Goal: Task Accomplishment & Management: Manage account settings

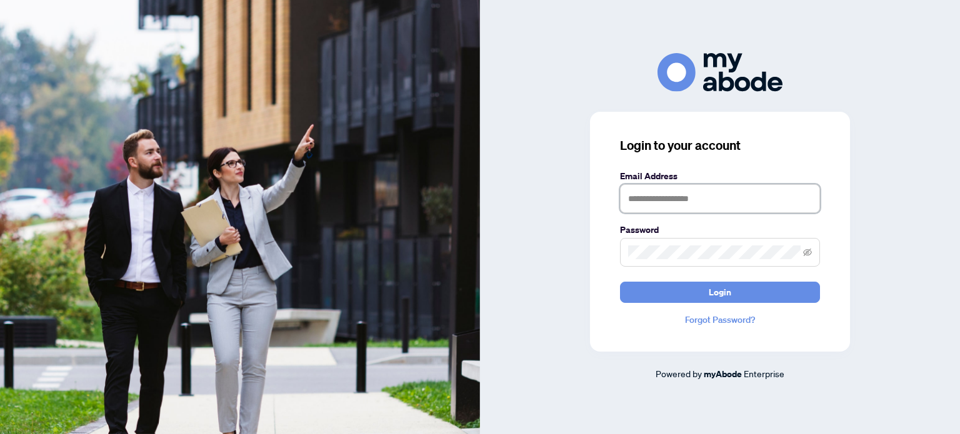
type input "**********"
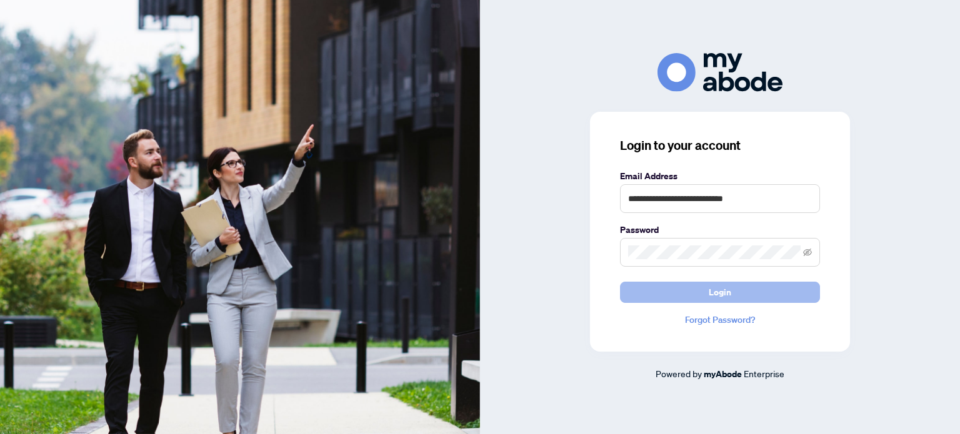
click at [745, 289] on button "Login" at bounding box center [720, 292] width 200 height 21
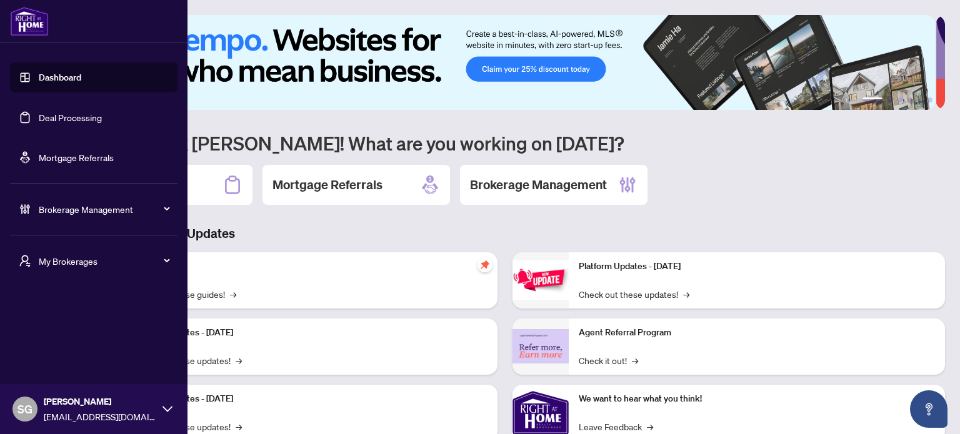
click at [116, 212] on span "Brokerage Management" at bounding box center [104, 209] width 130 height 14
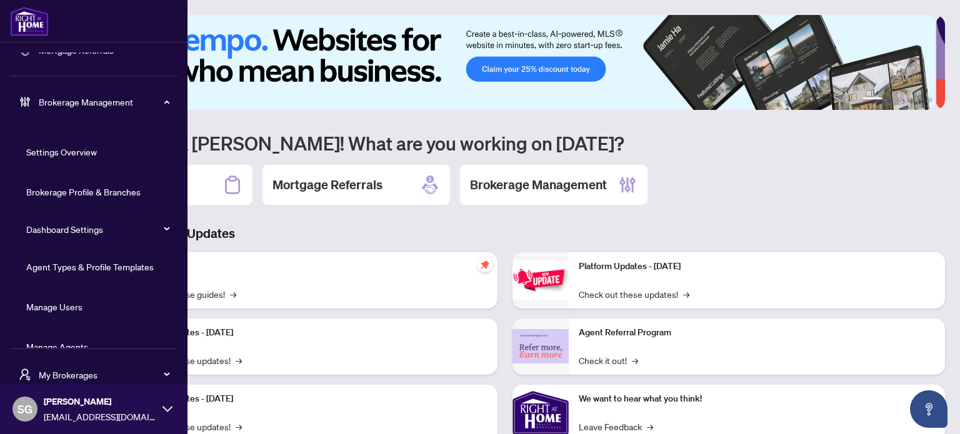
scroll to position [131, 0]
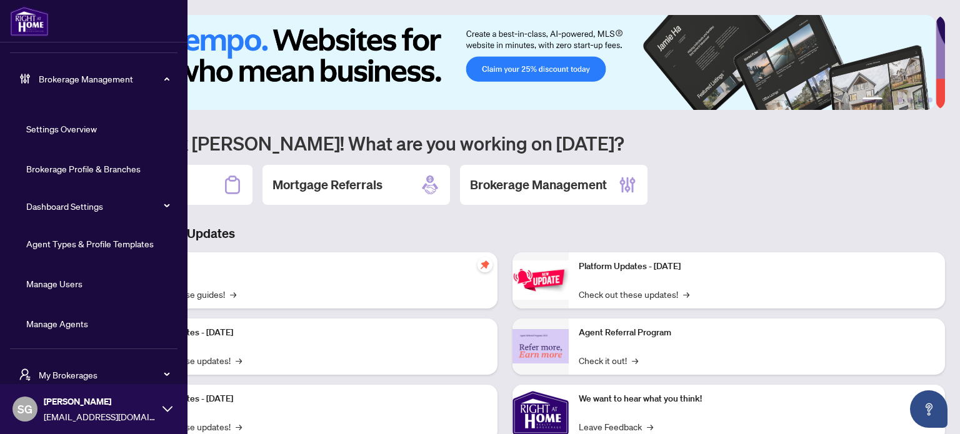
click at [83, 246] on link "Agent Types & Profile Templates" at bounding box center [89, 243] width 127 height 11
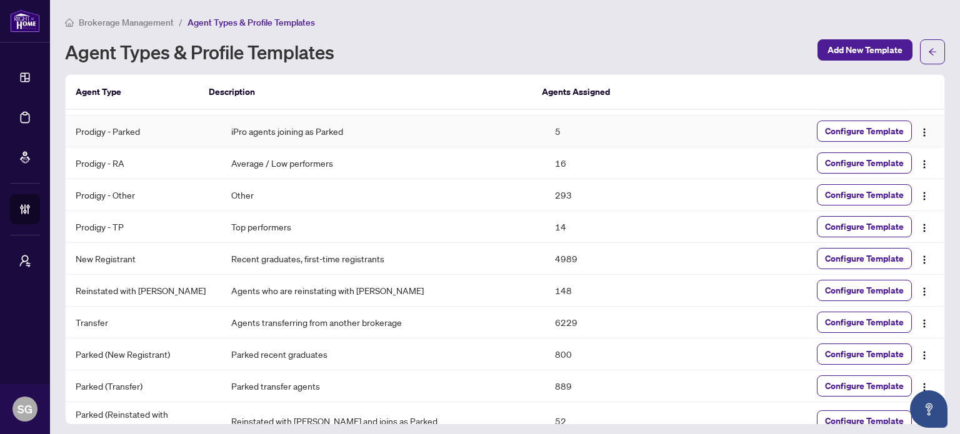
scroll to position [38, 0]
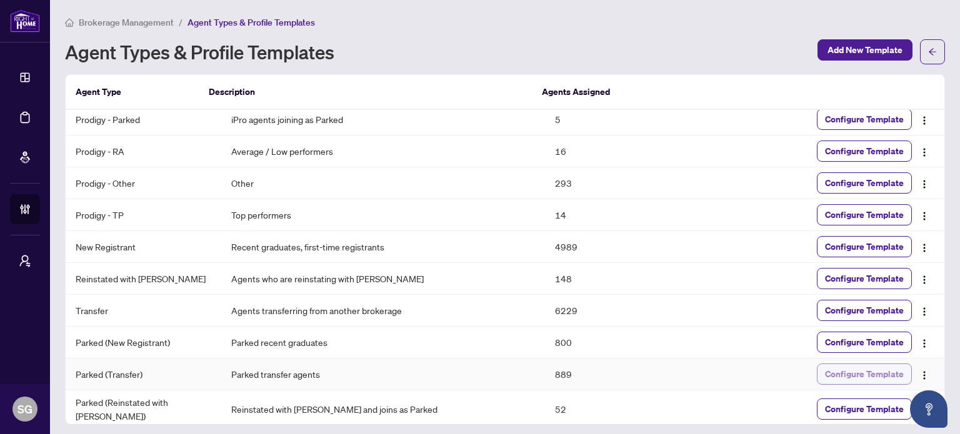
click at [894, 374] on span "Configure Template" at bounding box center [864, 374] width 79 height 20
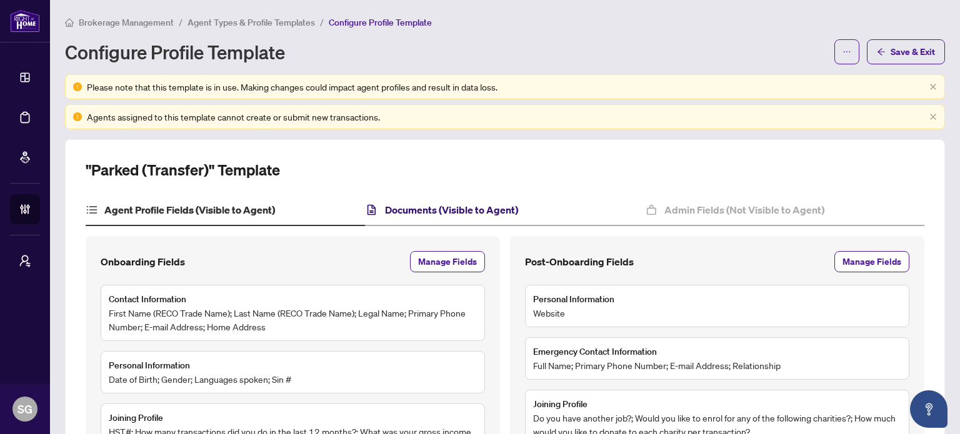
click at [470, 202] on h4 "Documents (Visible to Agent)" at bounding box center [451, 209] width 133 height 15
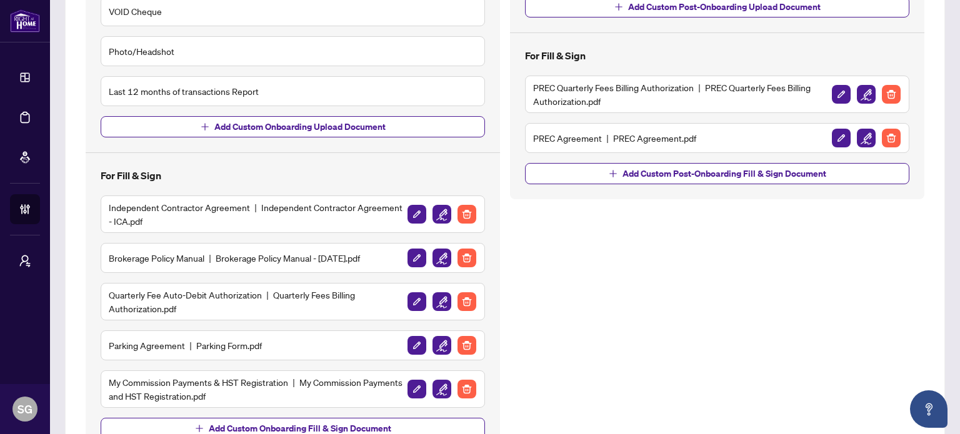
scroll to position [437, 0]
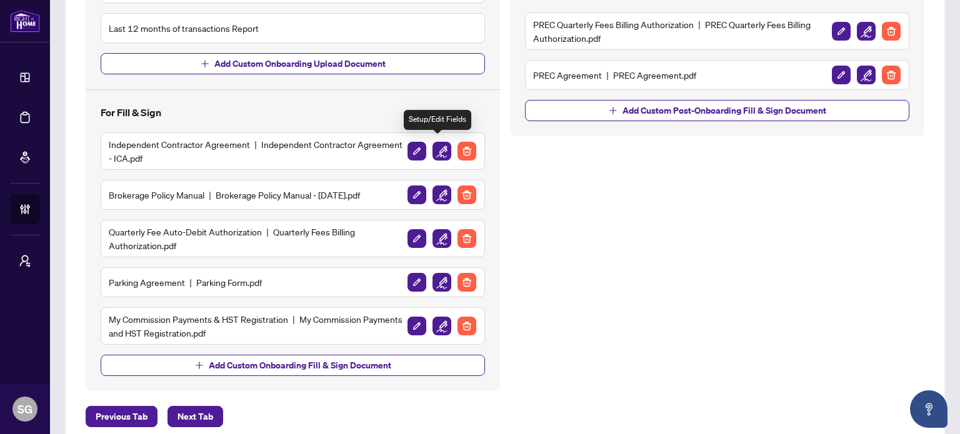
click at [438, 145] on img "button" at bounding box center [441, 151] width 19 height 19
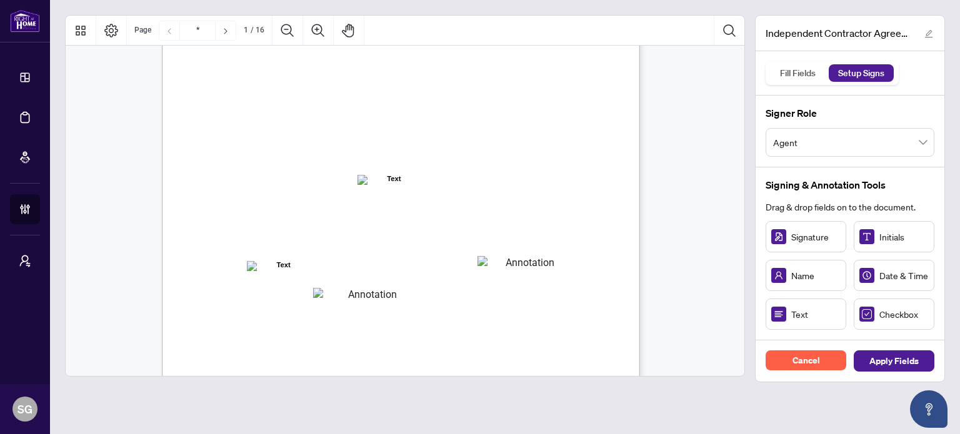
scroll to position [62, 0]
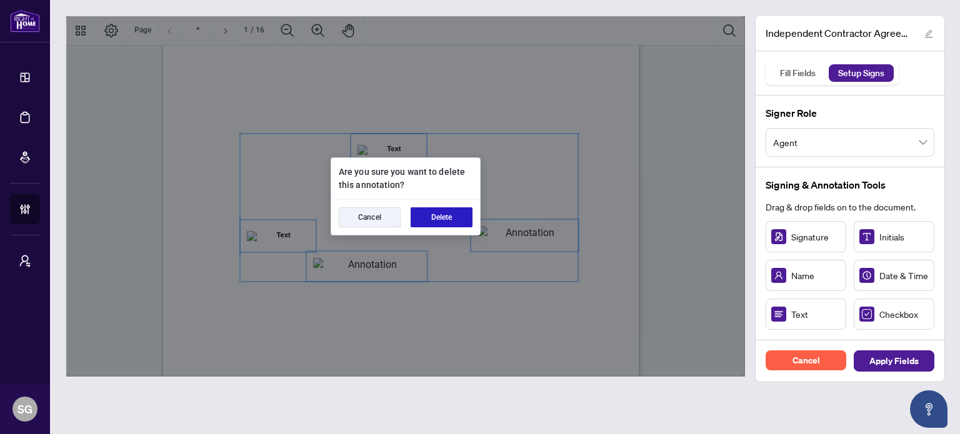
click at [454, 217] on button "Delete" at bounding box center [441, 217] width 62 height 20
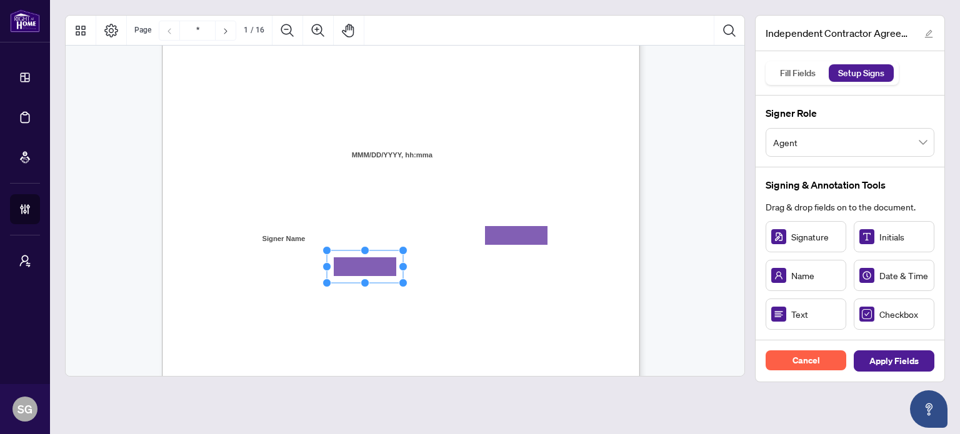
click at [568, 311] on span "[PERSON_NAME] is registered as a real estate brokerage and licensed through the…" at bounding box center [415, 308] width 308 height 11
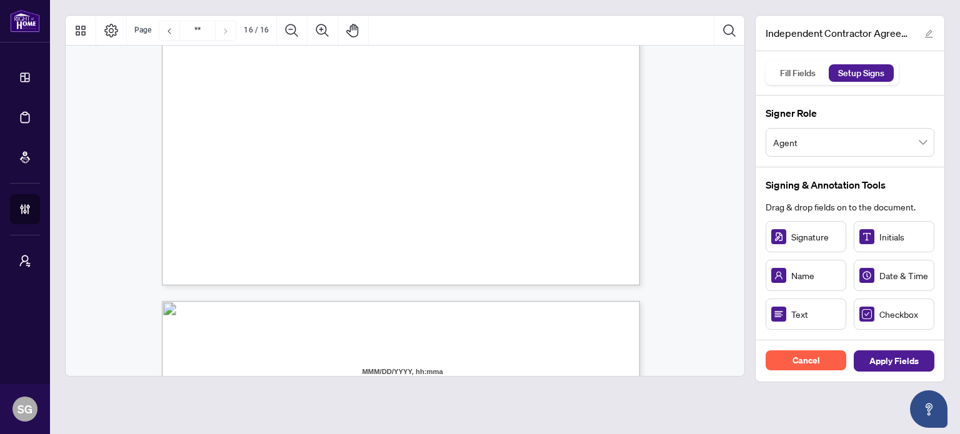
type input "**"
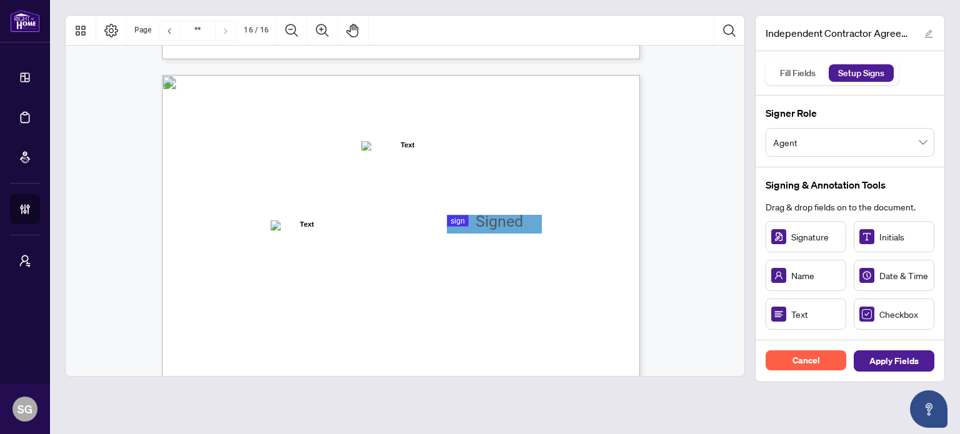
scroll to position [9496, 0]
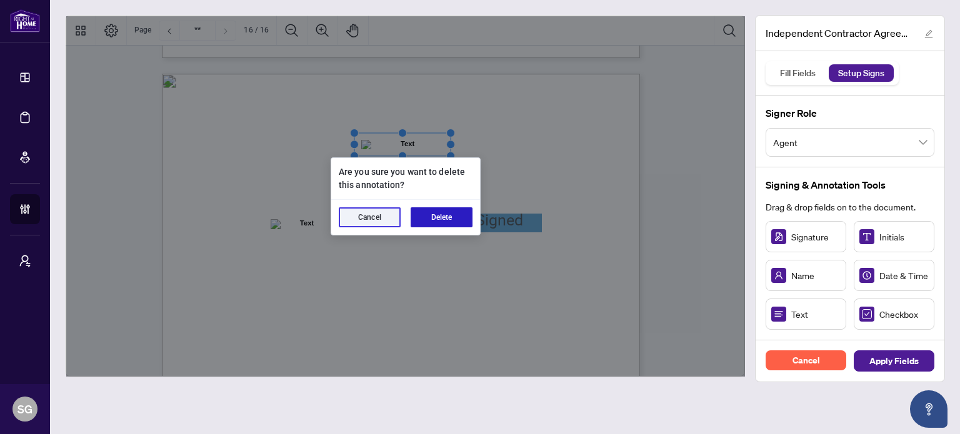
click at [467, 217] on button "Delete" at bounding box center [441, 217] width 62 height 20
click at [460, 219] on button "Delete" at bounding box center [441, 217] width 62 height 20
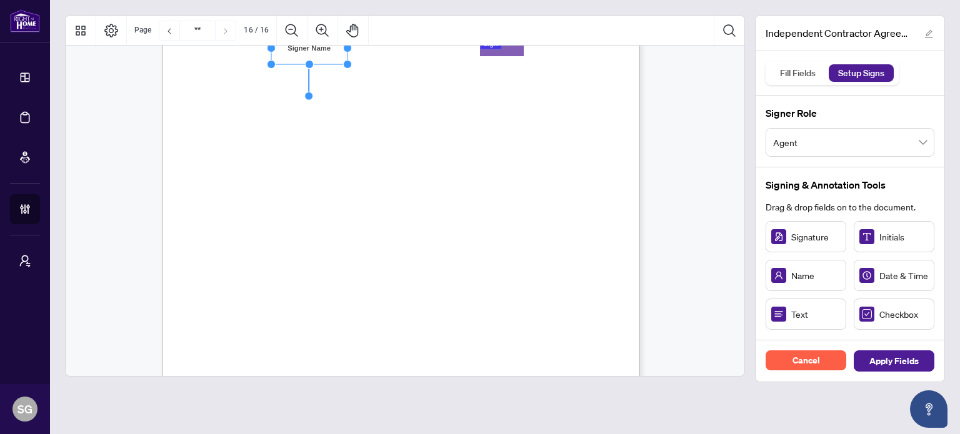
scroll to position [9746, 0]
click at [891, 137] on span "Agent" at bounding box center [850, 143] width 154 height 24
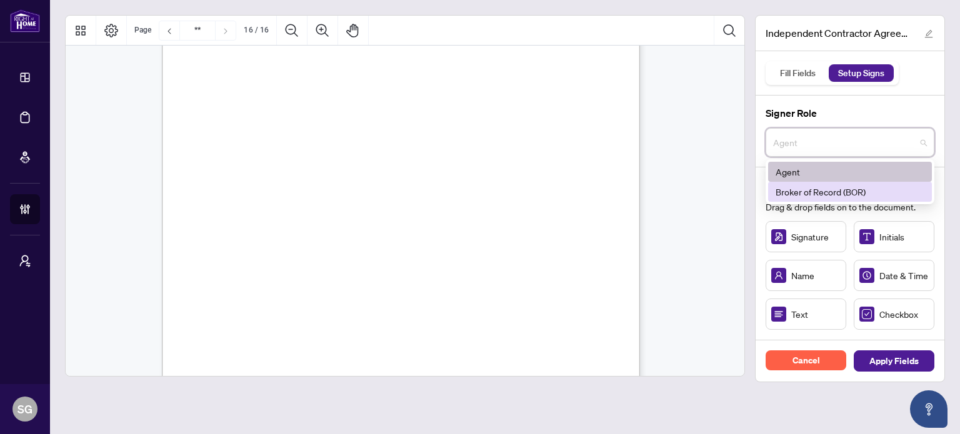
click at [851, 191] on div "Broker of Record (BOR)" at bounding box center [849, 192] width 149 height 14
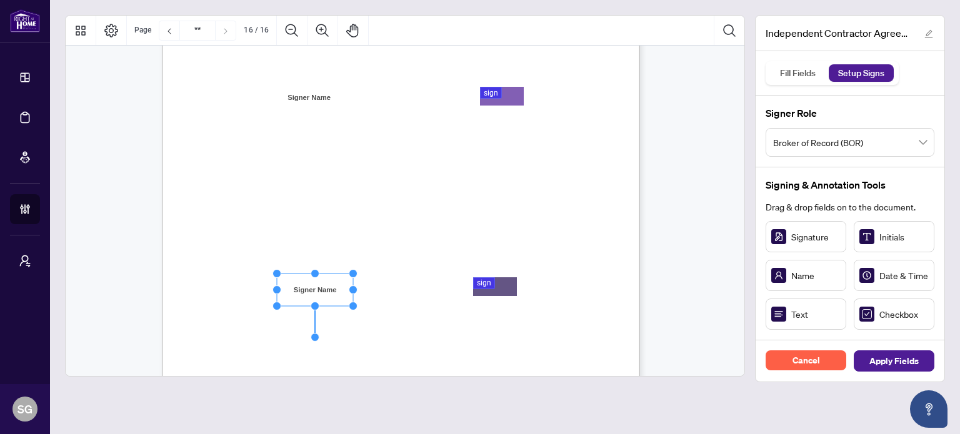
scroll to position [9558, 0]
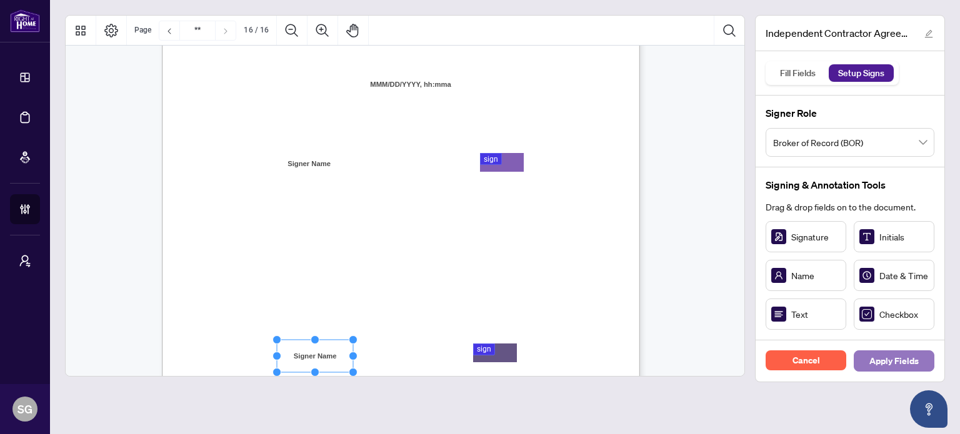
click at [890, 364] on span "Apply Fields" at bounding box center [893, 361] width 49 height 20
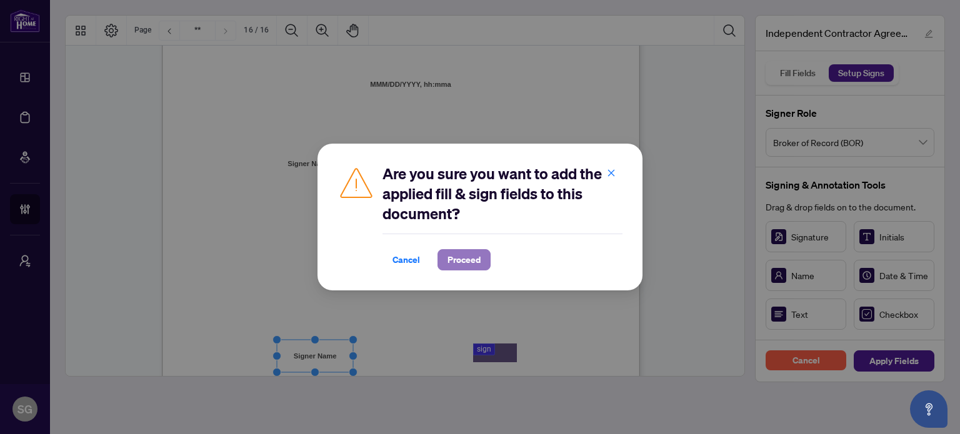
click at [479, 257] on span "Proceed" at bounding box center [463, 260] width 33 height 20
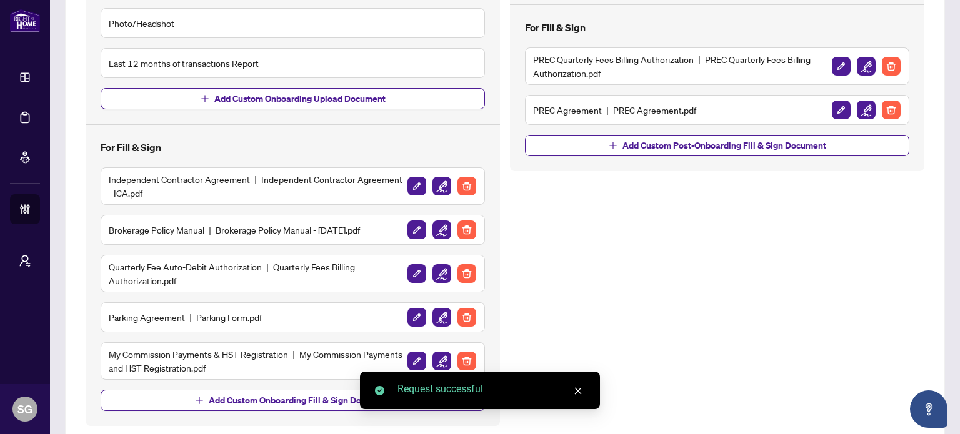
scroll to position [437, 0]
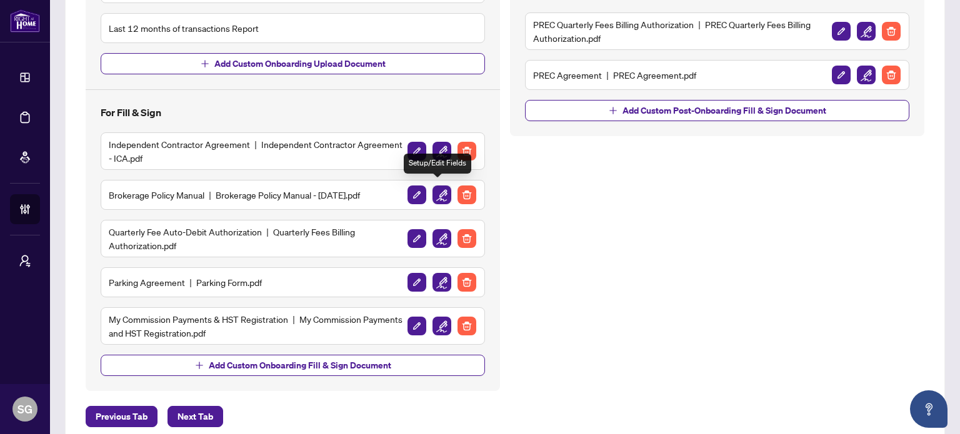
click at [434, 190] on img "button" at bounding box center [441, 195] width 19 height 19
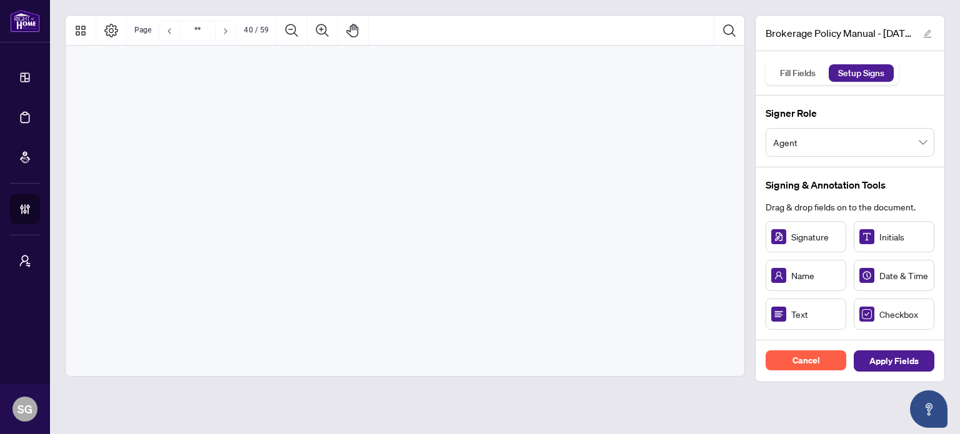
type input "**"
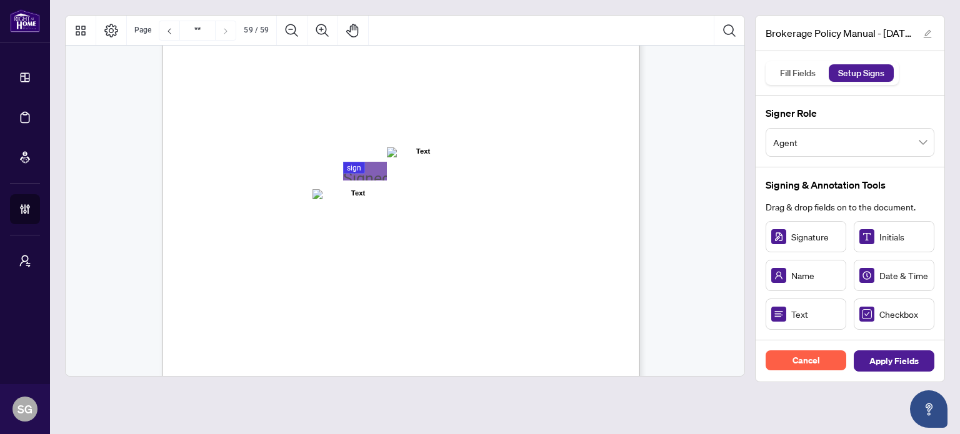
scroll to position [36965, 0]
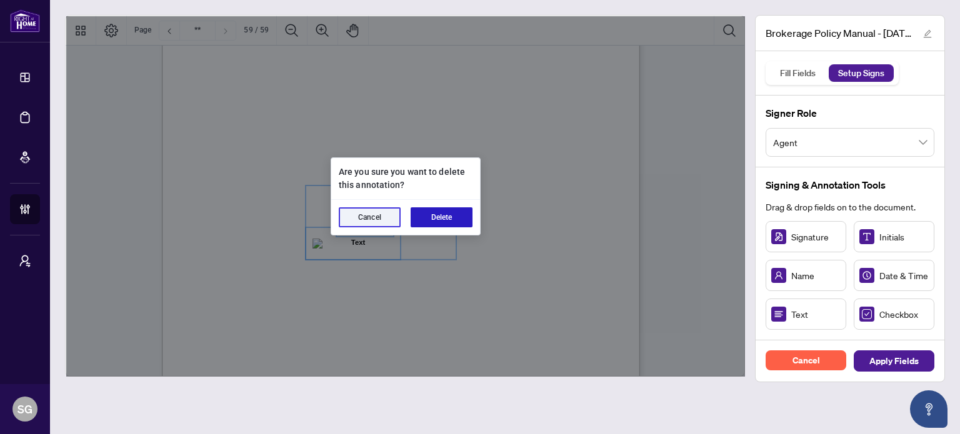
click at [422, 214] on button "Delete" at bounding box center [441, 217] width 62 height 20
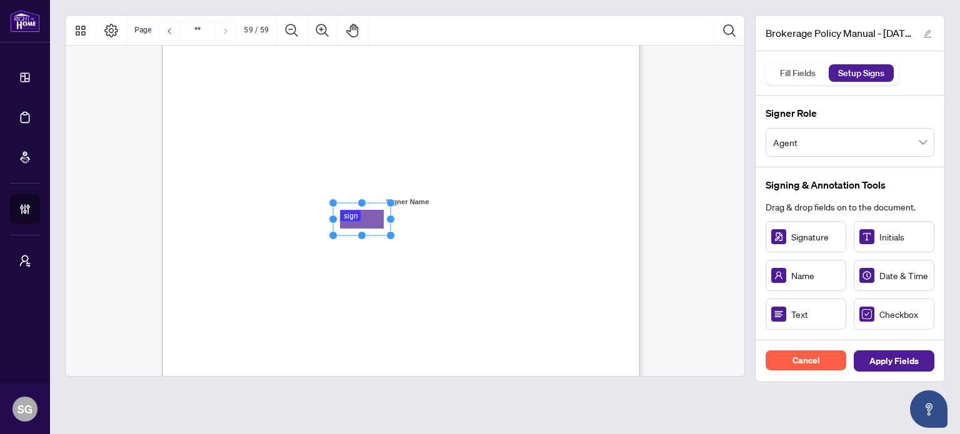
drag, startPoint x: 382, startPoint y: 221, endPoint x: 370, endPoint y: 219, distance: 12.6
click at [518, 251] on div "ACKNOWLEDGENENT I, the undersigned, acknowledge that I have received, read, and…" at bounding box center [460, 257] width 597 height 773
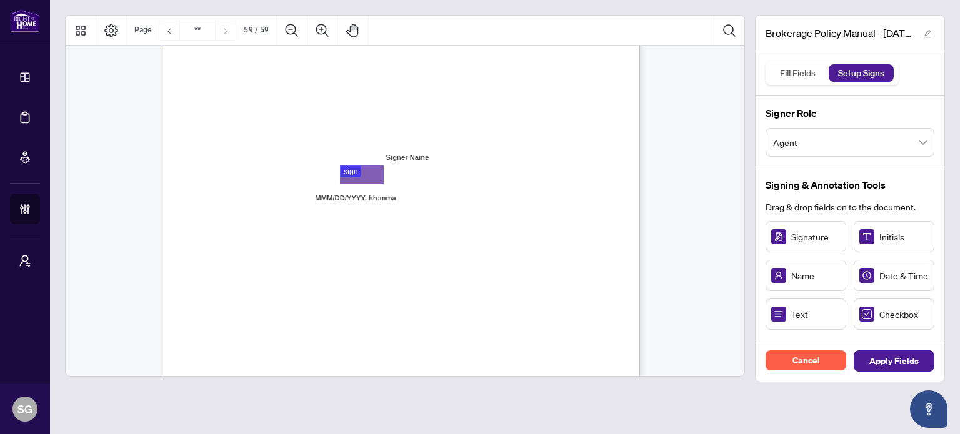
scroll to position [37027, 0]
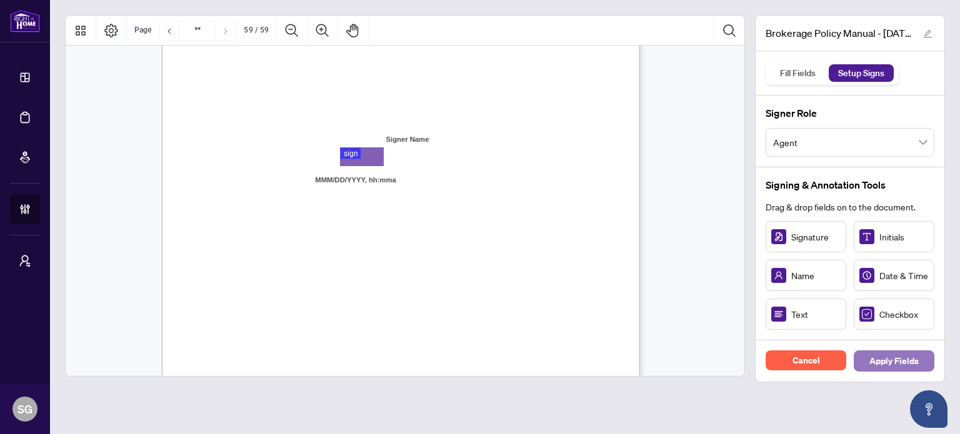
click at [909, 362] on span "Apply Fields" at bounding box center [893, 361] width 49 height 20
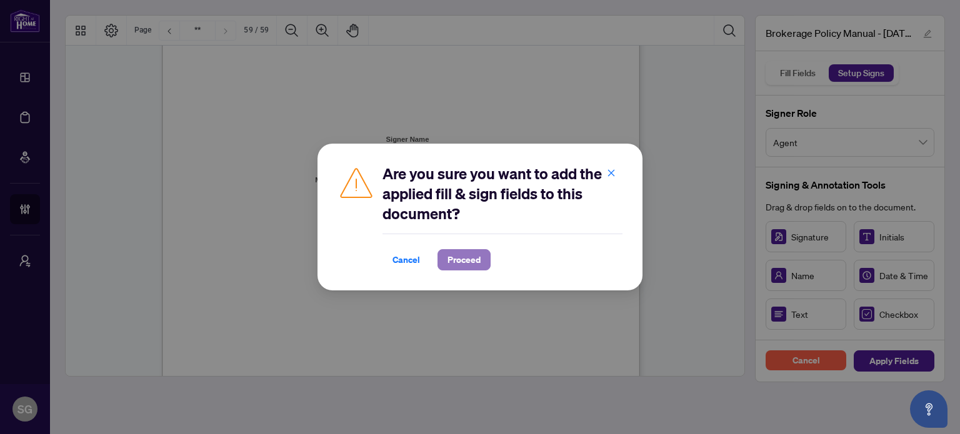
click at [475, 262] on span "Proceed" at bounding box center [463, 260] width 33 height 20
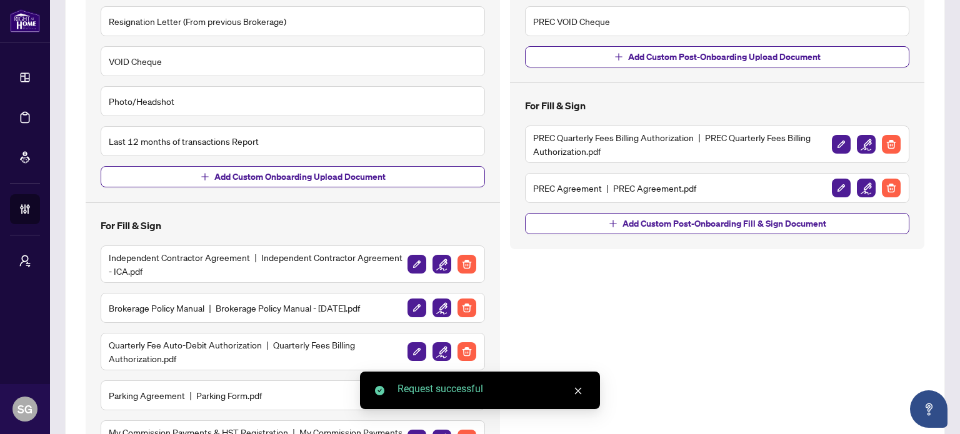
scroll to position [375, 0]
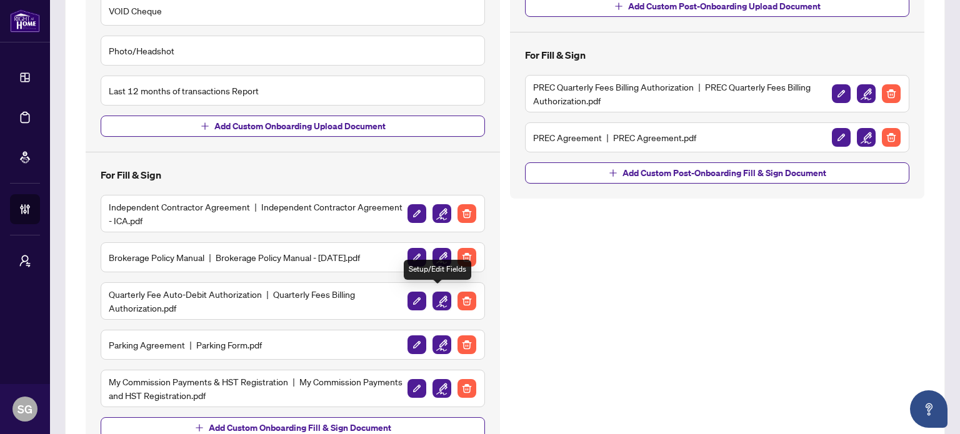
click at [437, 292] on img "button" at bounding box center [441, 301] width 19 height 19
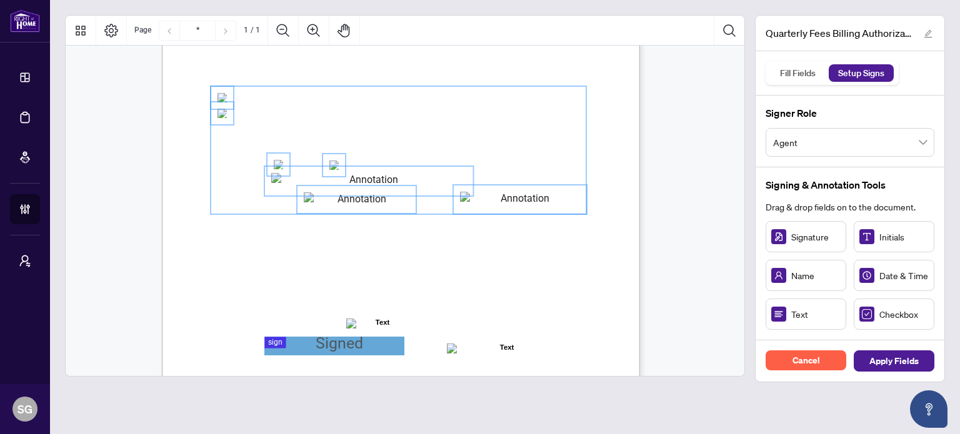
scroll to position [250, 0]
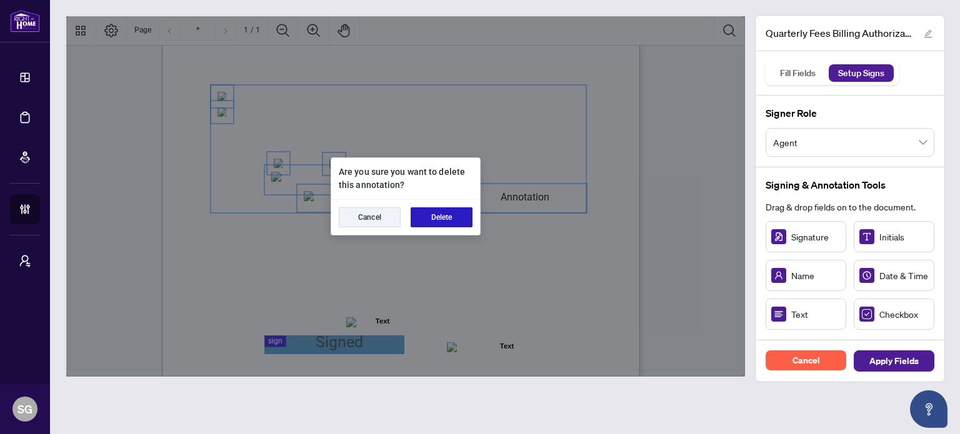
click at [447, 215] on button "Delete" at bounding box center [441, 217] width 62 height 20
click at [445, 222] on button "Delete" at bounding box center [441, 217] width 62 height 20
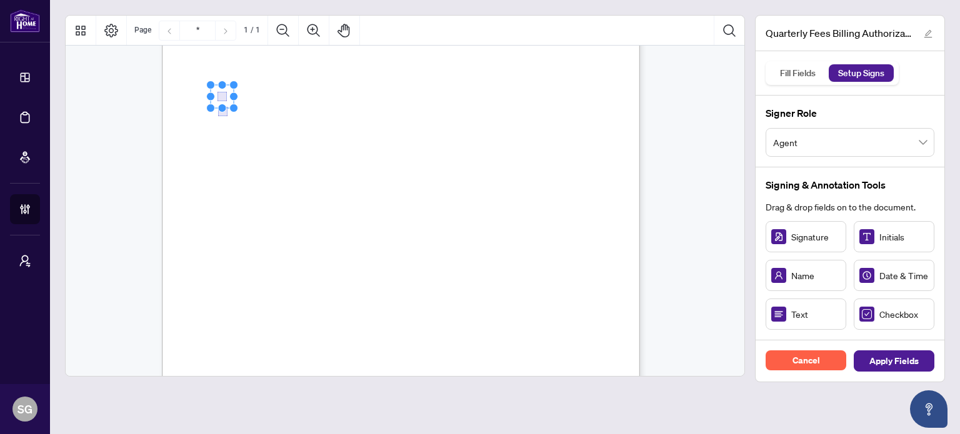
click at [312, 172] on div "Right at Home Realty, Brokerage Quarterly Fees Billing Authorization Quarterly …" at bounding box center [460, 194] width 597 height 773
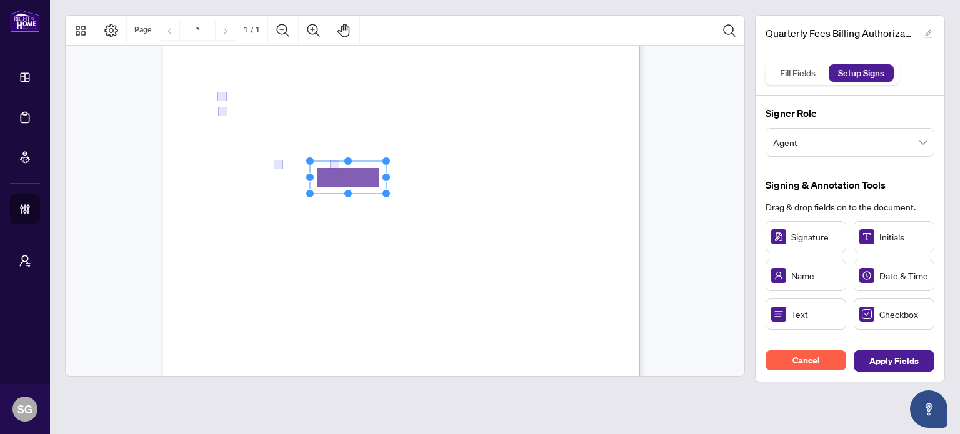
drag, startPoint x: 818, startPoint y: 317, endPoint x: 347, endPoint y: 177, distance: 490.8
click at [347, 166] on circle "Resize, Top" at bounding box center [348, 164] width 8 height 8
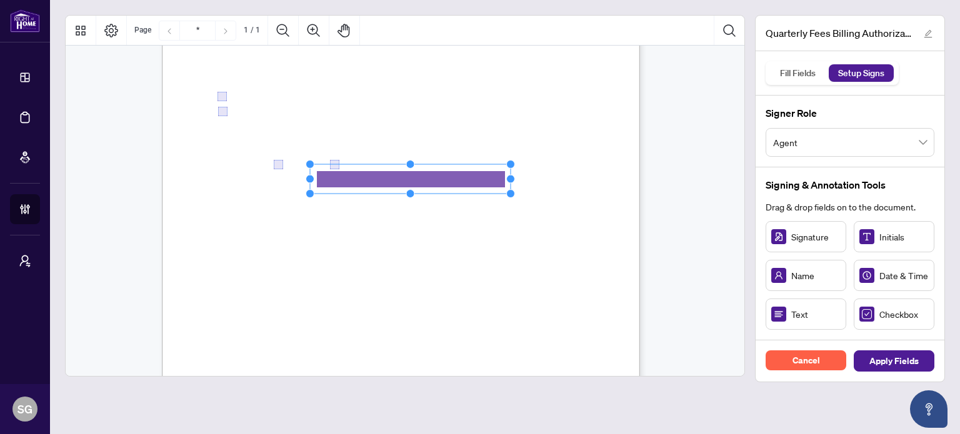
drag, startPoint x: 385, startPoint y: 181, endPoint x: 510, endPoint y: 191, distance: 125.3
click at [510, 191] on icon "Resize, Top Resize, Top, Right Resize, Right Resize, Bottom, Right Resize, Bott…" at bounding box center [410, 179] width 210 height 38
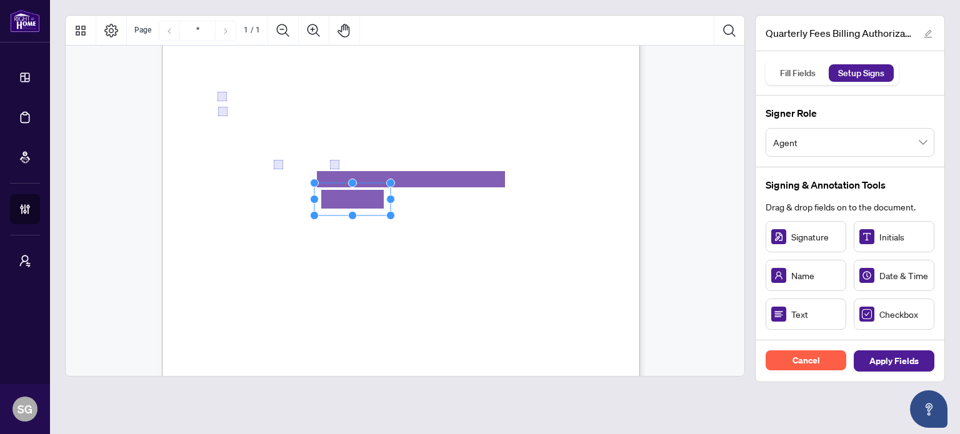
drag, startPoint x: 370, startPoint y: 201, endPoint x: 361, endPoint y: 199, distance: 8.9
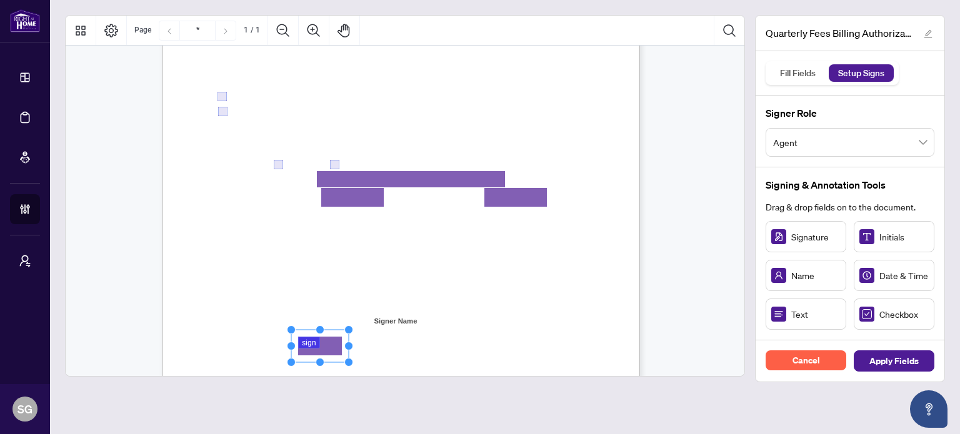
drag, startPoint x: 791, startPoint y: 237, endPoint x: 320, endPoint y: 346, distance: 483.4
click at [379, 304] on span "the outstanding amount to my credit card on file." at bounding box center [298, 306] width 161 height 11
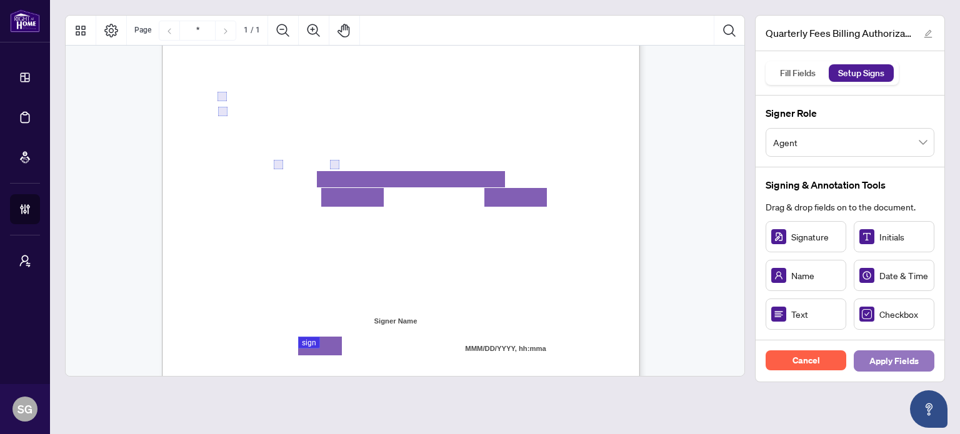
click at [897, 367] on span "Apply Fields" at bounding box center [893, 361] width 49 height 20
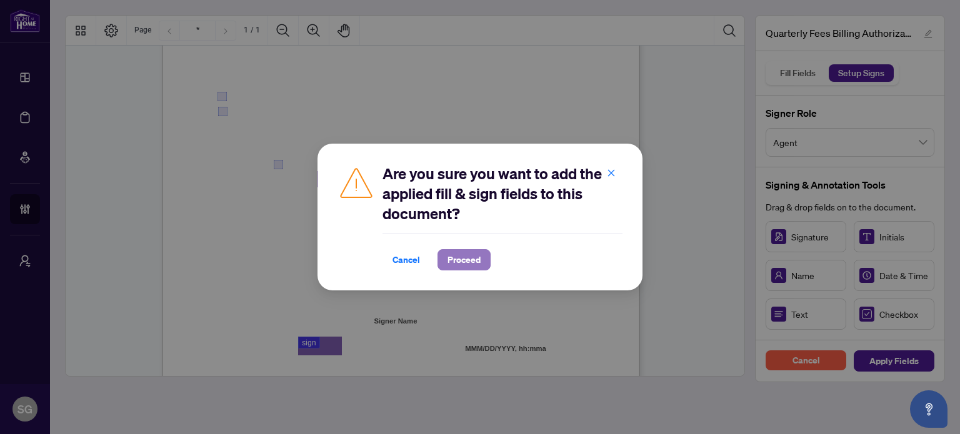
click at [476, 260] on span "Proceed" at bounding box center [463, 260] width 33 height 20
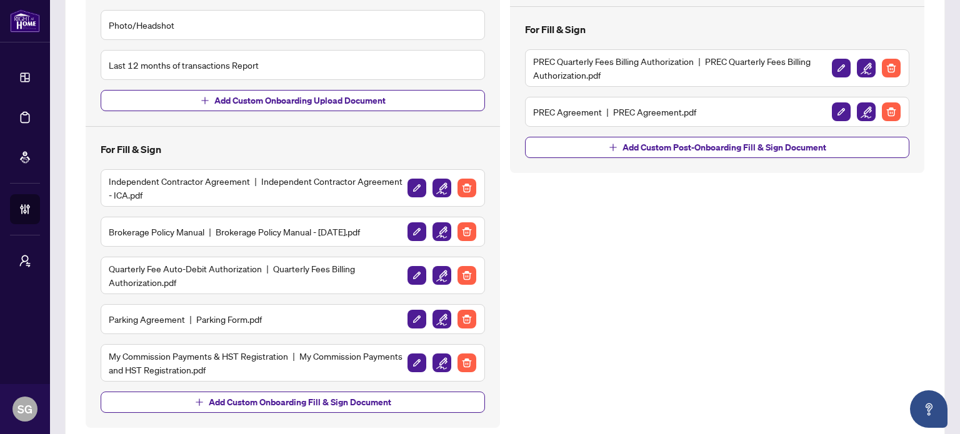
scroll to position [437, 0]
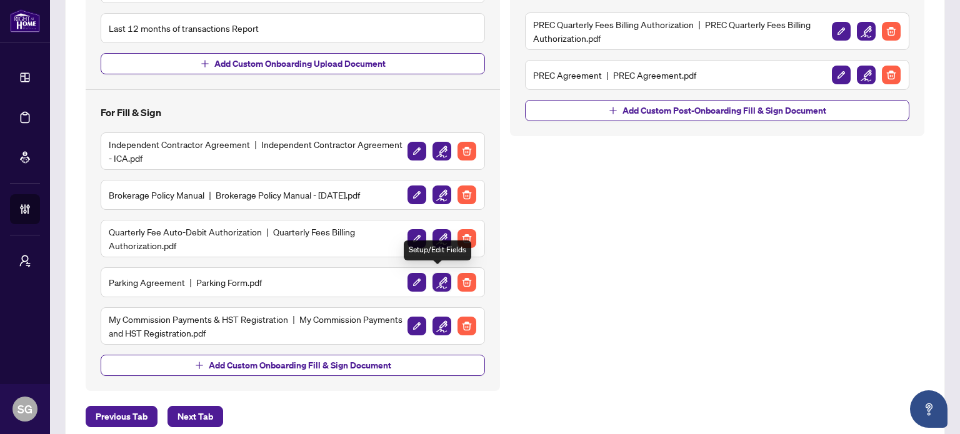
click at [434, 276] on img "button" at bounding box center [441, 282] width 19 height 19
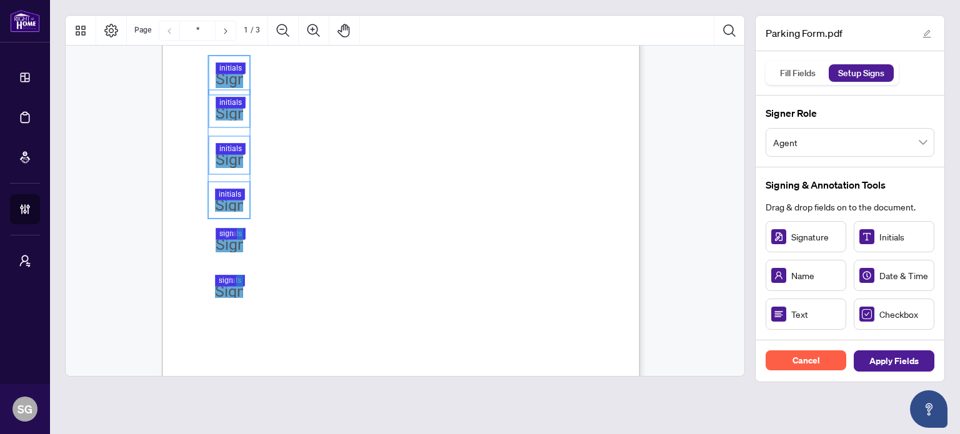
scroll to position [312, 0]
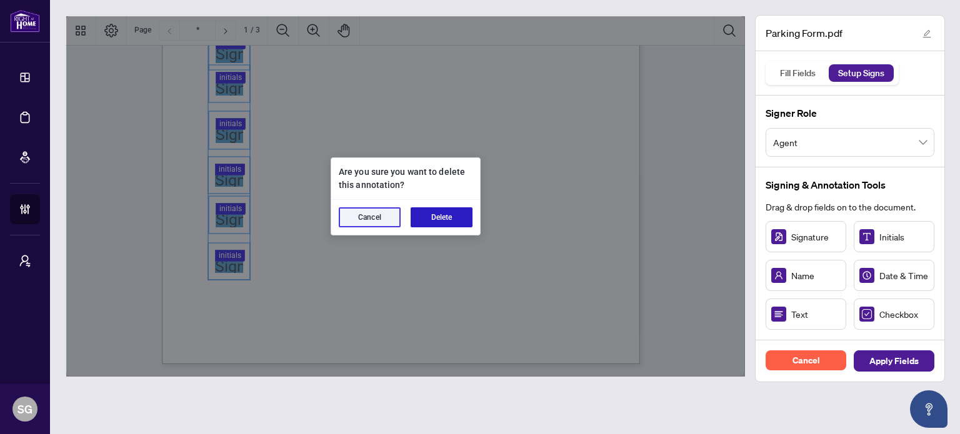
click at [440, 218] on button "Delete" at bounding box center [441, 217] width 62 height 20
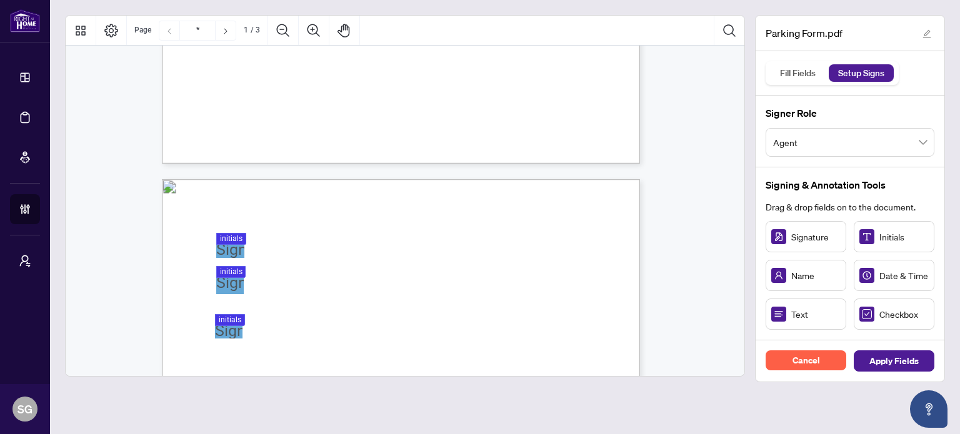
type input "*"
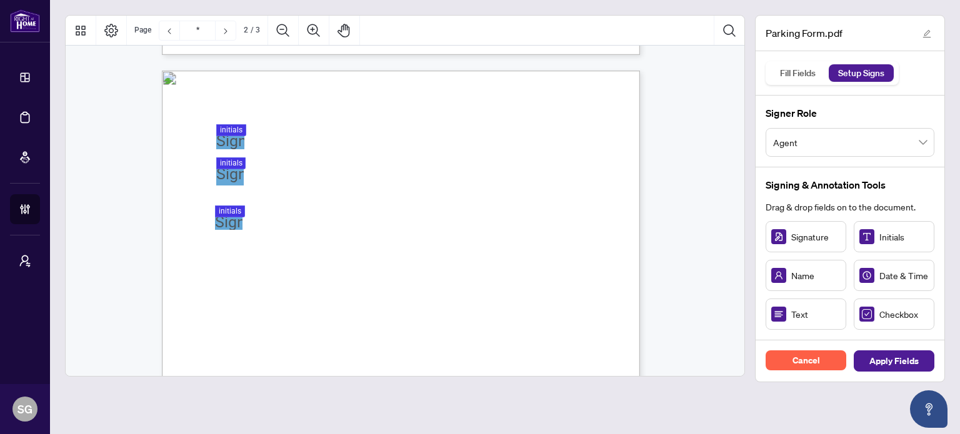
scroll to position [625, 0]
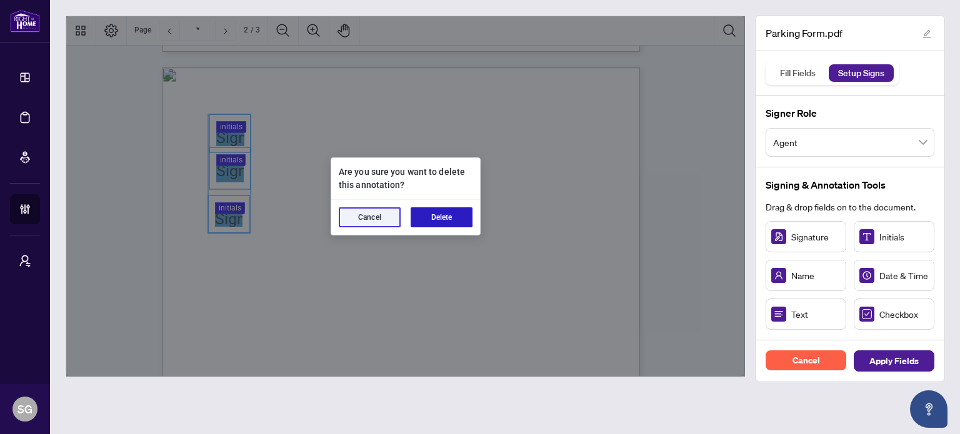
click at [430, 222] on button "Delete" at bounding box center [441, 217] width 62 height 20
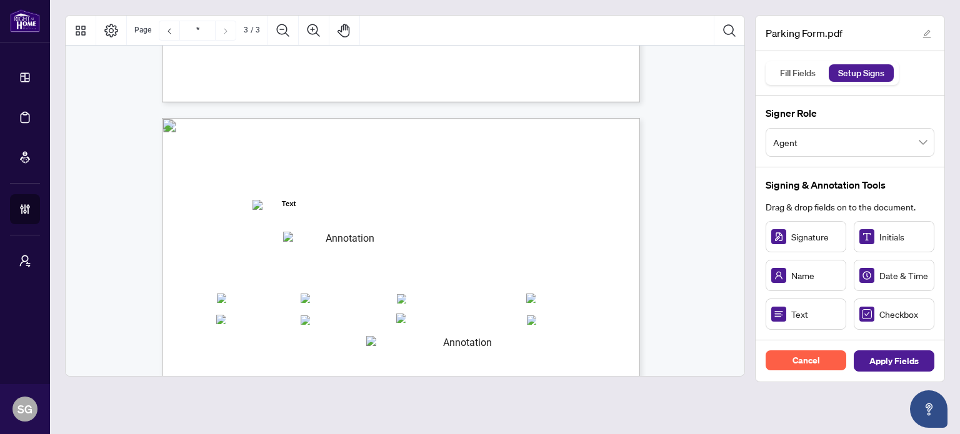
scroll to position [1312, 0]
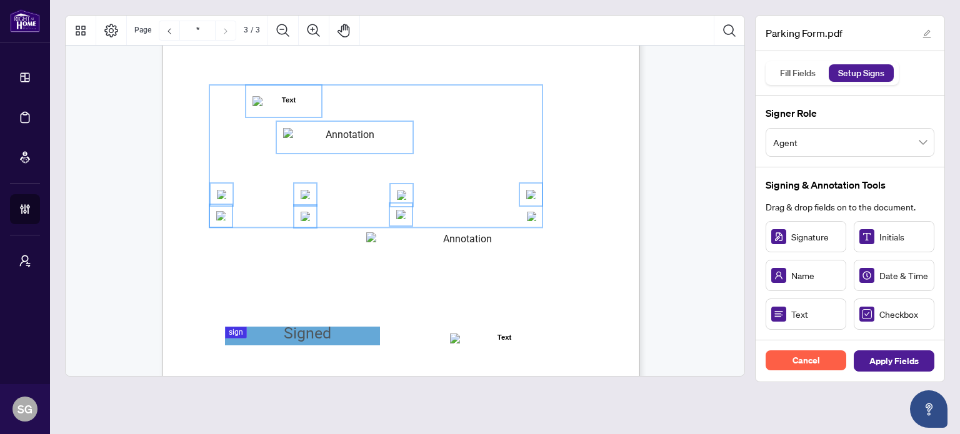
click at [529, 211] on rect "Page 3" at bounding box center [375, 156] width 333 height 143
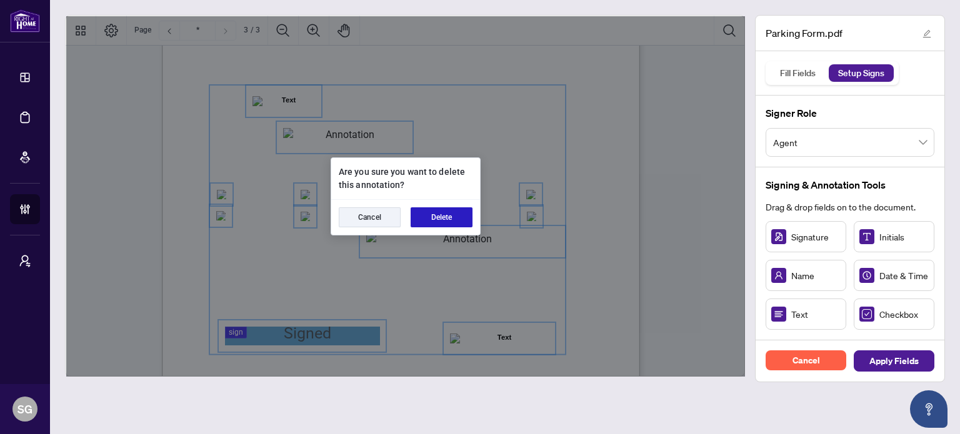
click at [437, 219] on button "Delete" at bounding box center [441, 217] width 62 height 20
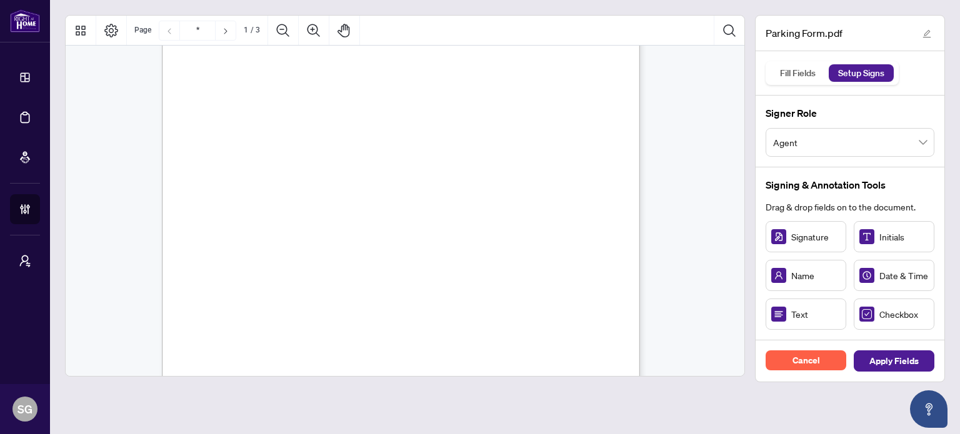
scroll to position [250, 0]
drag, startPoint x: 235, startPoint y: 121, endPoint x: 240, endPoint y: 115, distance: 8.0
drag, startPoint x: 270, startPoint y: 114, endPoint x: 239, endPoint y: 109, distance: 31.6
click at [239, 109] on icon "Resize, Top Resize, Top, Right Resize, Right Resize, Bottom, Right Resize, Bott…" at bounding box center [232, 112] width 50 height 41
drag, startPoint x: 267, startPoint y: 147, endPoint x: 231, endPoint y: 147, distance: 36.9
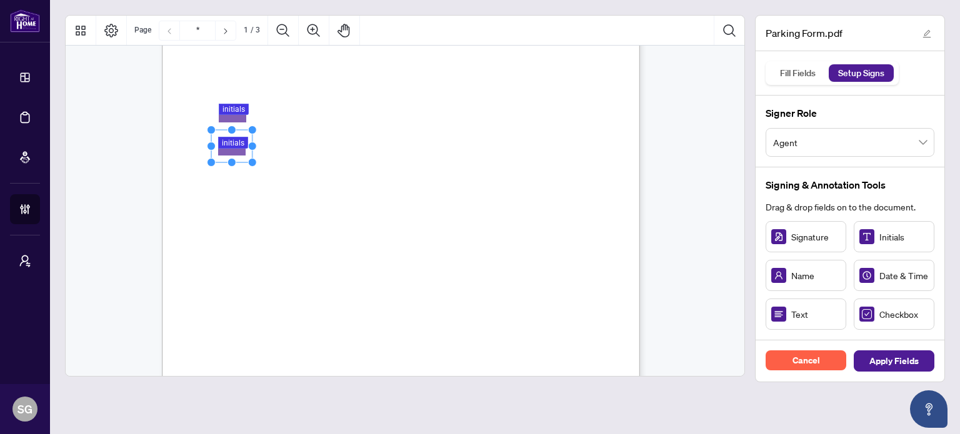
click at [231, 147] on icon "Resize, Top Resize, Top, Right Resize, Right Resize, Bottom, Right Resize, Bott…" at bounding box center [232, 146] width 50 height 41
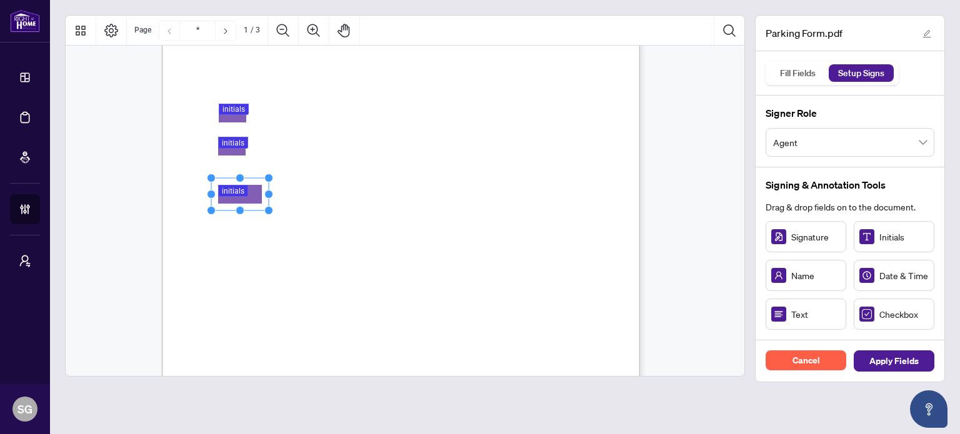
drag, startPoint x: 247, startPoint y: 194, endPoint x: 220, endPoint y: 194, distance: 27.5
drag, startPoint x: 266, startPoint y: 194, endPoint x: 241, endPoint y: 194, distance: 25.6
click at [241, 194] on icon "Resize, Top Resize, Top, Right Resize, Right Resize, Bottom, Right Resize, Bott…" at bounding box center [232, 194] width 50 height 41
drag, startPoint x: 269, startPoint y: 237, endPoint x: 237, endPoint y: 236, distance: 31.9
click at [237, 236] on icon "Resize, Top Resize, Top, Right Resize, Right Resize, Bottom, Right Resize, Bott…" at bounding box center [232, 237] width 50 height 41
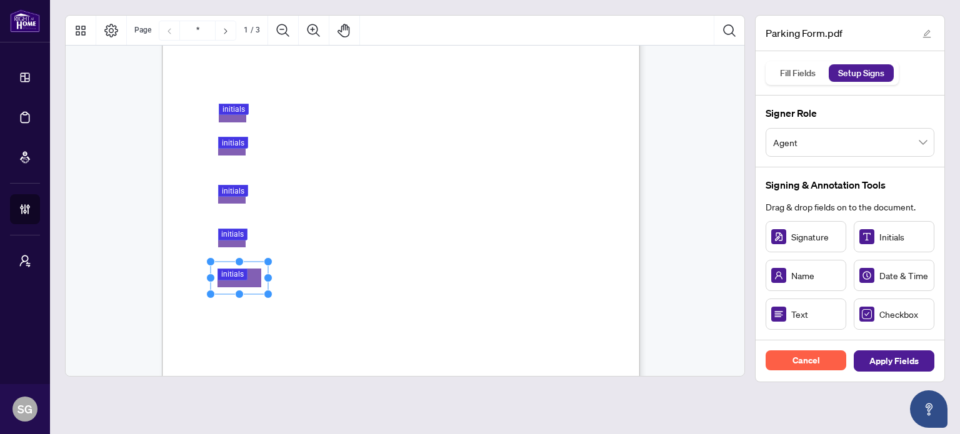
drag, startPoint x: 232, startPoint y: 279, endPoint x: 237, endPoint y: 274, distance: 6.6
click at [265, 276] on circle "Resize, Right" at bounding box center [268, 278] width 8 height 8
click at [264, 276] on circle "Resize, Right" at bounding box center [268, 278] width 8 height 8
drag, startPoint x: 266, startPoint y: 276, endPoint x: 227, endPoint y: 276, distance: 38.1
click at [227, 276] on icon "Resize, Top Resize, Top, Right Resize, Right Resize, Bottom, Right Resize, Bott…" at bounding box center [231, 277] width 50 height 41
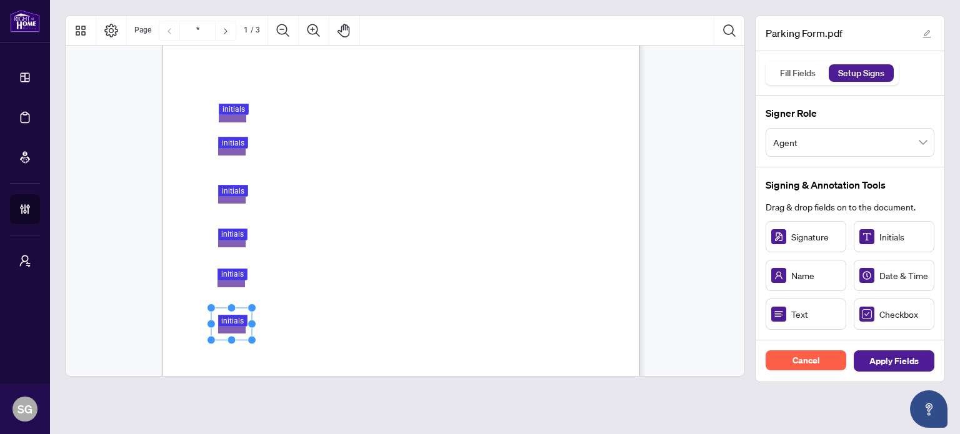
drag, startPoint x: 268, startPoint y: 324, endPoint x: 241, endPoint y: 325, distance: 27.5
click at [241, 325] on icon "Resize, Top Resize, Top, Right Resize, Right Resize, Bottom, Right Resize, Bott…" at bounding box center [232, 324] width 50 height 41
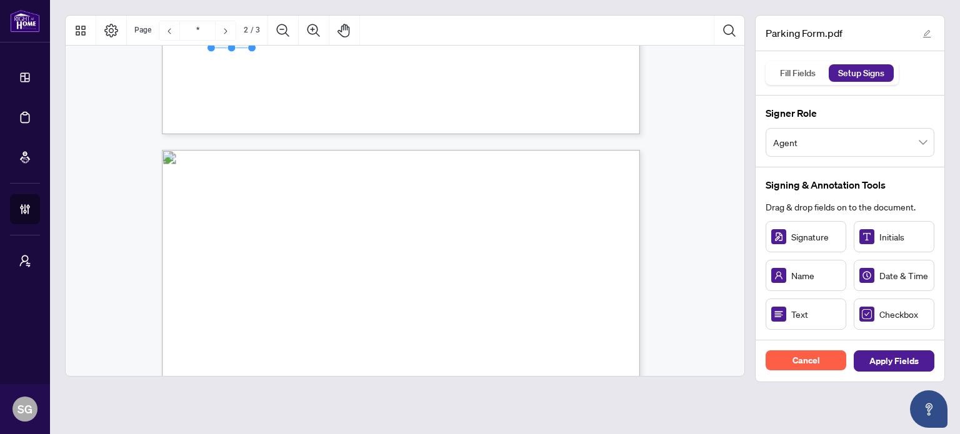
scroll to position [562, 0]
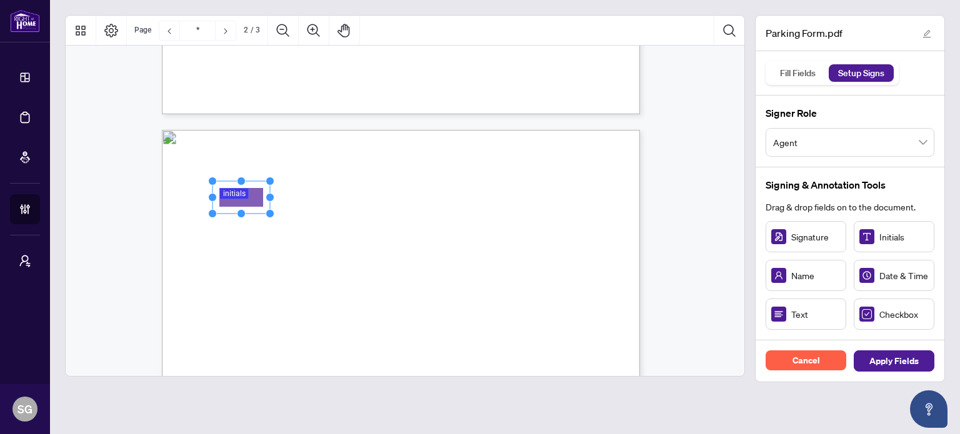
drag, startPoint x: 245, startPoint y: 198, endPoint x: 237, endPoint y: 197, distance: 7.6
drag, startPoint x: 270, startPoint y: 197, endPoint x: 235, endPoint y: 196, distance: 35.0
click at [235, 196] on icon "Resize, Top Resize, Top, Right Resize, Right Resize, Bottom, Right Resize, Bott…" at bounding box center [233, 197] width 50 height 41
click at [233, 196] on rect "Page 2" at bounding box center [231, 197] width 41 height 32
drag, startPoint x: 239, startPoint y: 239, endPoint x: 232, endPoint y: 230, distance: 11.1
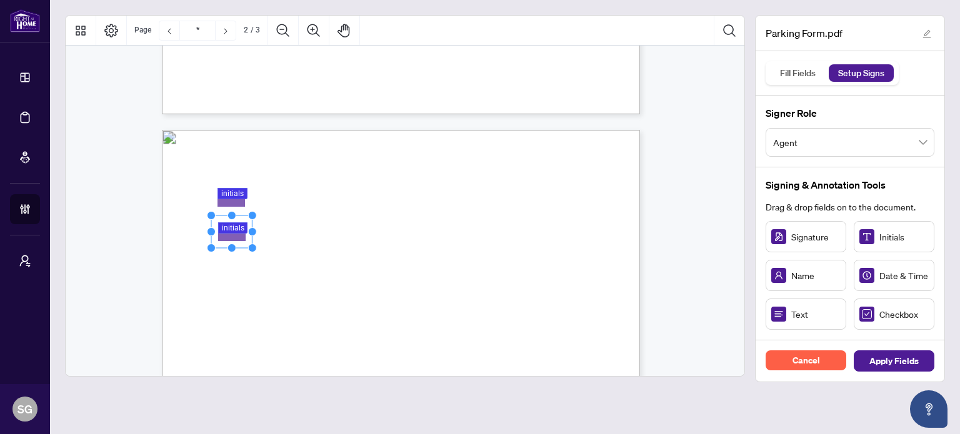
drag, startPoint x: 267, startPoint y: 232, endPoint x: 236, endPoint y: 229, distance: 32.0
click at [236, 229] on icon "Resize, Top Resize, Top, Right Resize, Right Resize, Bottom, Right Resize, Bott…" at bounding box center [232, 231] width 50 height 41
drag, startPoint x: 240, startPoint y: 282, endPoint x: 262, endPoint y: 282, distance: 22.5
drag, startPoint x: 255, startPoint y: 279, endPoint x: 238, endPoint y: 279, distance: 16.9
click at [238, 279] on icon "Resize, Top Resize, Top, Right Resize, Right Resize, Bottom, Right Resize, Bott…" at bounding box center [232, 279] width 50 height 41
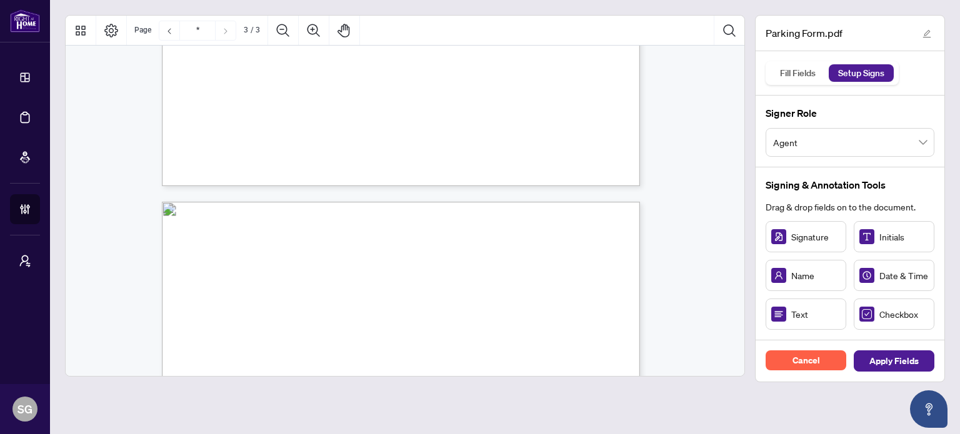
scroll to position [1187, 0]
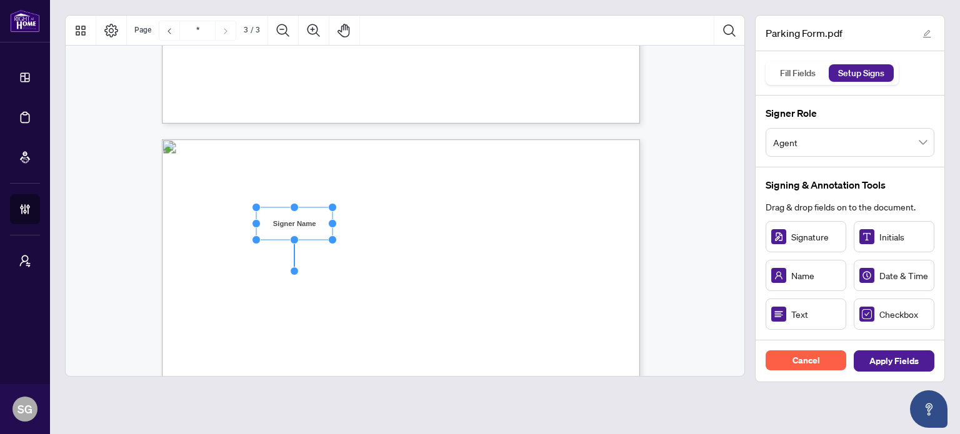
click at [294, 224] on rect "Page 3" at bounding box center [294, 223] width 76 height 32
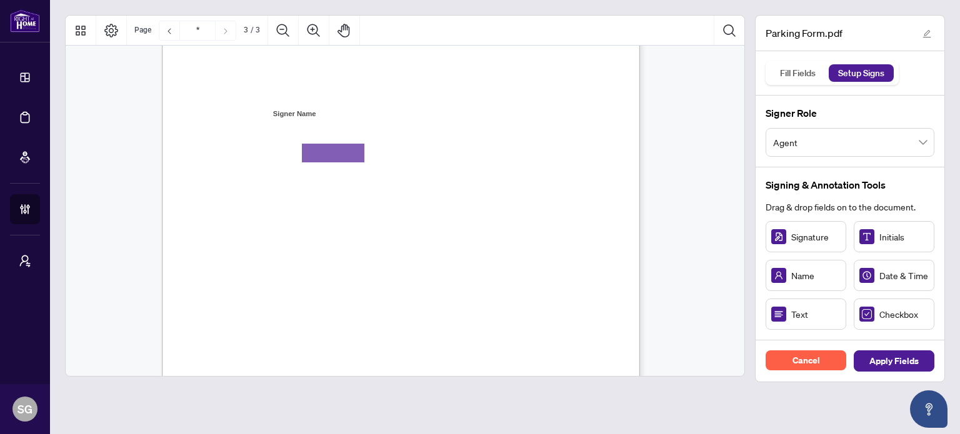
scroll to position [1312, 0]
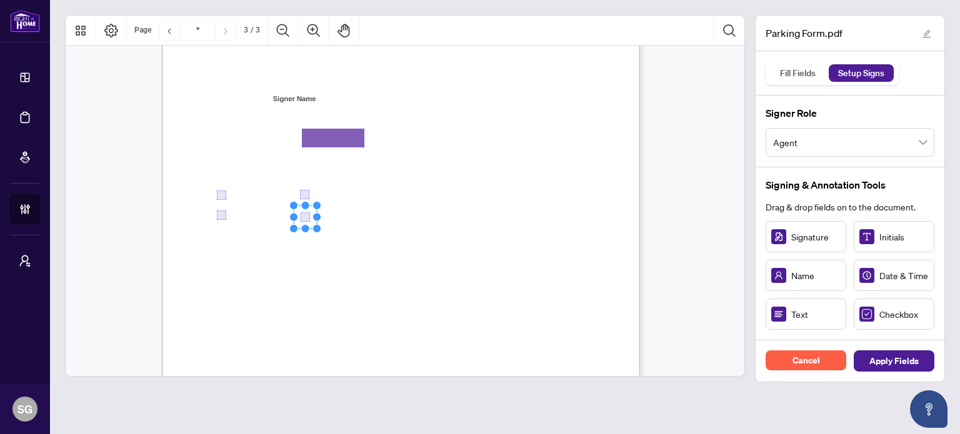
drag, startPoint x: 328, startPoint y: 223, endPoint x: 305, endPoint y: 216, distance: 24.1
drag, startPoint x: 412, startPoint y: 215, endPoint x: 404, endPoint y: 214, distance: 8.2
click at [344, 248] on span "Your Board Registration Numbers:" at bounding box center [281, 247] width 126 height 12
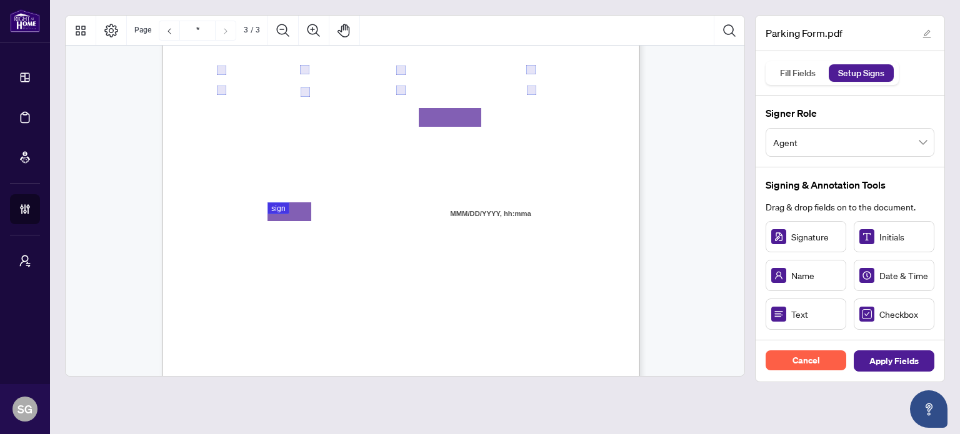
scroll to position [1374, 0]
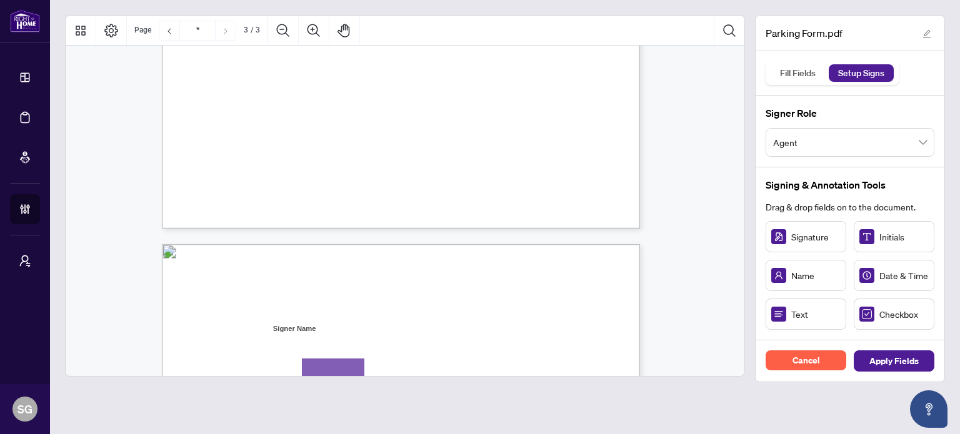
type input "*"
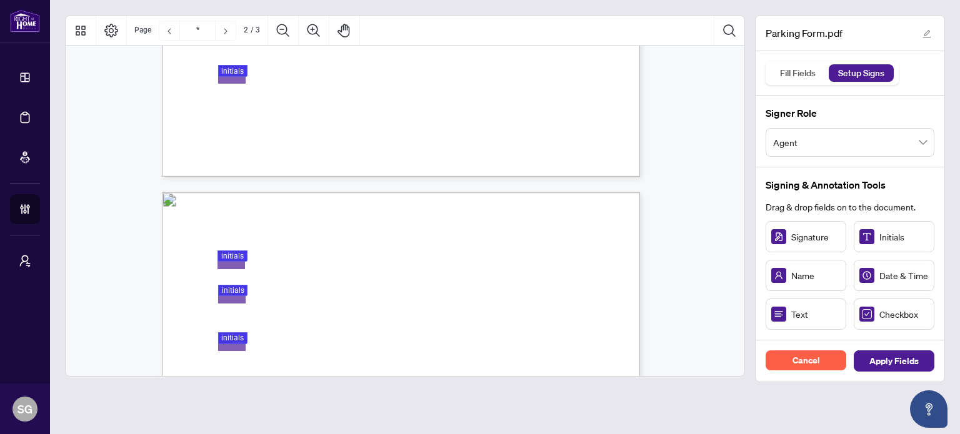
scroll to position [500, 0]
click at [898, 362] on span "Apply Fields" at bounding box center [893, 361] width 49 height 20
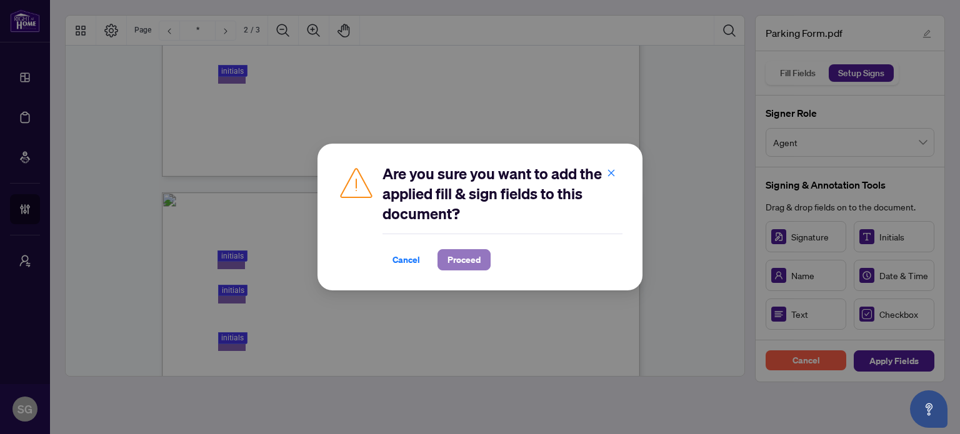
click at [465, 258] on span "Proceed" at bounding box center [463, 260] width 33 height 20
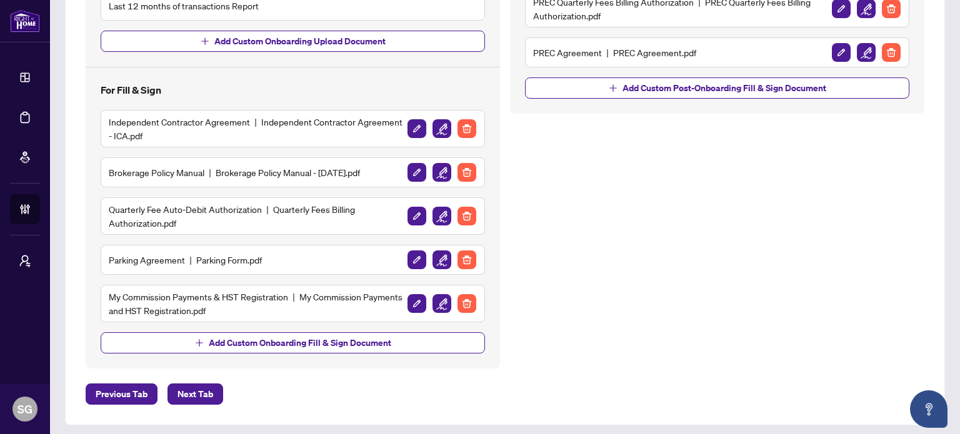
scroll to position [460, 0]
click at [435, 300] on img "button" at bounding box center [441, 303] width 19 height 19
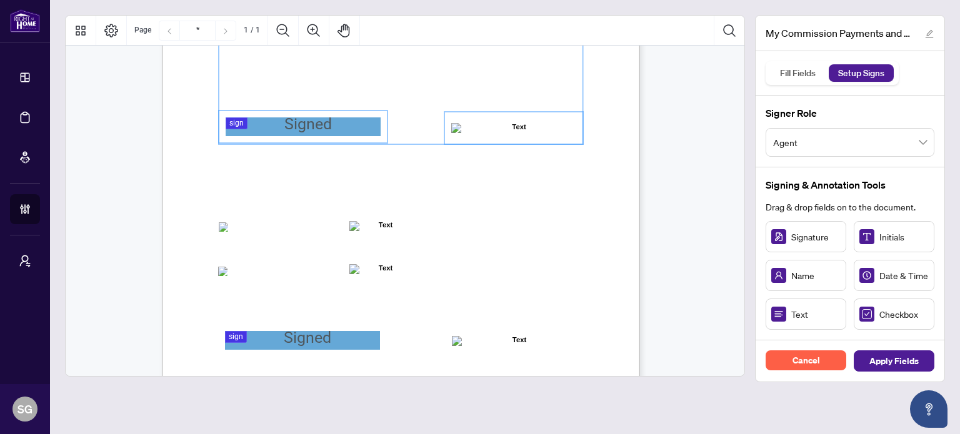
scroll to position [250, 0]
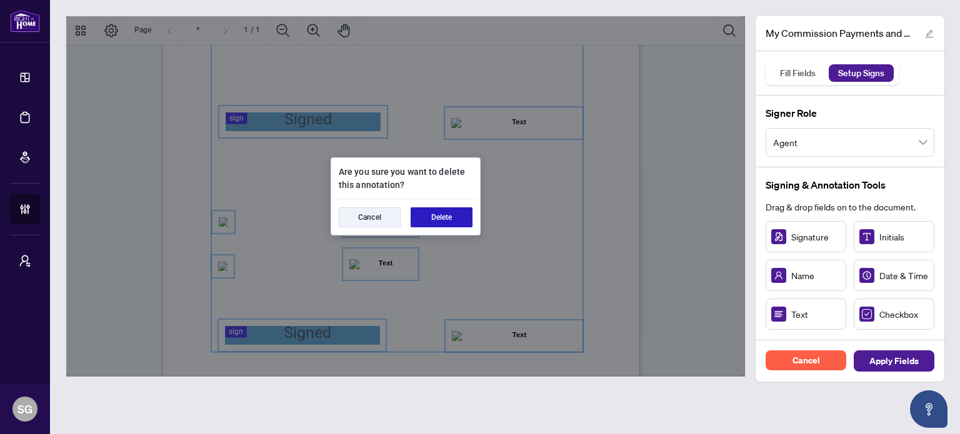
click at [435, 218] on button "Delete" at bounding box center [441, 217] width 62 height 20
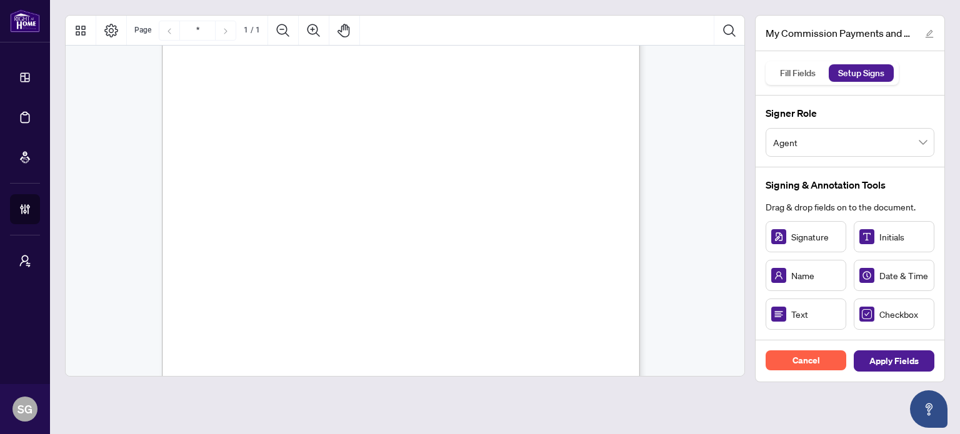
scroll to position [62, 0]
drag, startPoint x: 800, startPoint y: 237, endPoint x: 294, endPoint y: 312, distance: 512.2
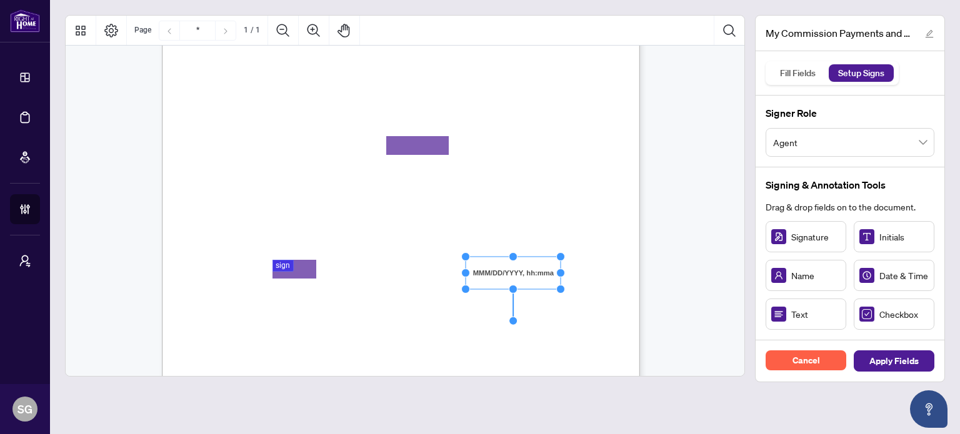
scroll to position [125, 0]
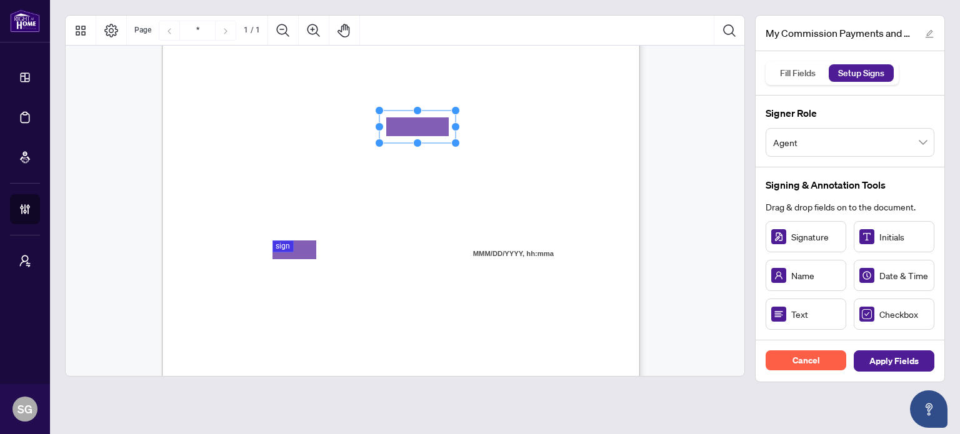
click at [231, 186] on span "use." at bounding box center [225, 188] width 12 height 4
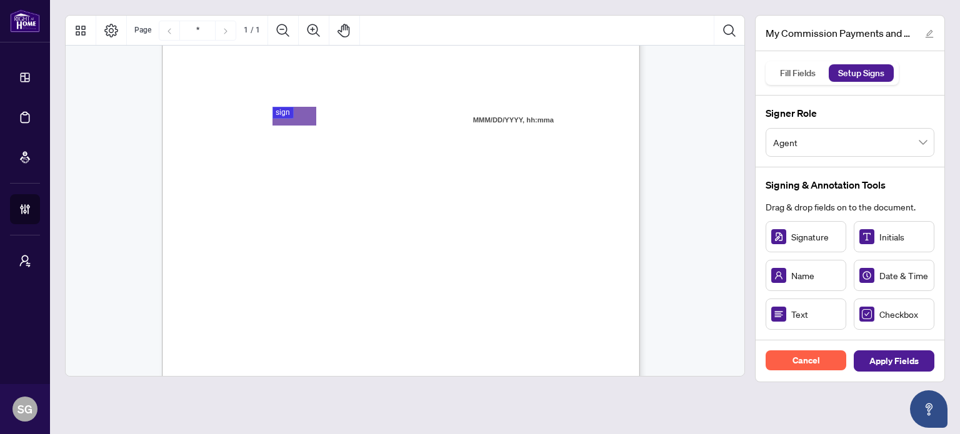
scroll to position [312, 0]
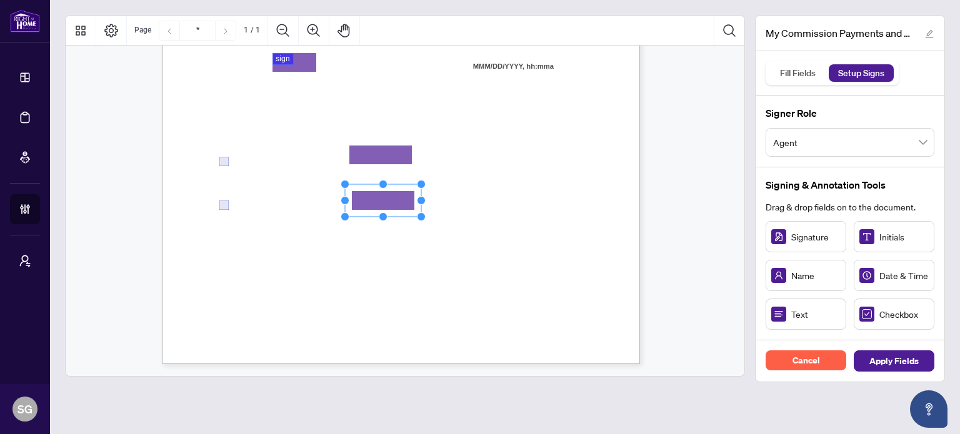
click at [539, 213] on span "Deposit method for my commission payments and hereby authorize Right at Home Re…" at bounding box center [379, 218] width 320 height 11
click at [438, 192] on div "MY COMMISSION PAYMENTS AND HST REGISTRATION For Right at Home Realty to pay out…" at bounding box center [460, 132] width 597 height 773
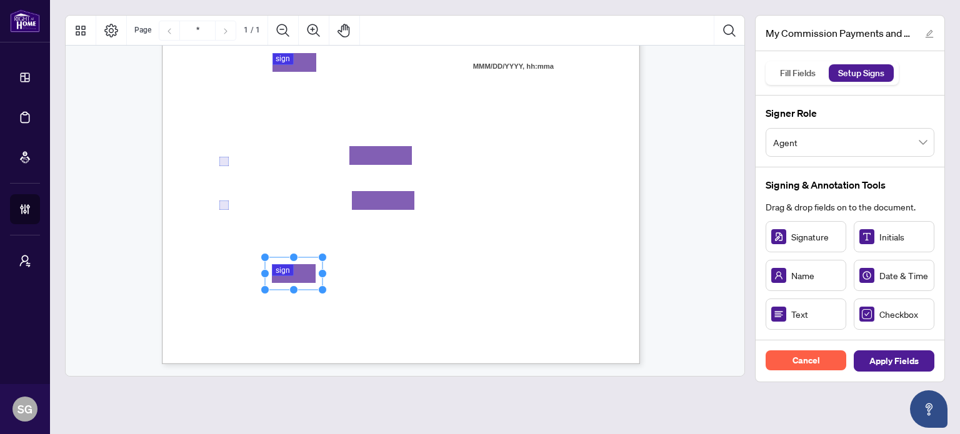
drag, startPoint x: 820, startPoint y: 237, endPoint x: 293, endPoint y: 273, distance: 527.9
click at [435, 297] on div "MY COMMISSION PAYMENTS AND HST REGISTRATION For Right at Home Realty to pay out…" at bounding box center [460, 132] width 597 height 773
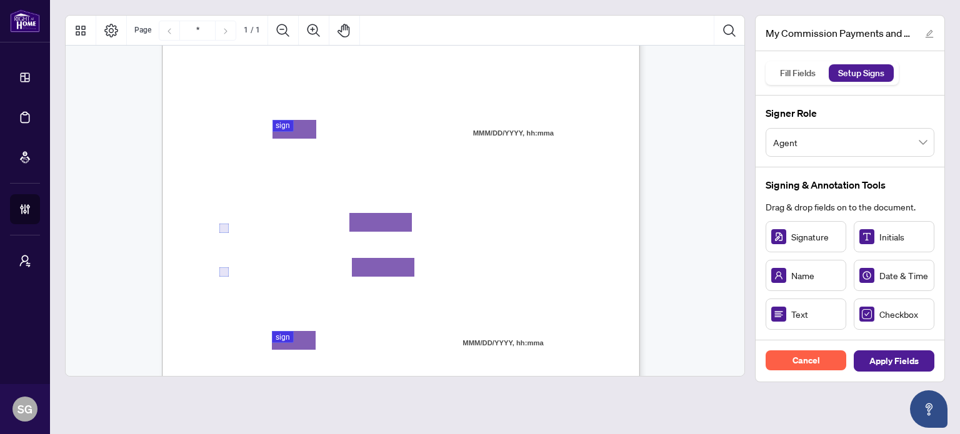
scroll to position [250, 0]
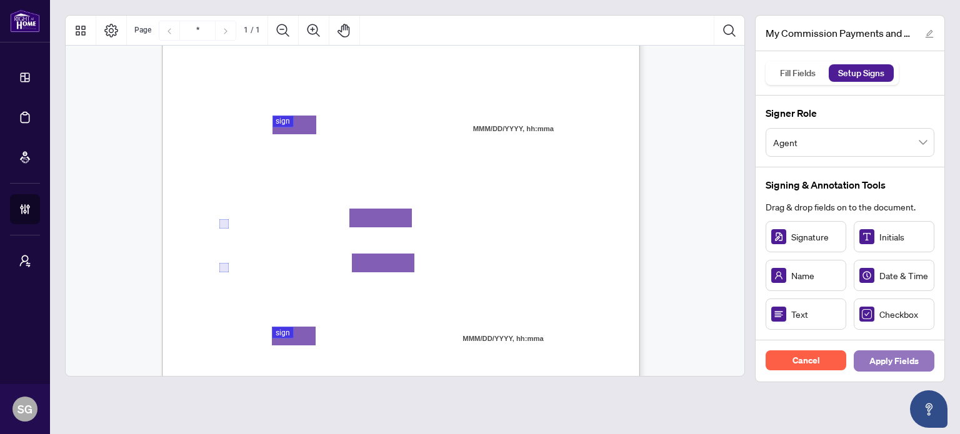
click at [904, 364] on span "Apply Fields" at bounding box center [893, 361] width 49 height 20
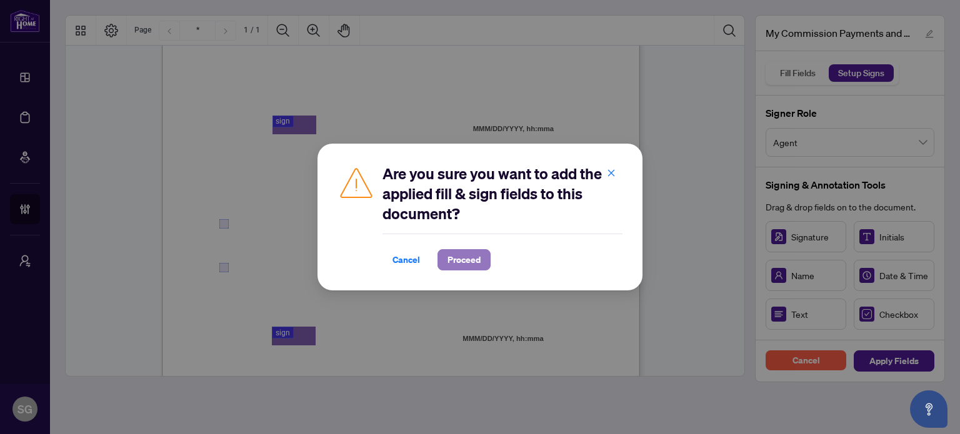
click at [474, 262] on span "Proceed" at bounding box center [463, 260] width 33 height 20
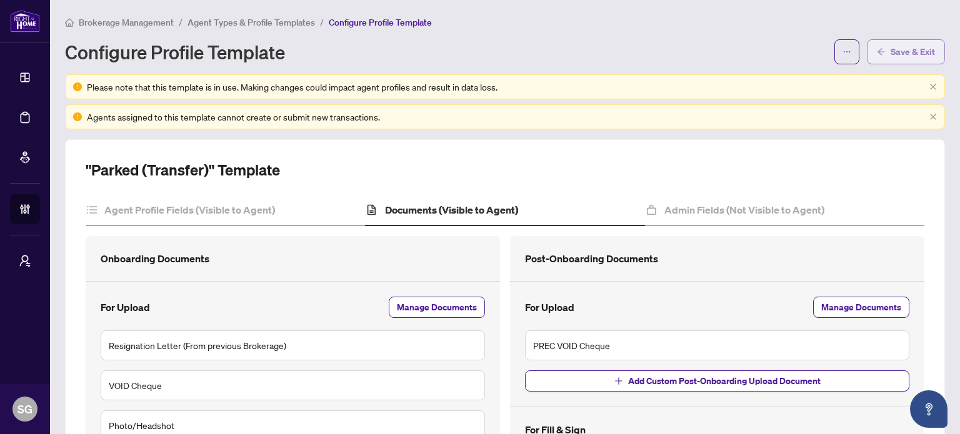
click at [903, 47] on span "Save & Exit" at bounding box center [912, 52] width 44 height 20
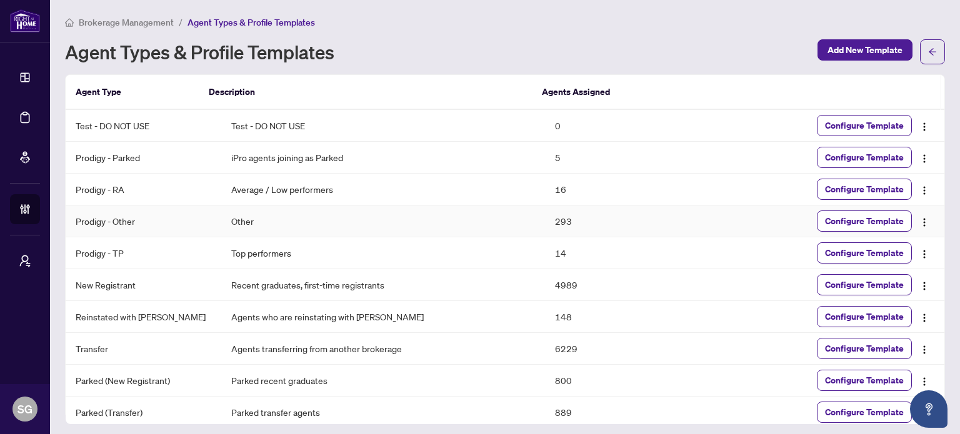
scroll to position [38, 0]
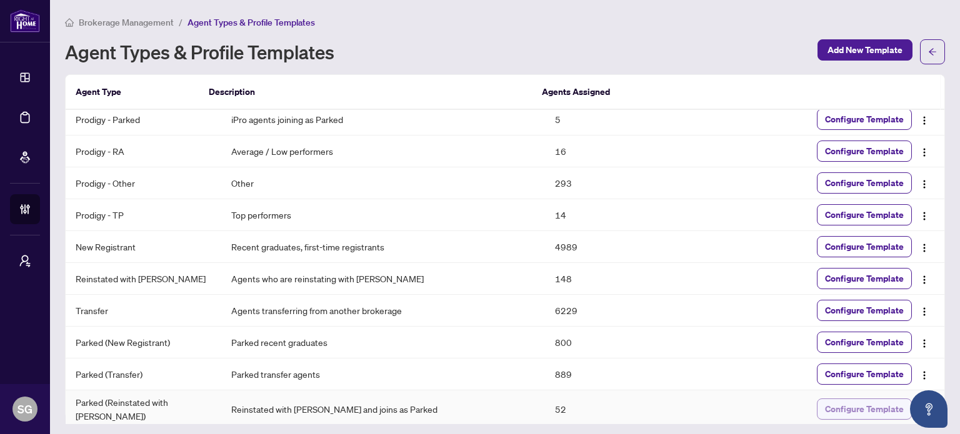
click at [840, 406] on span "Configure Template" at bounding box center [864, 409] width 79 height 20
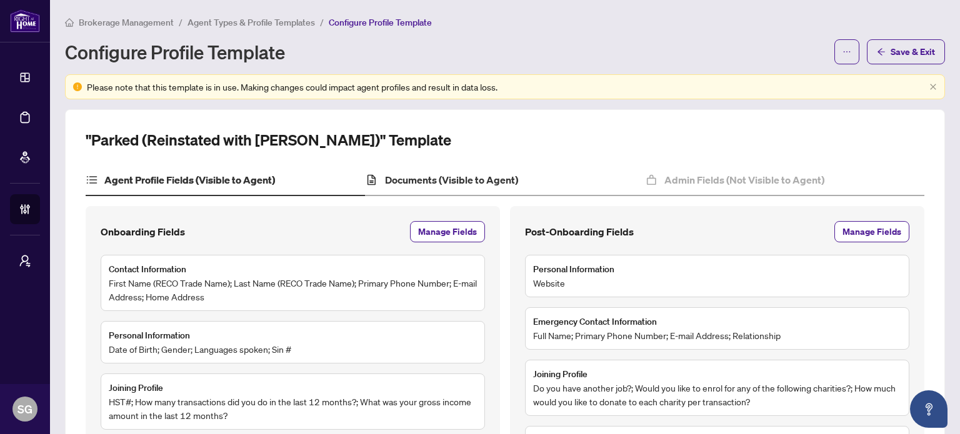
click at [452, 187] on div "Documents (Visible to Agent)" at bounding box center [504, 180] width 279 height 31
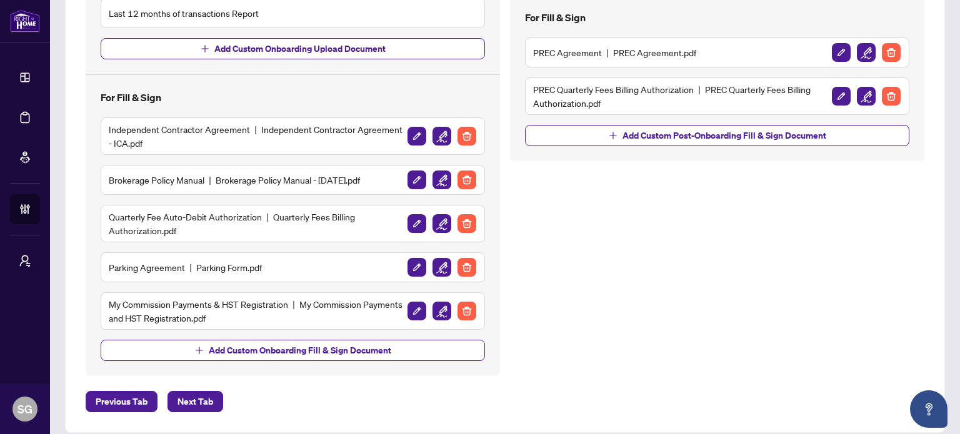
scroll to position [391, 0]
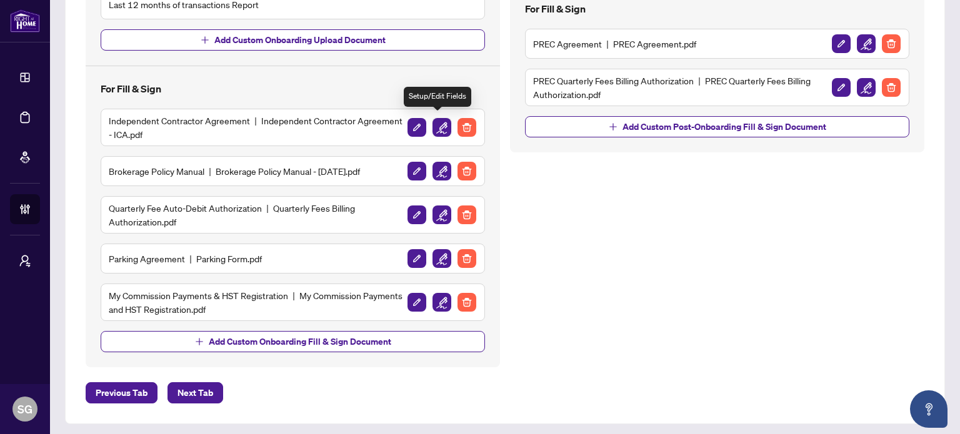
click at [434, 127] on img "button" at bounding box center [441, 127] width 19 height 19
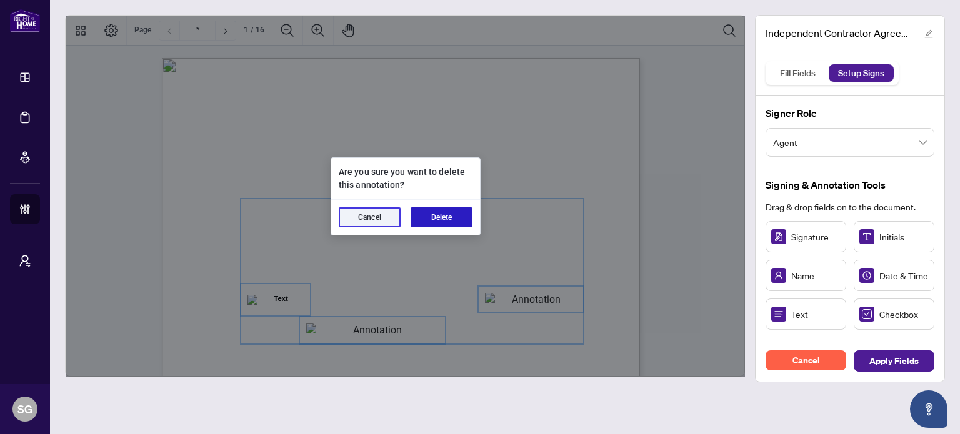
click at [449, 216] on button "Delete" at bounding box center [441, 217] width 62 height 20
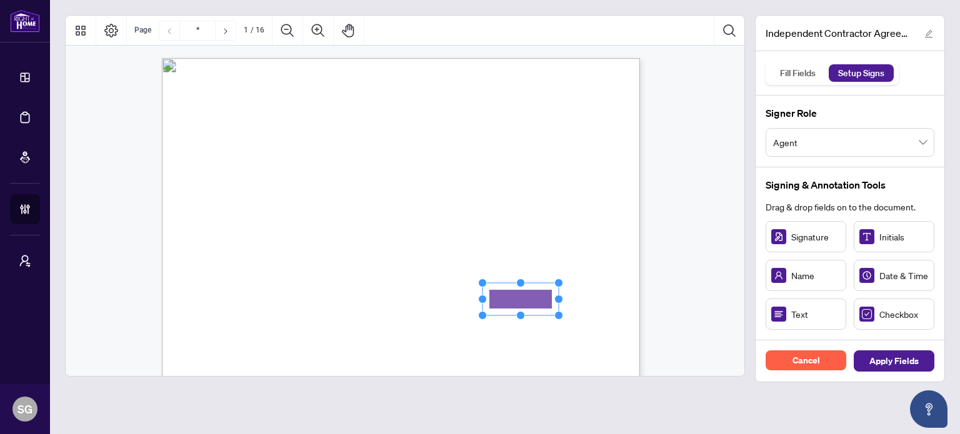
drag, startPoint x: 788, startPoint y: 312, endPoint x: 520, endPoint y: 299, distance: 268.9
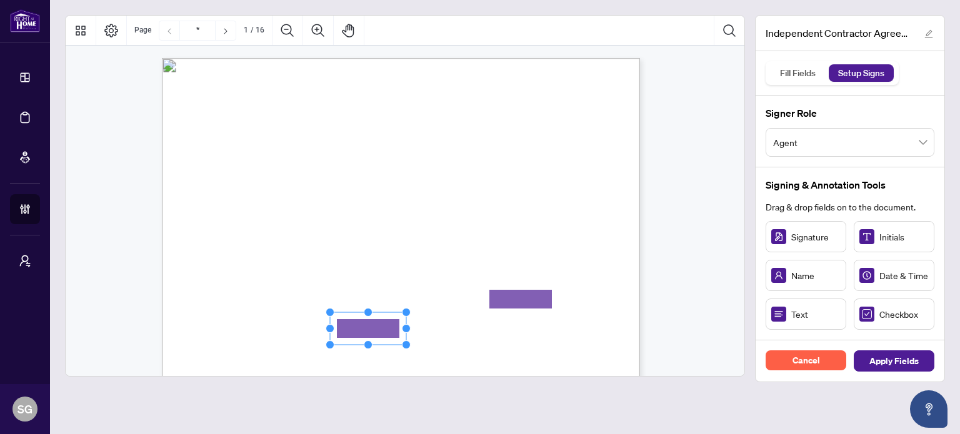
drag, startPoint x: 377, startPoint y: 324, endPoint x: 366, endPoint y: 327, distance: 11.5
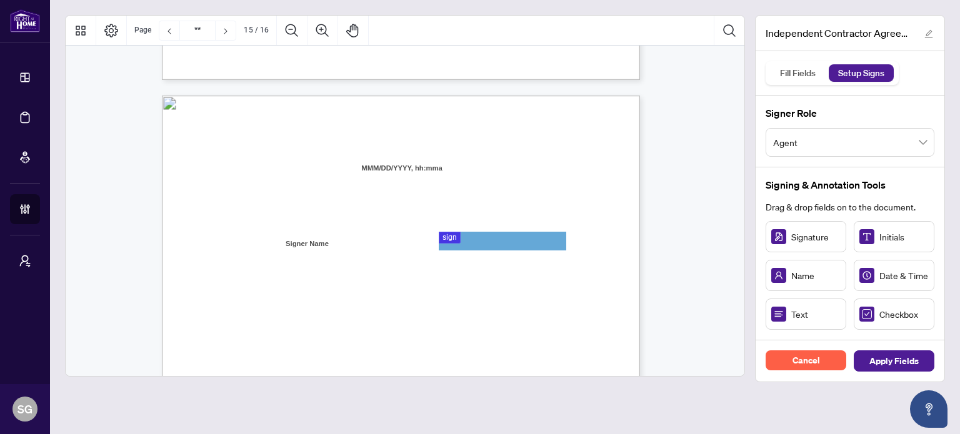
type input "**"
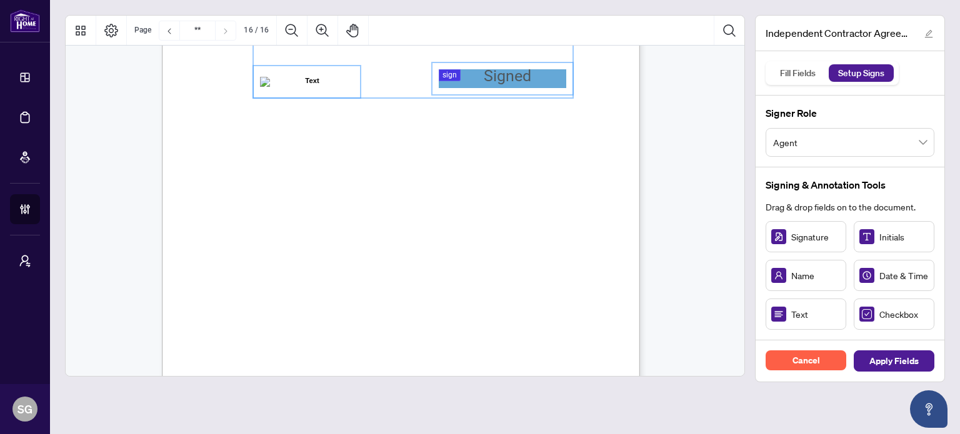
scroll to position [9511, 0]
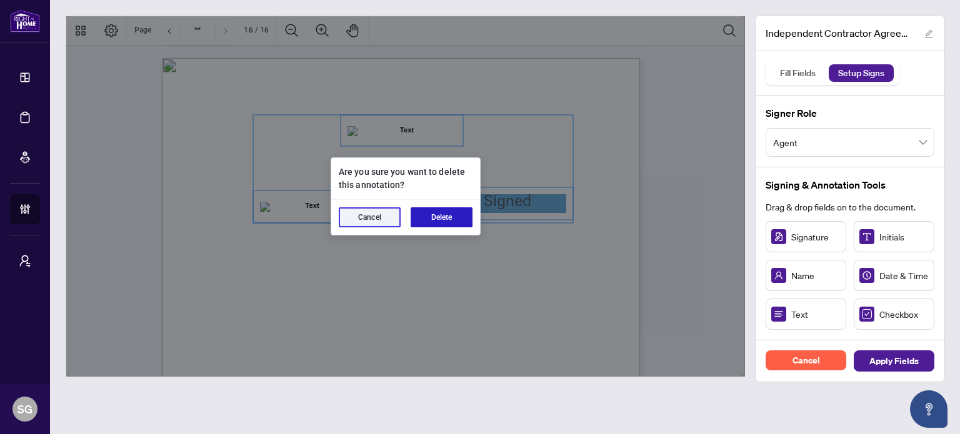
click at [448, 214] on button "Delete" at bounding box center [441, 217] width 62 height 20
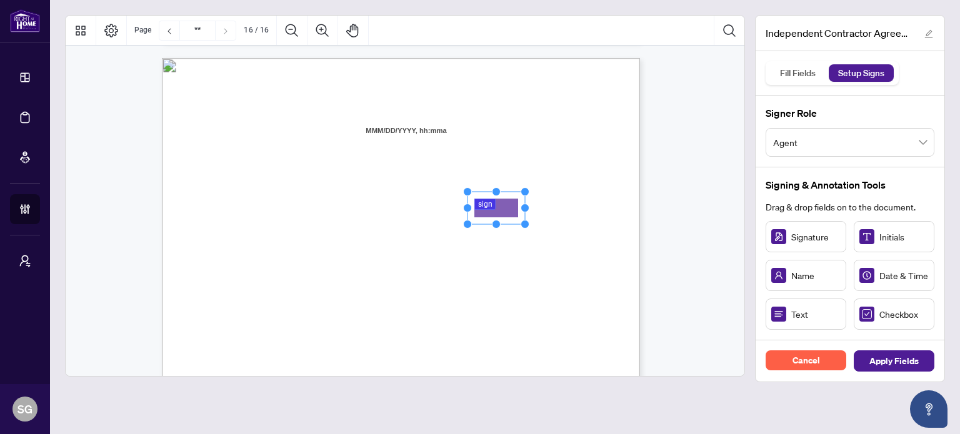
drag, startPoint x: 810, startPoint y: 242, endPoint x: 495, endPoint y: 207, distance: 316.9
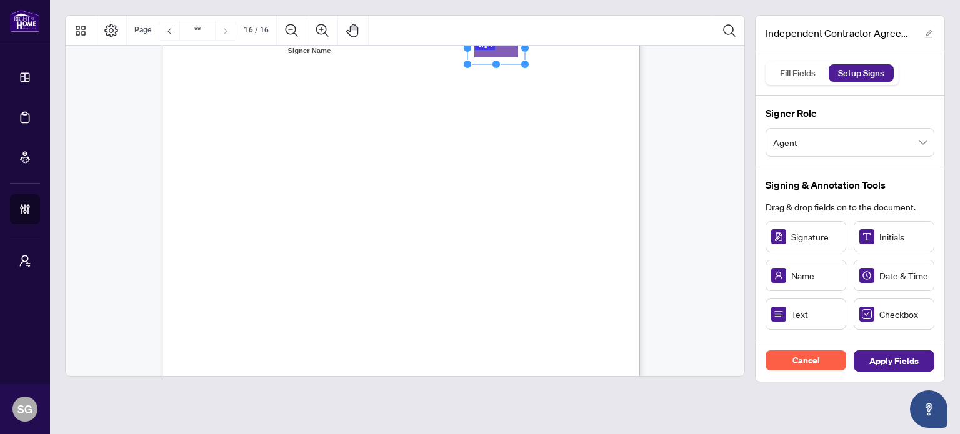
scroll to position [9699, 0]
click at [892, 139] on span "Agent" at bounding box center [850, 143] width 154 height 24
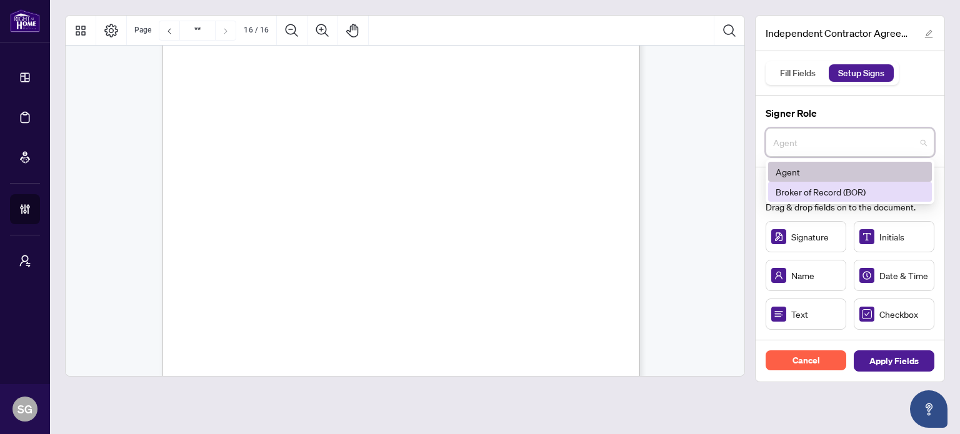
click at [855, 186] on div "Broker of Record (BOR)" at bounding box center [849, 192] width 149 height 14
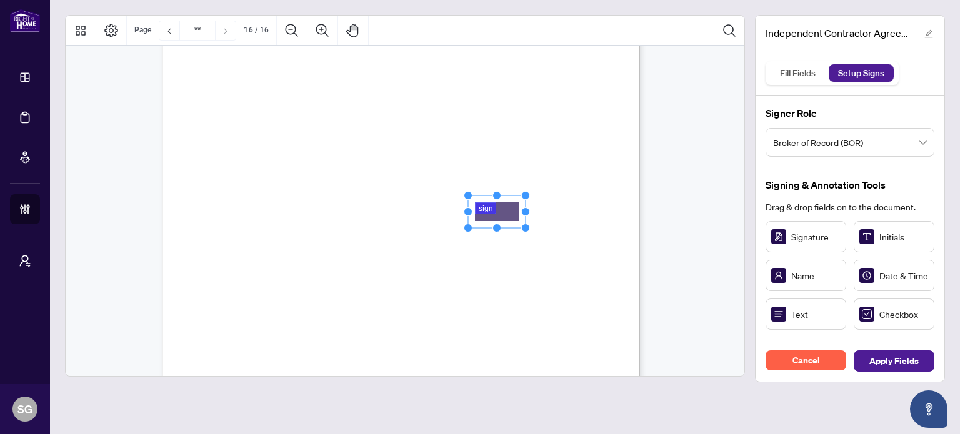
drag, startPoint x: 510, startPoint y: 212, endPoint x: 495, endPoint y: 212, distance: 14.4
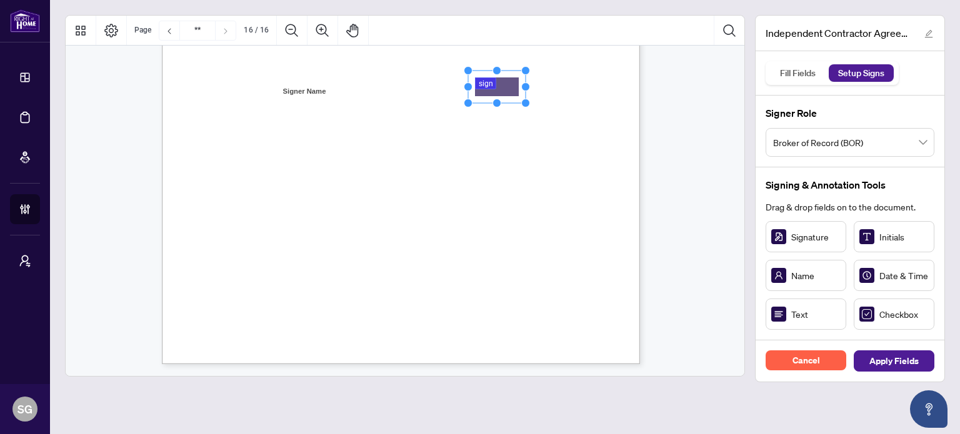
scroll to position [9761, 0]
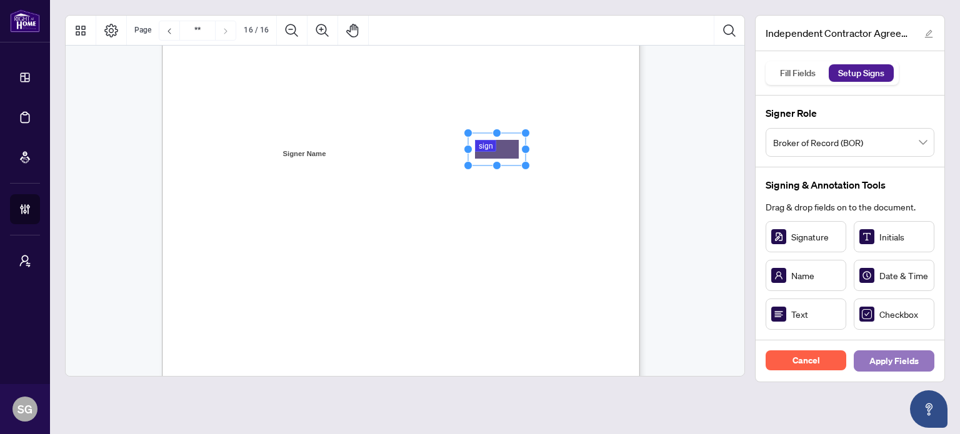
click at [885, 362] on span "Apply Fields" at bounding box center [893, 361] width 49 height 20
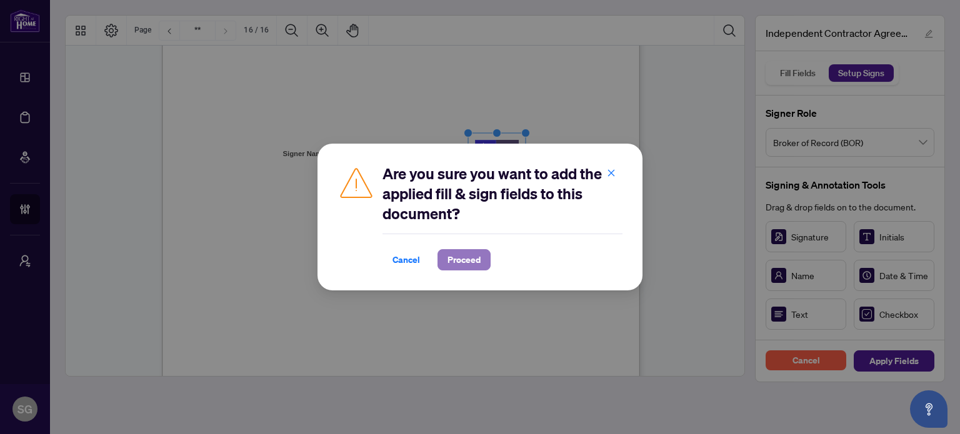
click at [476, 259] on span "Proceed" at bounding box center [463, 260] width 33 height 20
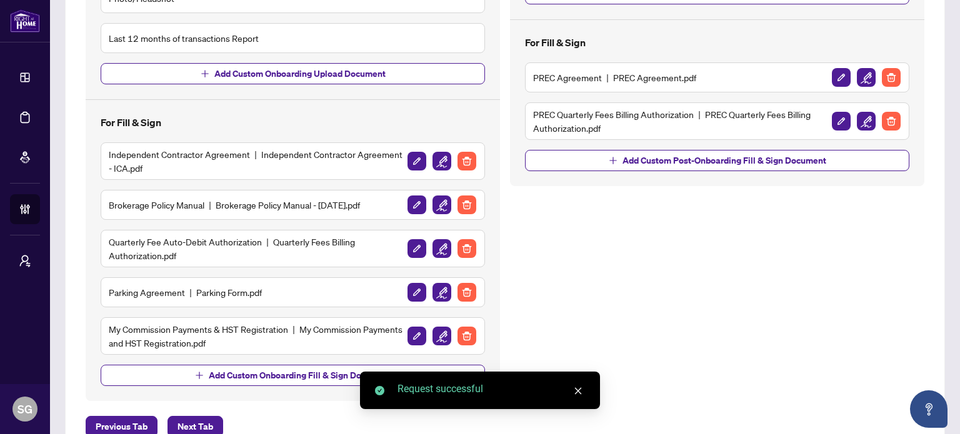
scroll to position [375, 0]
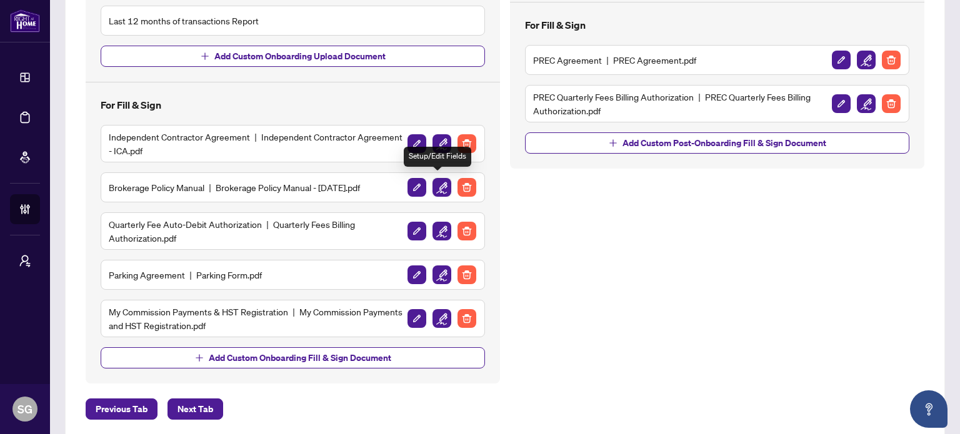
click at [435, 182] on img "button" at bounding box center [441, 187] width 19 height 19
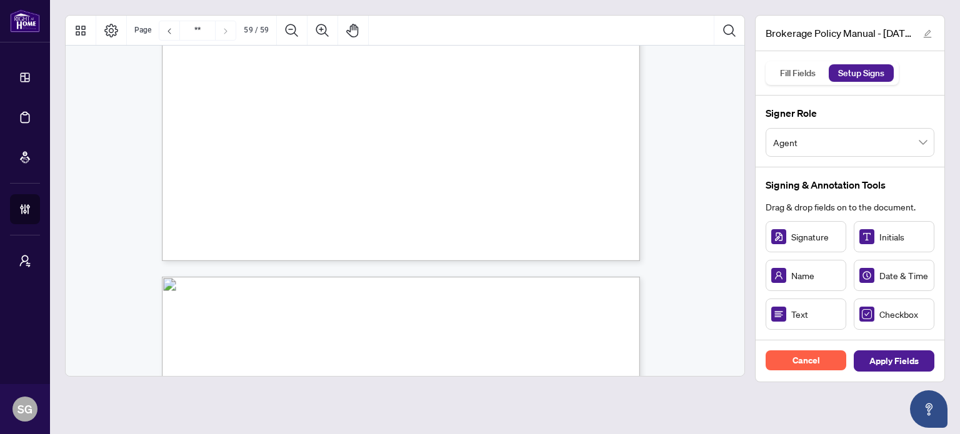
type input "**"
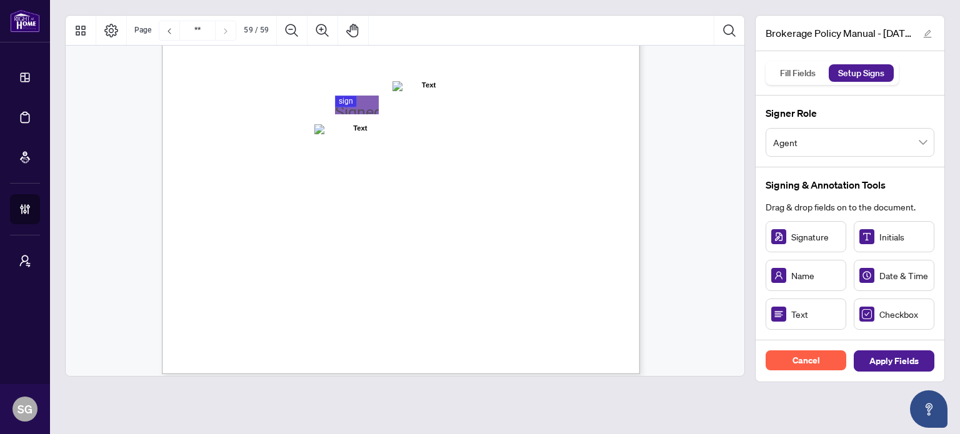
scroll to position [37090, 0]
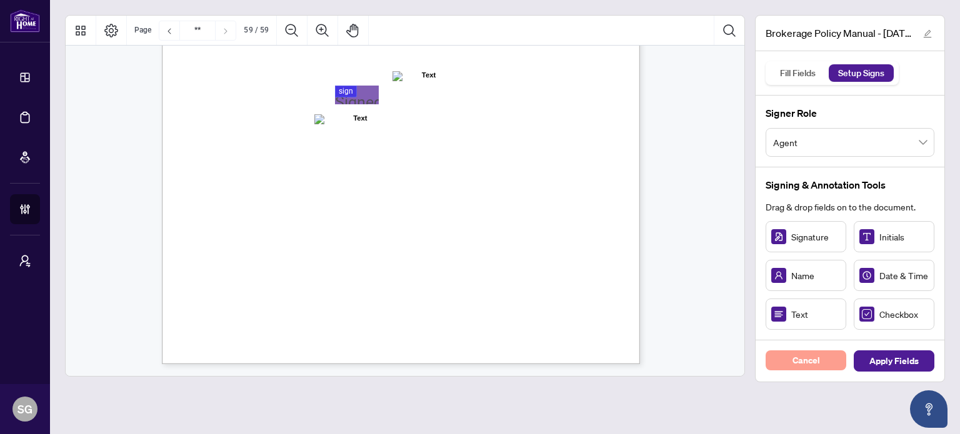
click at [785, 364] on button "Cancel" at bounding box center [805, 360] width 81 height 20
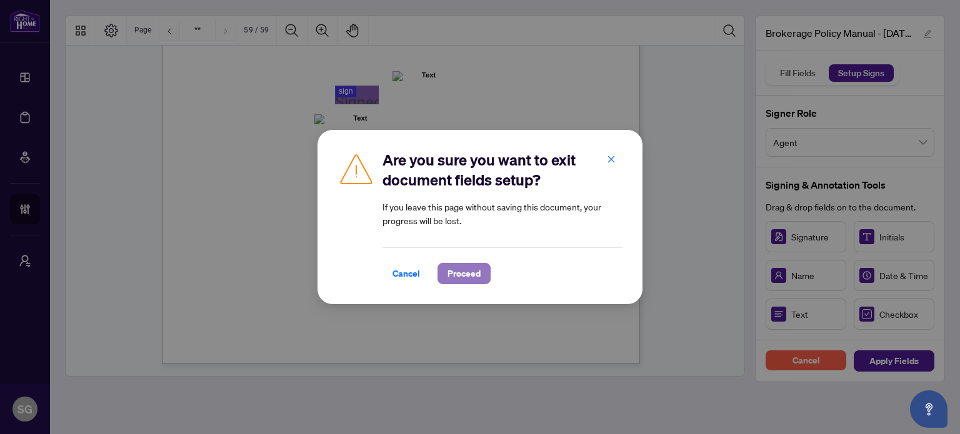
click at [482, 274] on button "Proceed" at bounding box center [463, 273] width 53 height 21
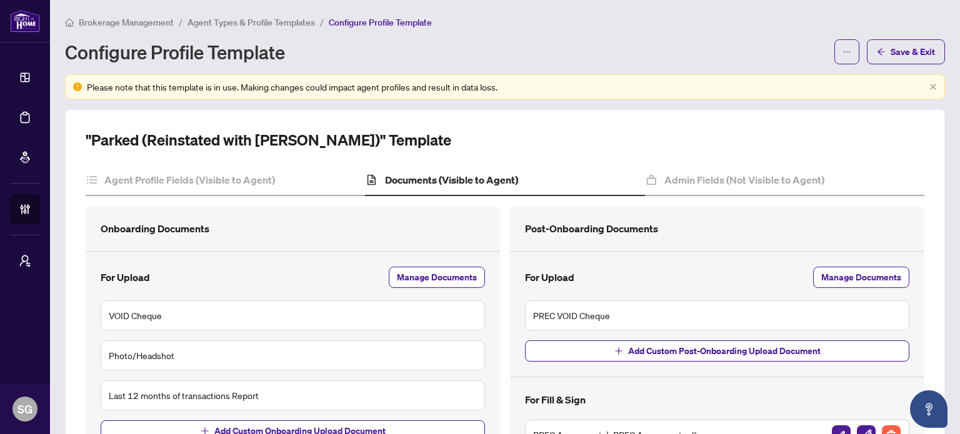
scroll to position [391, 0]
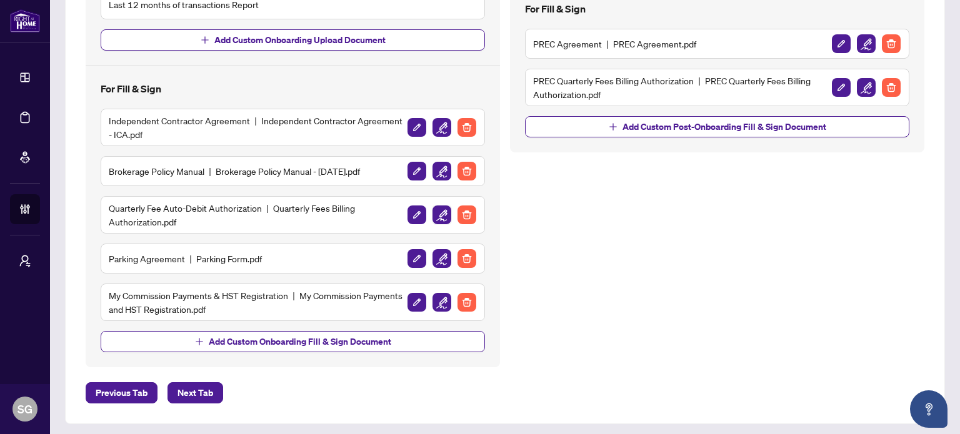
click at [440, 215] on img "button" at bounding box center [441, 215] width 19 height 19
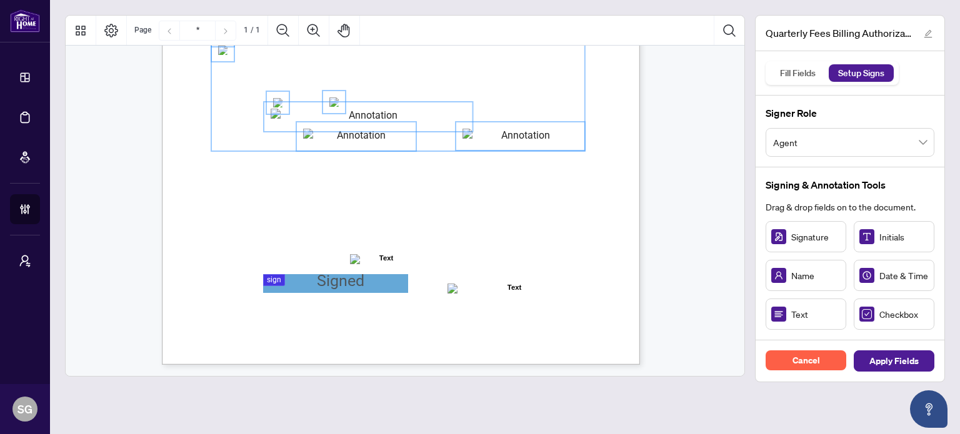
scroll to position [312, 0]
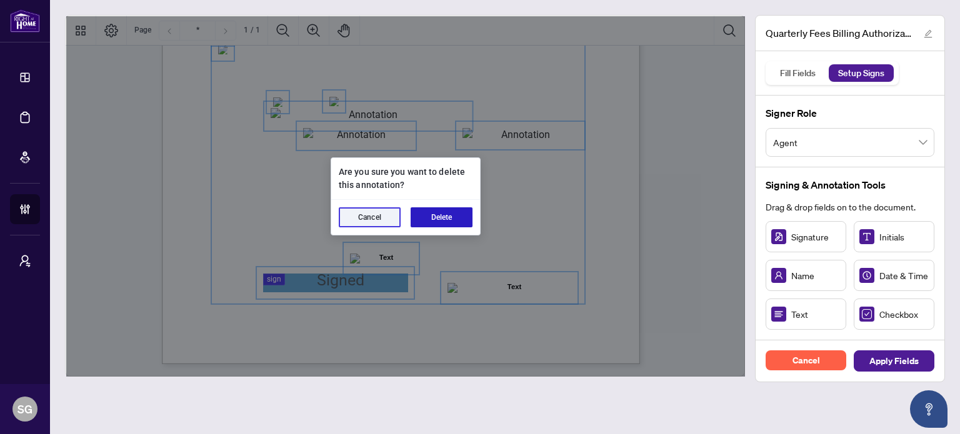
click at [435, 212] on button "Delete" at bounding box center [441, 217] width 62 height 20
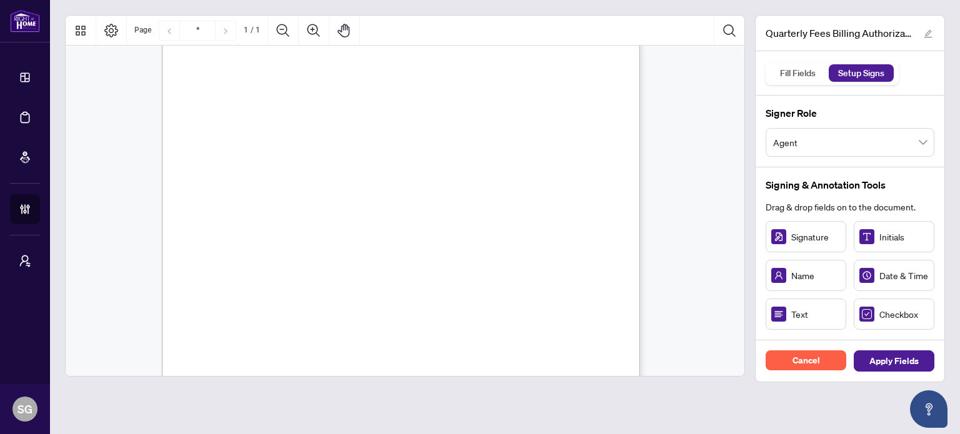
scroll to position [125, 0]
click at [454, 316] on div "Right at Home Realty, Brokerage Quarterly Fees Billing Authorization Quarterly …" at bounding box center [460, 319] width 597 height 773
drag, startPoint x: 336, startPoint y: 300, endPoint x: 350, endPoint y: 304, distance: 14.7
click at [344, 294] on circle "Resize, Top" at bounding box center [343, 293] width 8 height 8
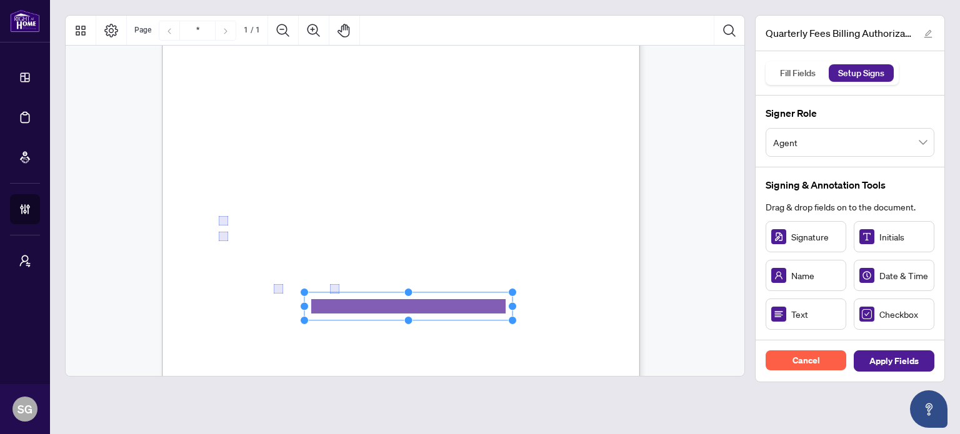
drag, startPoint x: 384, startPoint y: 304, endPoint x: 514, endPoint y: 302, distance: 130.6
click at [512, 302] on div "Right at Home Realty, Brokerage Quarterly Fees Billing Authorization Quarterly …" at bounding box center [401, 242] width 478 height 618
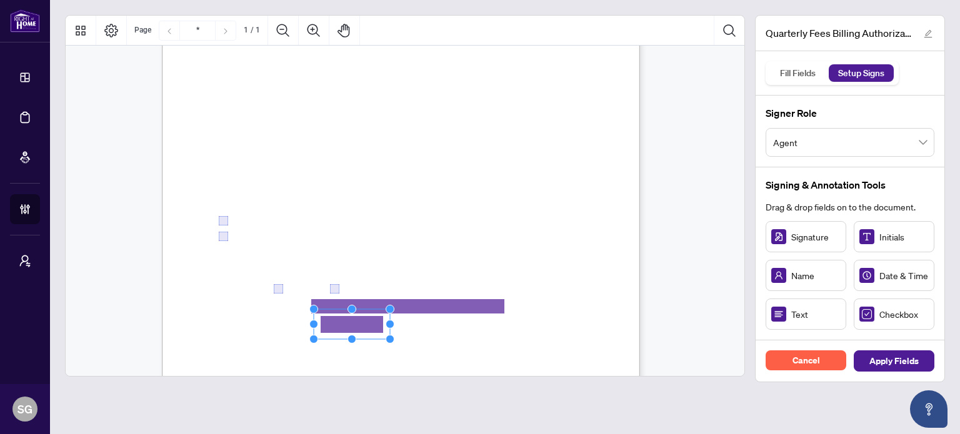
click at [353, 308] on circle "Resize, Top" at bounding box center [352, 309] width 8 height 8
click at [502, 307] on circle "Resize, Top" at bounding box center [504, 309] width 8 height 8
click at [504, 306] on circle "Resize, Top" at bounding box center [504, 308] width 8 height 8
click at [347, 309] on circle "Resize, Top" at bounding box center [350, 308] width 8 height 8
click at [605, 295] on div "Right at Home Realty, Brokerage Quarterly Fees Billing Authorization Quarterly …" at bounding box center [460, 319] width 597 height 773
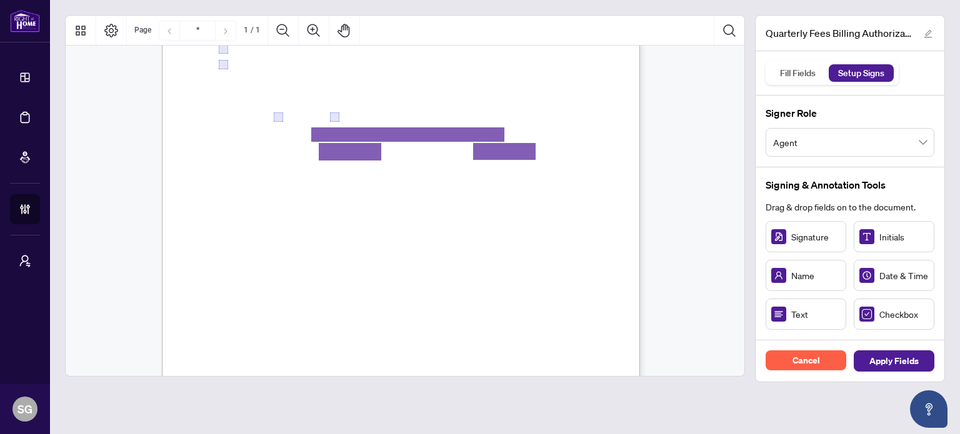
scroll to position [312, 0]
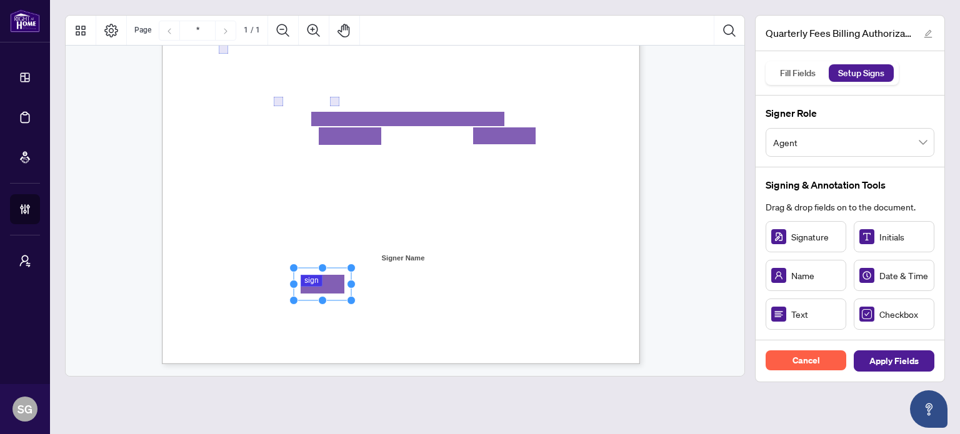
drag, startPoint x: 797, startPoint y: 229, endPoint x: 322, endPoint y: 284, distance: 477.9
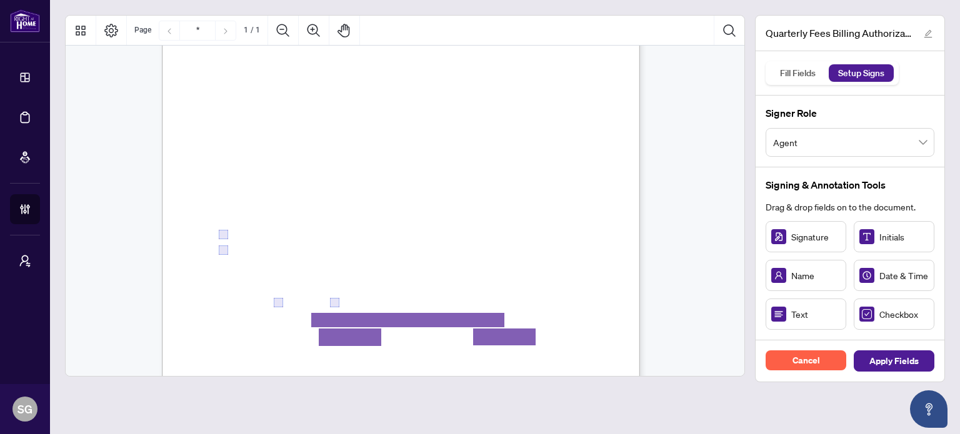
scroll to position [0, 0]
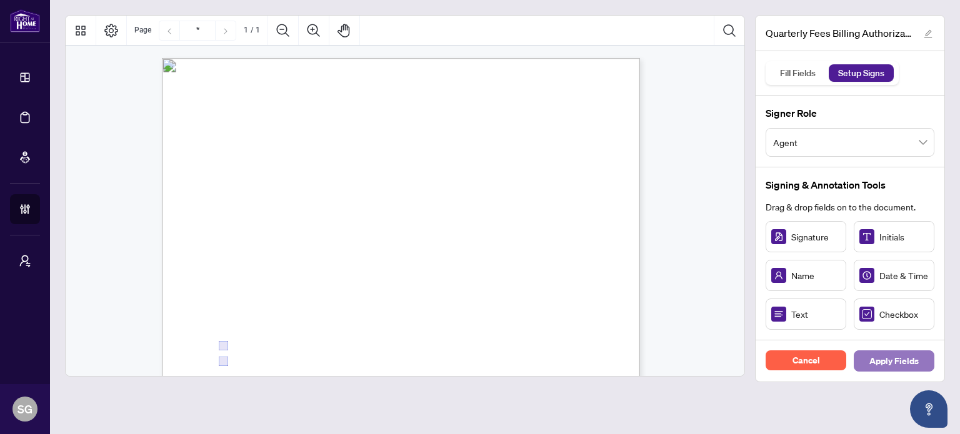
click at [913, 364] on span "Apply Fields" at bounding box center [893, 361] width 49 height 20
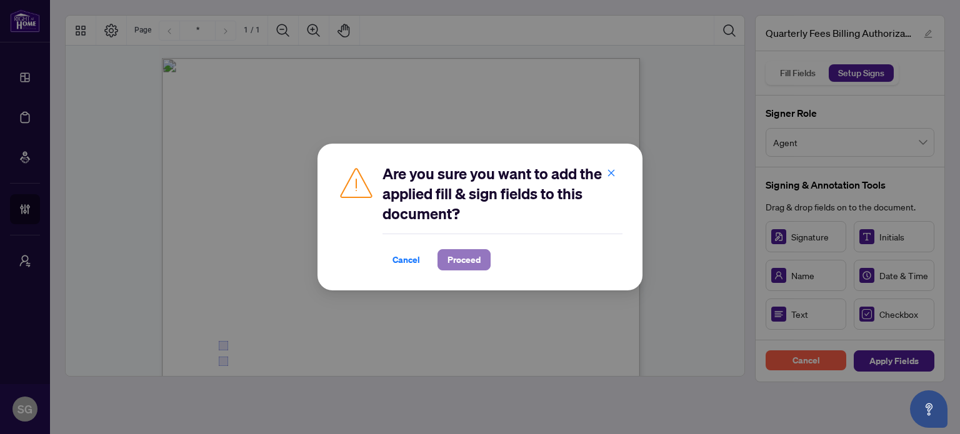
click at [462, 254] on span "Proceed" at bounding box center [463, 260] width 33 height 20
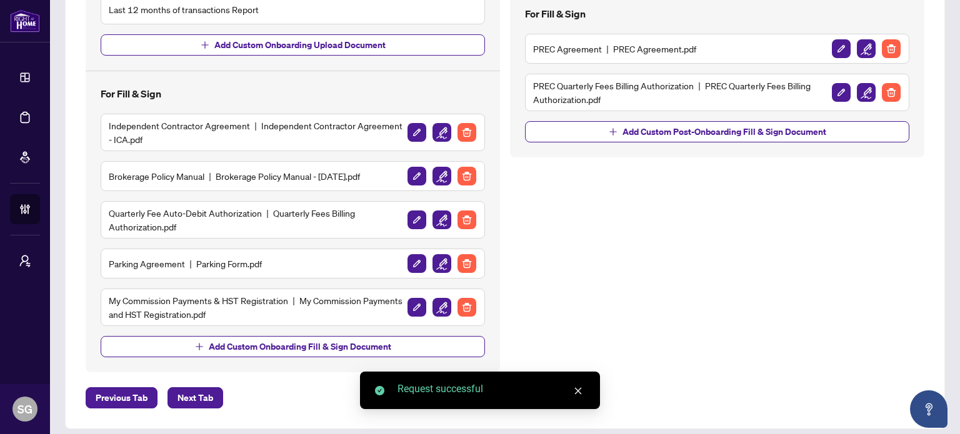
scroll to position [391, 0]
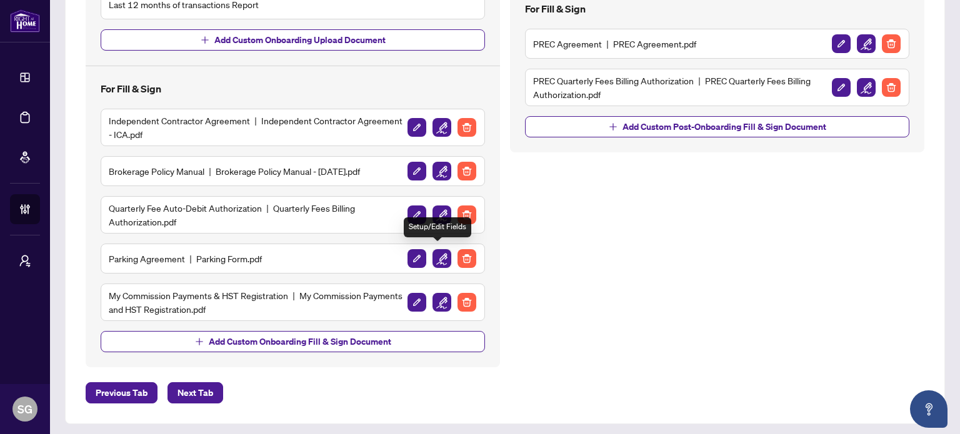
click at [442, 255] on img "button" at bounding box center [441, 258] width 19 height 19
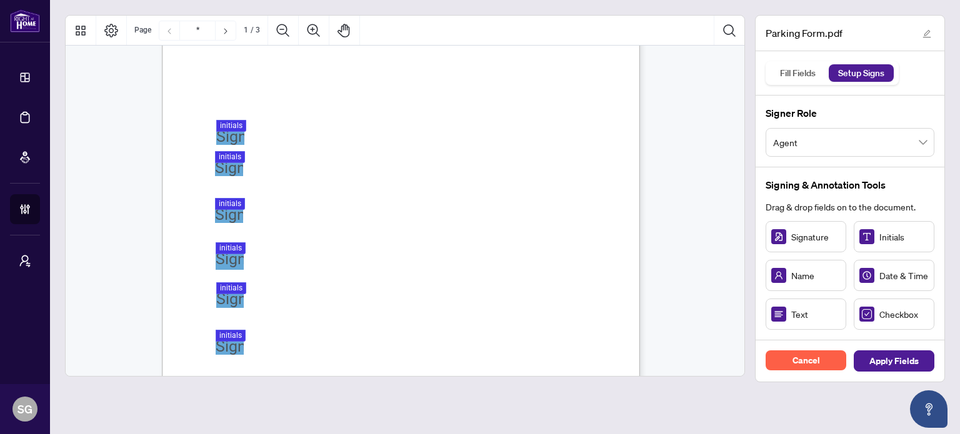
scroll to position [250, 0]
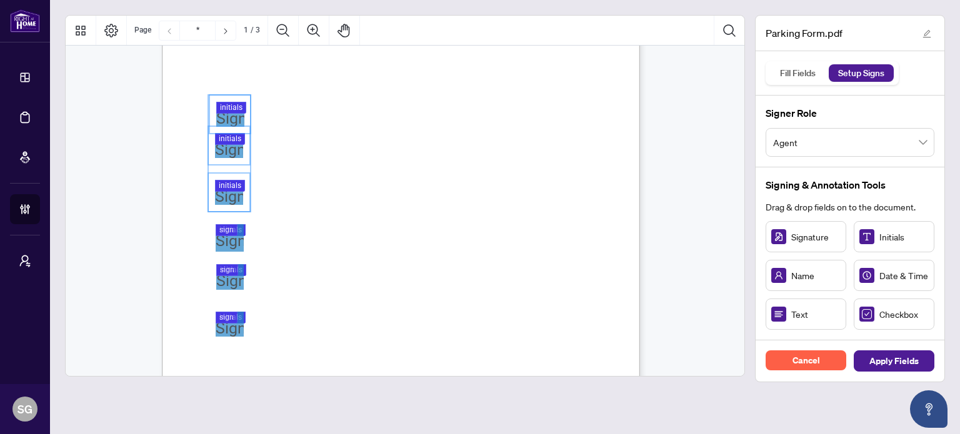
click at [240, 260] on div "PARKING YOUR LICENSE AGREEMENT Overview: Parking your license means that your l…" at bounding box center [460, 194] width 597 height 773
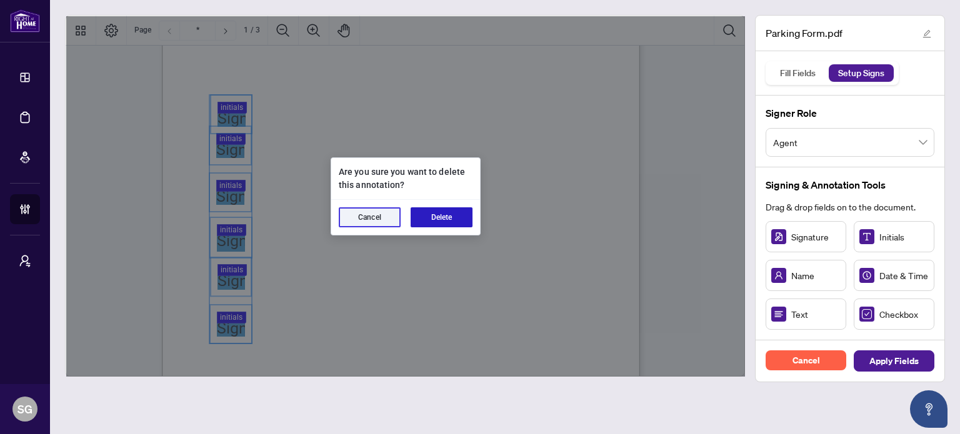
click at [443, 222] on button "Delete" at bounding box center [441, 217] width 62 height 20
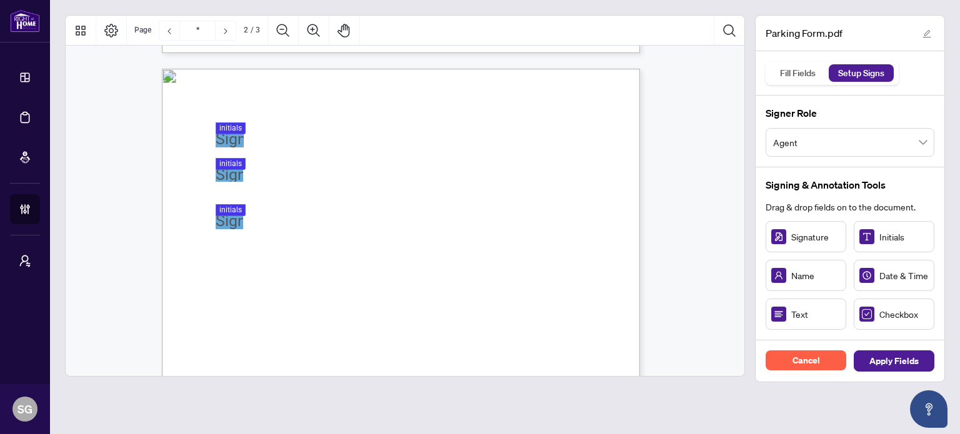
scroll to position [625, 0]
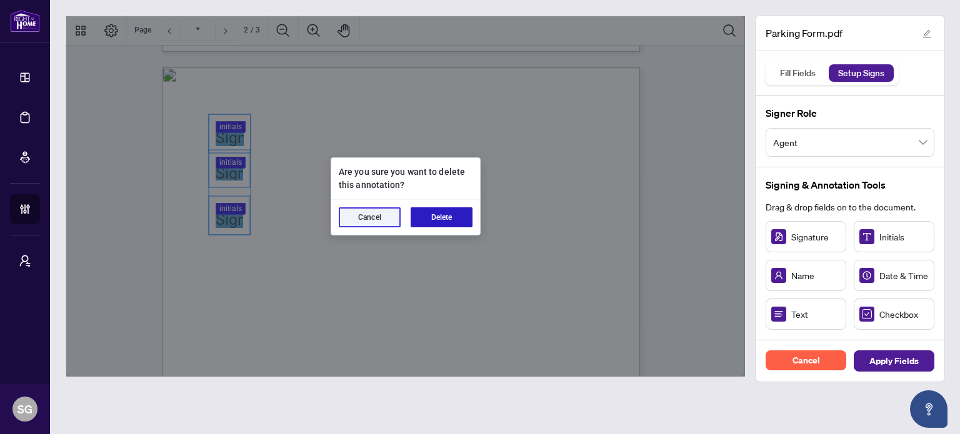
click at [447, 218] on button "Delete" at bounding box center [441, 217] width 62 height 20
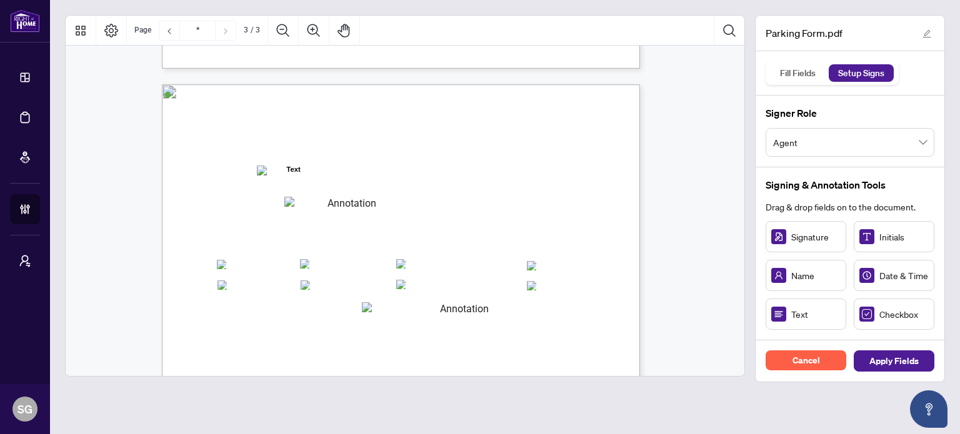
scroll to position [1374, 0]
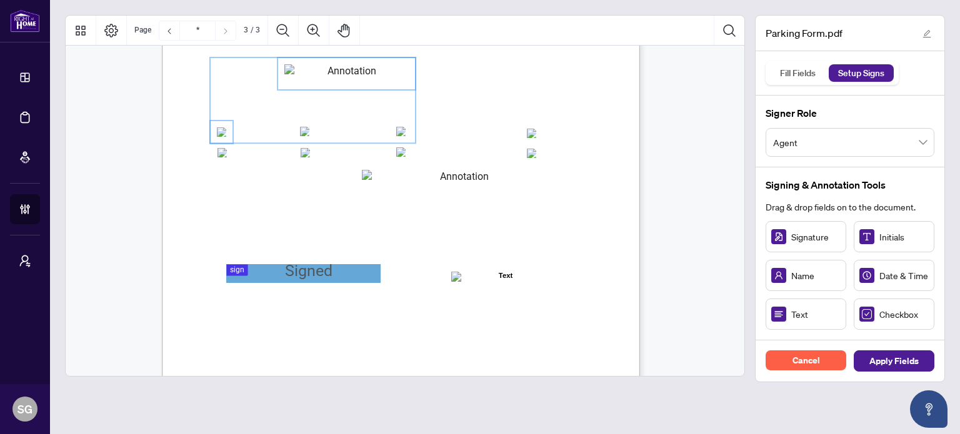
click at [226, 151] on span "□ OMDREB" at bounding box center [243, 153] width 48 height 12
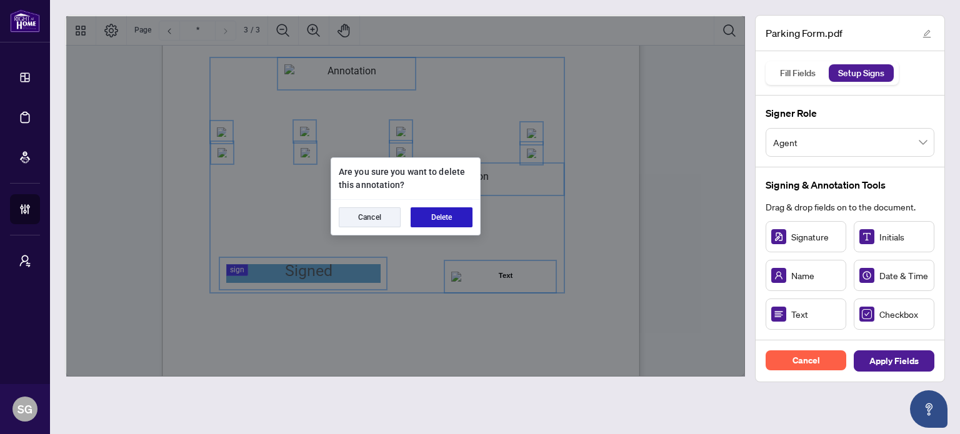
click at [435, 214] on button "Delete" at bounding box center [441, 217] width 62 height 20
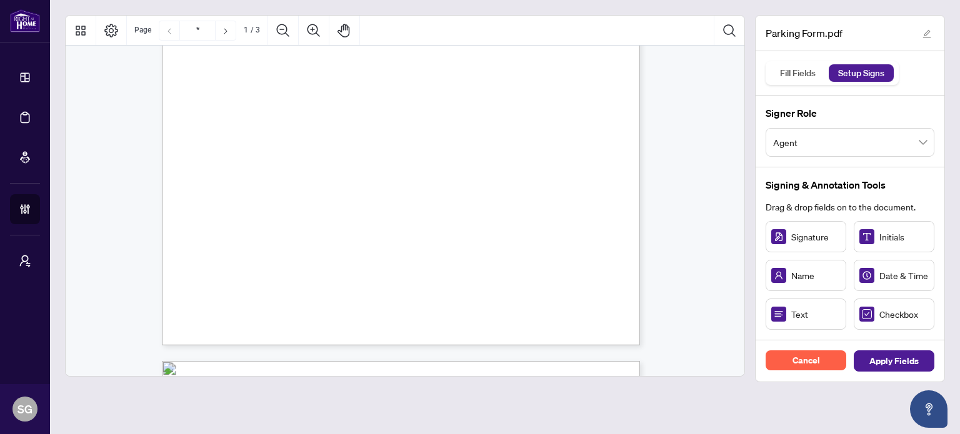
scroll to position [269, 0]
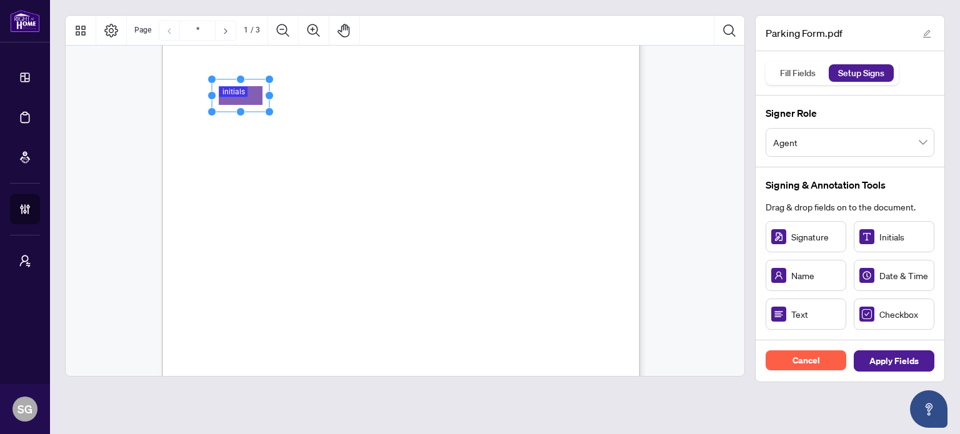
drag, startPoint x: 237, startPoint y: 95, endPoint x: 247, endPoint y: 95, distance: 10.6
drag, startPoint x: 269, startPoint y: 95, endPoint x: 237, endPoint y: 95, distance: 31.9
click at [237, 95] on icon "Resize, Top Resize, Top, Right Resize, Right Resize, Bottom, Right Resize, Bott…" at bounding box center [232, 95] width 50 height 41
drag, startPoint x: 900, startPoint y: 232, endPoint x: 242, endPoint y: 127, distance: 666.2
drag, startPoint x: 269, startPoint y: 127, endPoint x: 239, endPoint y: 127, distance: 30.0
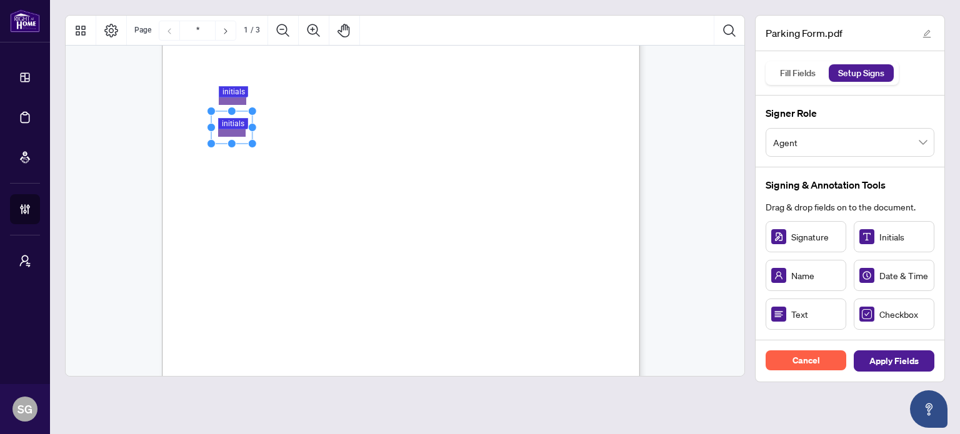
click at [239, 127] on icon "Resize, Top Resize, Top, Right Resize, Right Resize, Bottom, Right Resize, Bott…" at bounding box center [232, 127] width 50 height 41
drag, startPoint x: 265, startPoint y: 176, endPoint x: 234, endPoint y: 175, distance: 31.2
click at [234, 175] on icon "Resize, Top Resize, Top, Right Resize, Right Resize, Bottom, Right Resize, Bott…" at bounding box center [232, 174] width 50 height 41
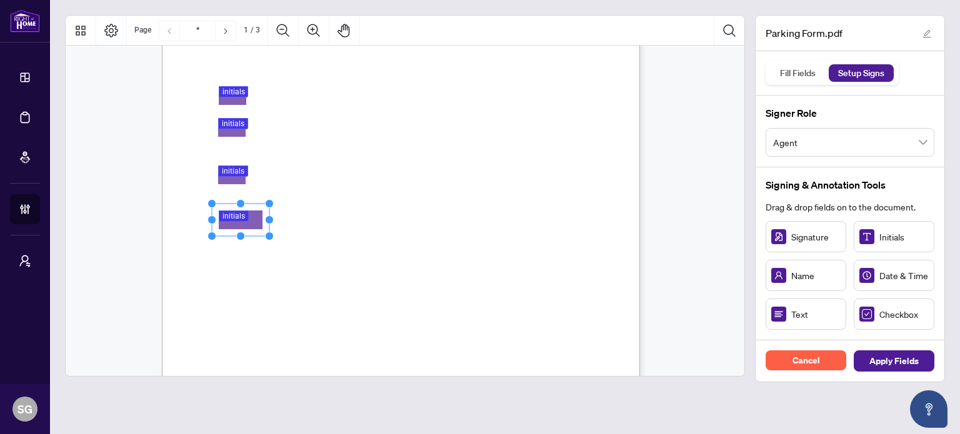
drag, startPoint x: 895, startPoint y: 239, endPoint x: 240, endPoint y: 219, distance: 655.6
click at [274, 222] on span "on the total commission earned." at bounding box center [305, 225] width 116 height 12
drag, startPoint x: 267, startPoint y: 221, endPoint x: 255, endPoint y: 220, distance: 12.6
click at [240, 220] on icon "Resize, Top Resize, Top, Right Resize, Right Resize, Bottom, Right Resize, Bott…" at bounding box center [232, 219] width 50 height 41
drag, startPoint x: 268, startPoint y: 259, endPoint x: 232, endPoint y: 257, distance: 35.6
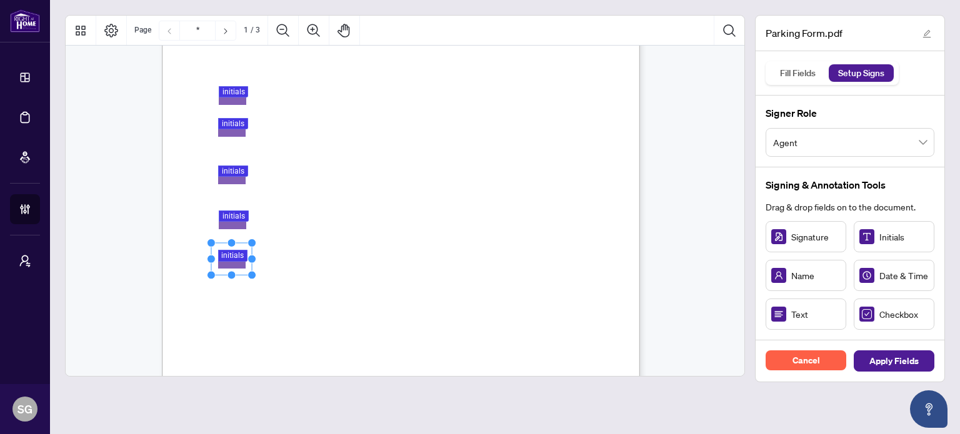
click at [232, 257] on icon "Resize, Top Resize, Top, Right Resize, Right Resize, Bottom, Right Resize, Bott…" at bounding box center [232, 259] width 50 height 41
drag, startPoint x: 270, startPoint y: 307, endPoint x: 237, endPoint y: 304, distance: 33.2
click at [237, 304] on icon "Resize, Top Resize, Top, Right Resize, Right Resize, Bottom, Right Resize, Bott…" at bounding box center [232, 305] width 50 height 41
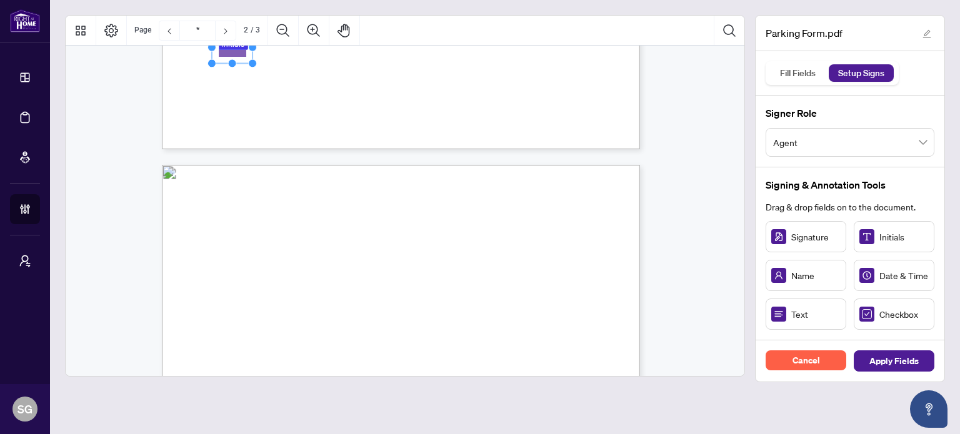
scroll to position [581, 0]
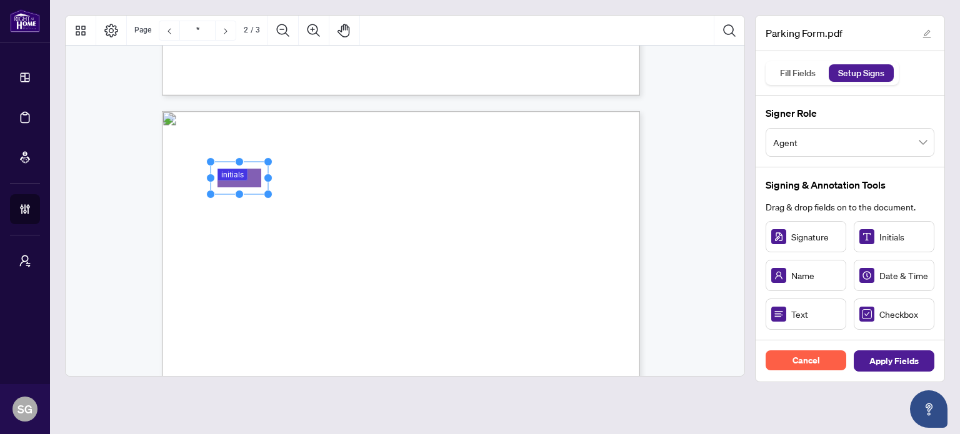
drag, startPoint x: 245, startPoint y: 179, endPoint x: 236, endPoint y: 178, distance: 8.8
drag, startPoint x: 270, startPoint y: 179, endPoint x: 235, endPoint y: 174, distance: 35.3
click at [235, 174] on icon "Resize, Top Resize, Top, Right Resize, Right Resize, Bottom, Right Resize, Bott…" at bounding box center [231, 177] width 50 height 41
drag, startPoint x: 886, startPoint y: 236, endPoint x: 244, endPoint y: 212, distance: 643.3
drag, startPoint x: 269, startPoint y: 212, endPoint x: 232, endPoint y: 212, distance: 36.9
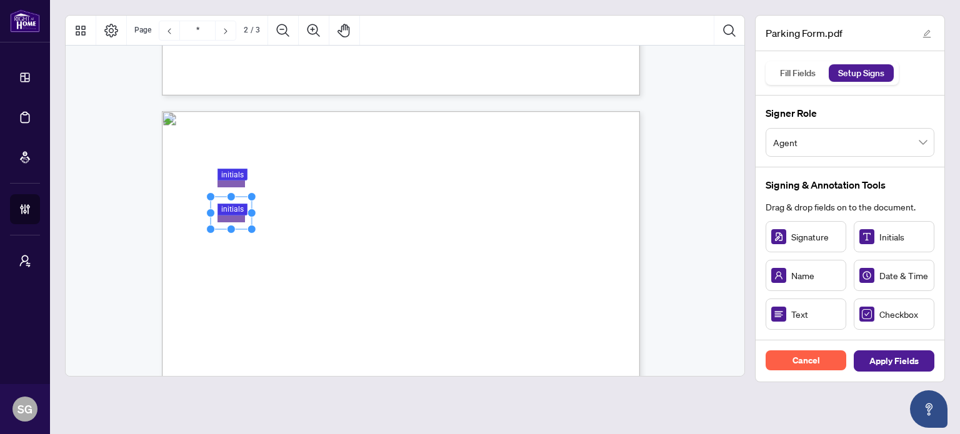
click at [232, 212] on icon "Resize, Top Resize, Top, Right Resize, Right Resize, Bottom, Right Resize, Bott…" at bounding box center [231, 212] width 50 height 41
drag, startPoint x: 269, startPoint y: 256, endPoint x: 243, endPoint y: 255, distance: 25.6
click at [243, 255] on icon "Resize, Top Resize, Top, Right Resize, Right Resize, Bottom, Right Resize, Bott…" at bounding box center [232, 257] width 50 height 41
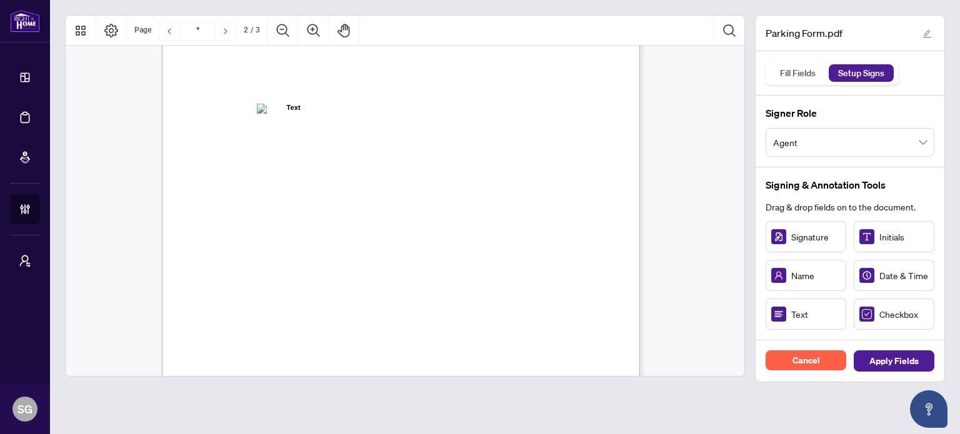
type input "*"
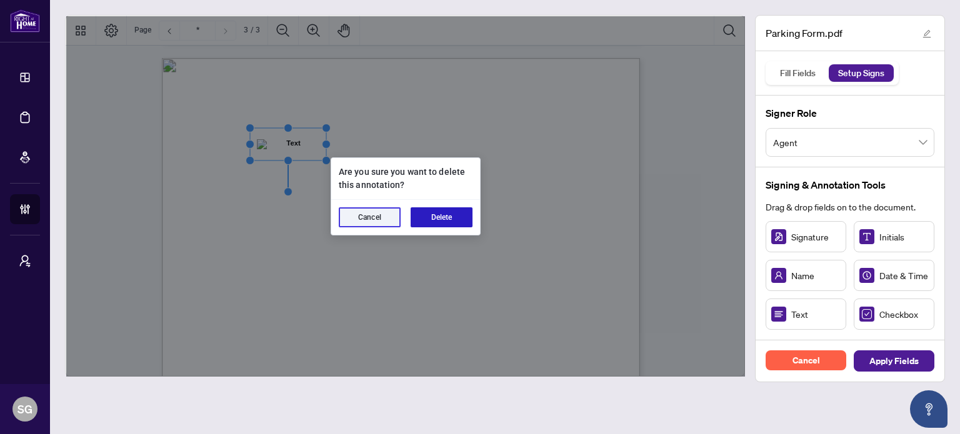
click at [444, 213] on button "Delete" at bounding box center [441, 217] width 62 height 20
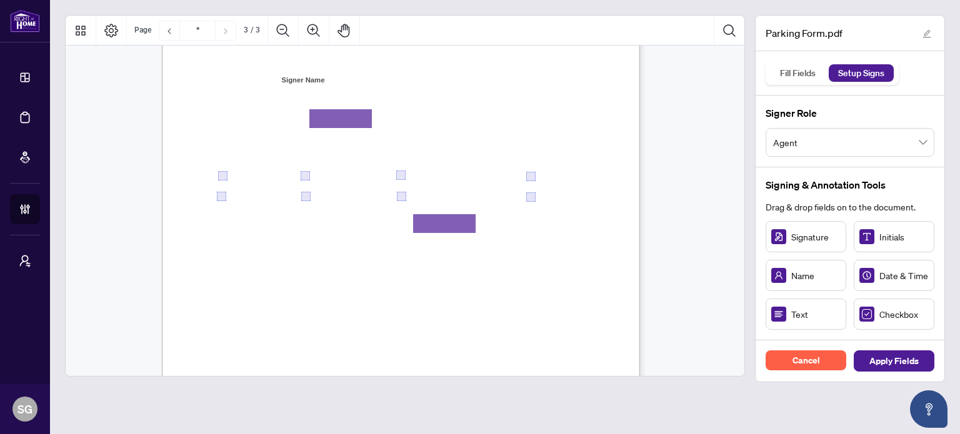
scroll to position [1393, 0]
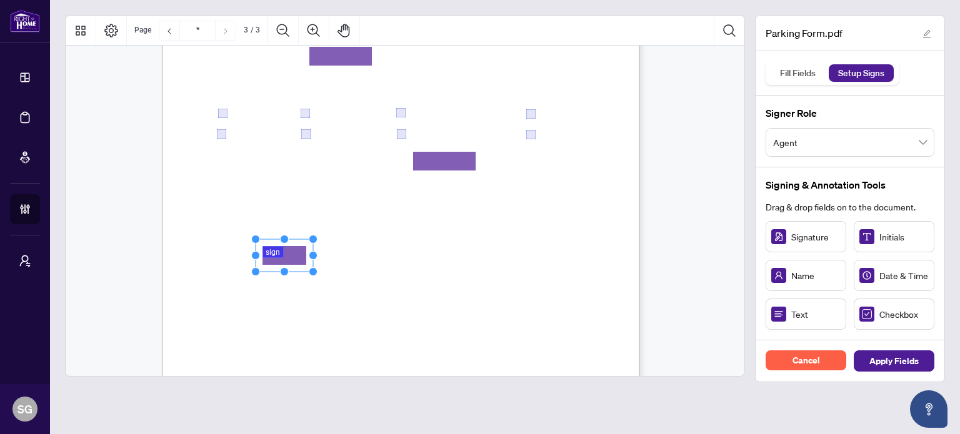
drag, startPoint x: 810, startPoint y: 241, endPoint x: 284, endPoint y: 256, distance: 526.8
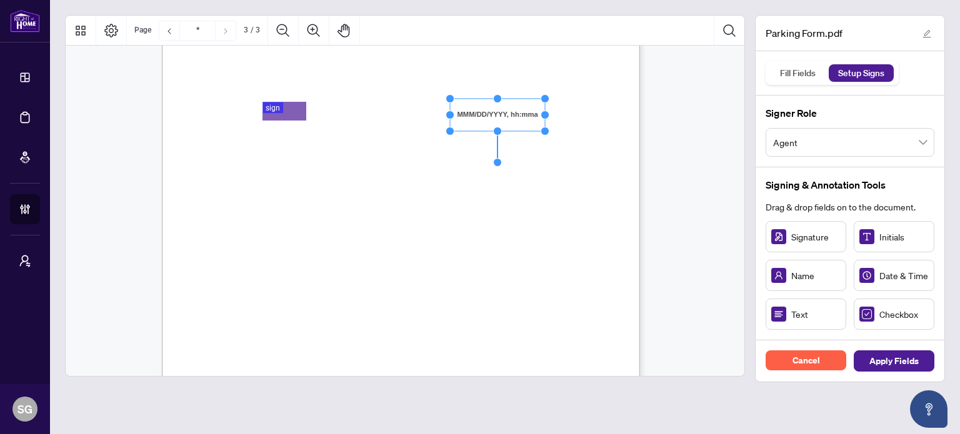
scroll to position [1331, 0]
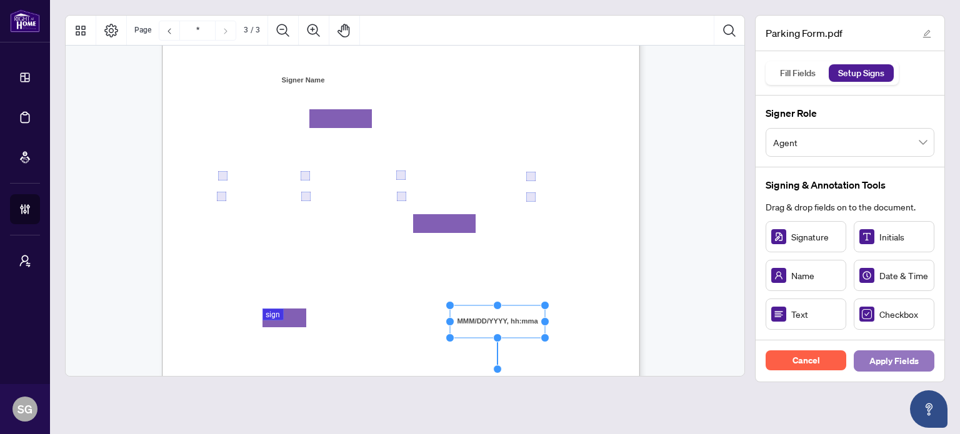
click at [900, 360] on span "Apply Fields" at bounding box center [893, 361] width 49 height 20
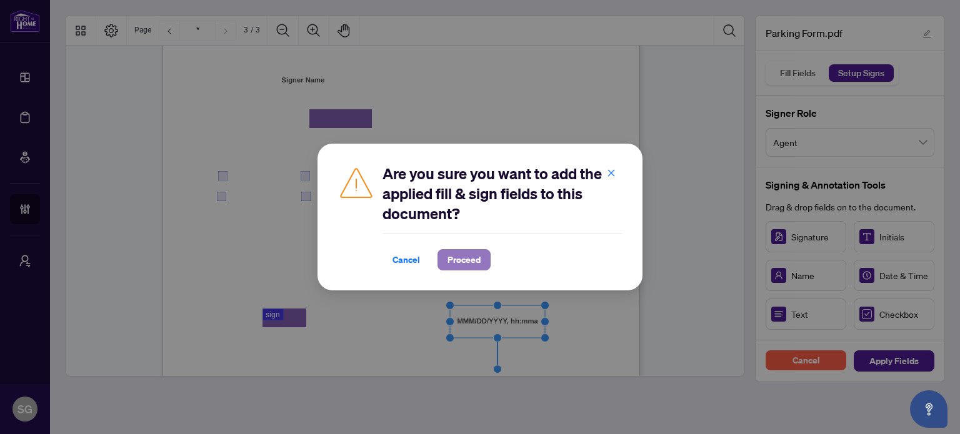
click at [457, 259] on span "Proceed" at bounding box center [463, 260] width 33 height 20
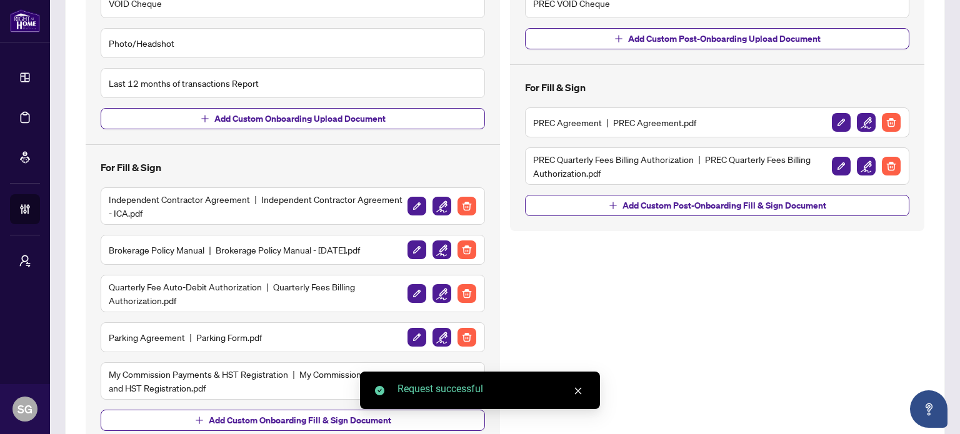
scroll to position [375, 0]
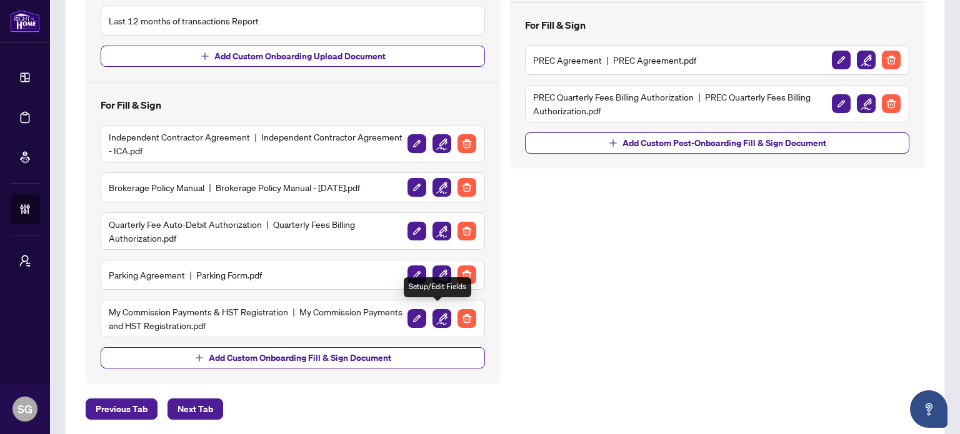
click at [439, 315] on img "button" at bounding box center [441, 318] width 19 height 19
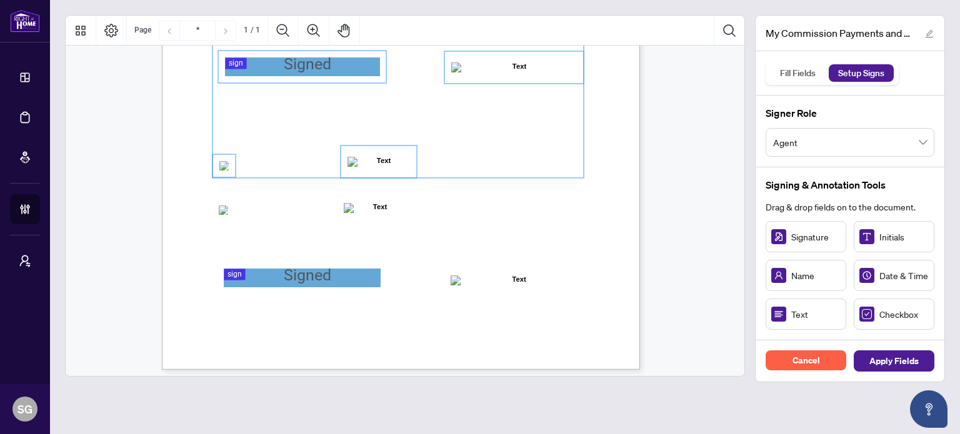
scroll to position [312, 0]
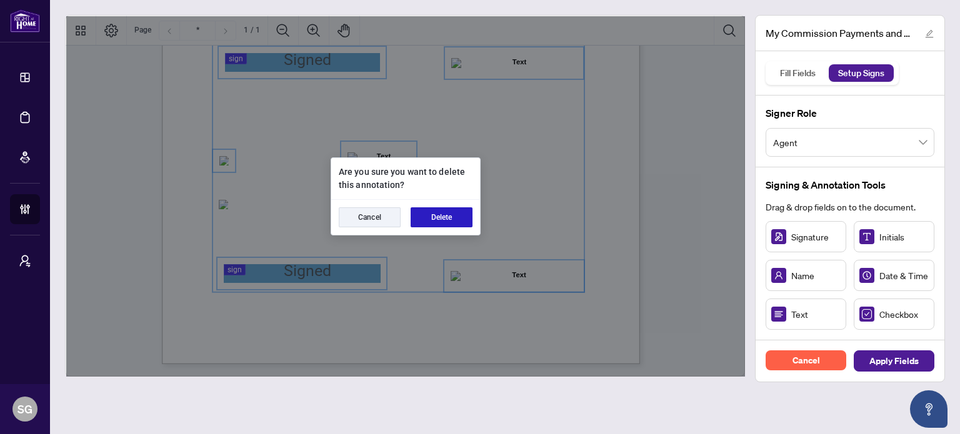
click at [455, 212] on button "Delete" at bounding box center [441, 217] width 62 height 20
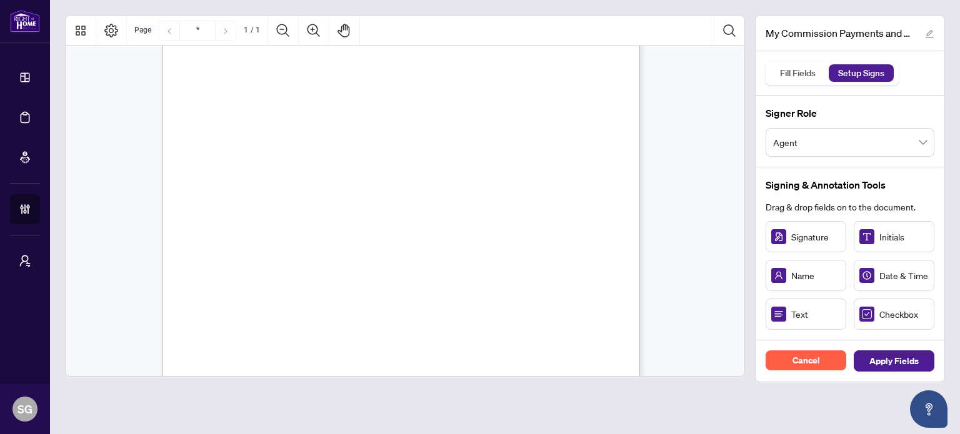
scroll to position [250, 0]
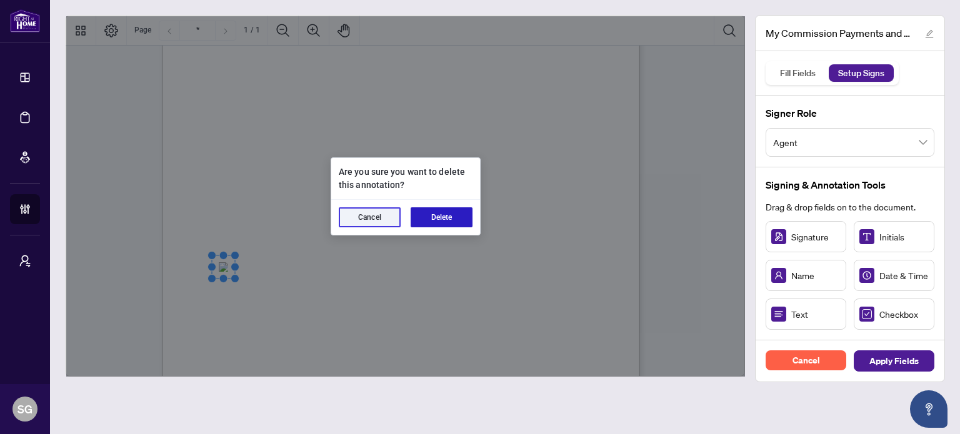
click at [440, 214] on button "Delete" at bounding box center [441, 217] width 62 height 20
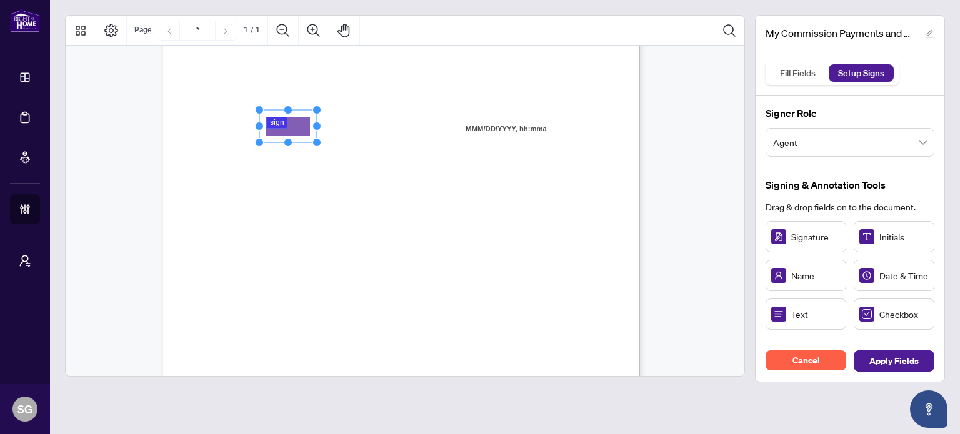
scroll to position [312, 0]
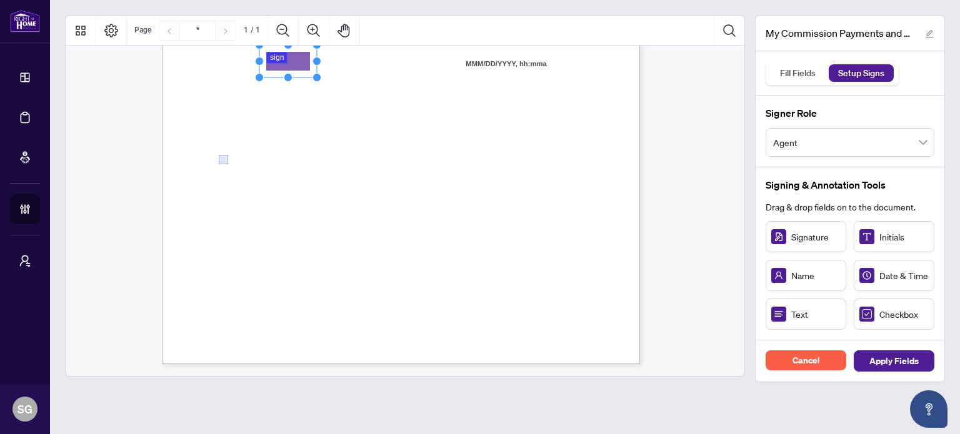
click at [190, 198] on div "MY COMMISSION PAYMENTS AND HST REGISTRATION For Right at Home Realty to pay out…" at bounding box center [460, 132] width 597 height 773
click at [430, 217] on span "Deposit method for my commission payments and hereby authorize Right at Home Re…" at bounding box center [379, 218] width 320 height 11
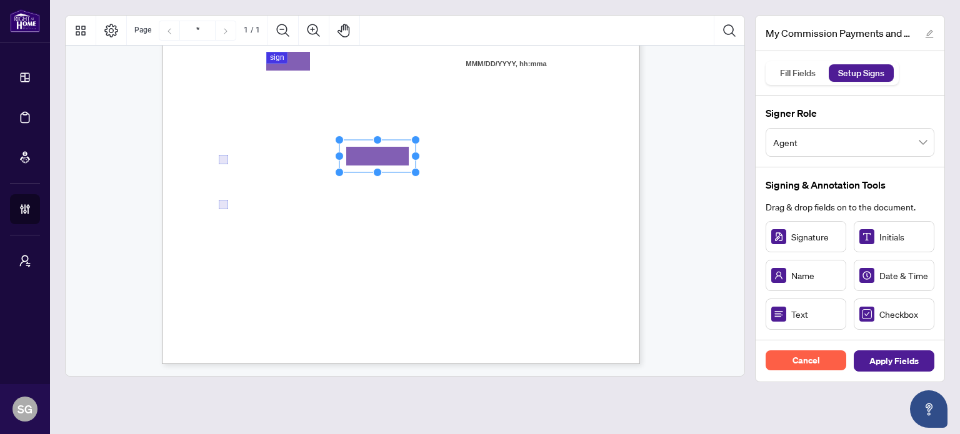
drag, startPoint x: 813, startPoint y: 307, endPoint x: 377, endPoint y: 156, distance: 460.7
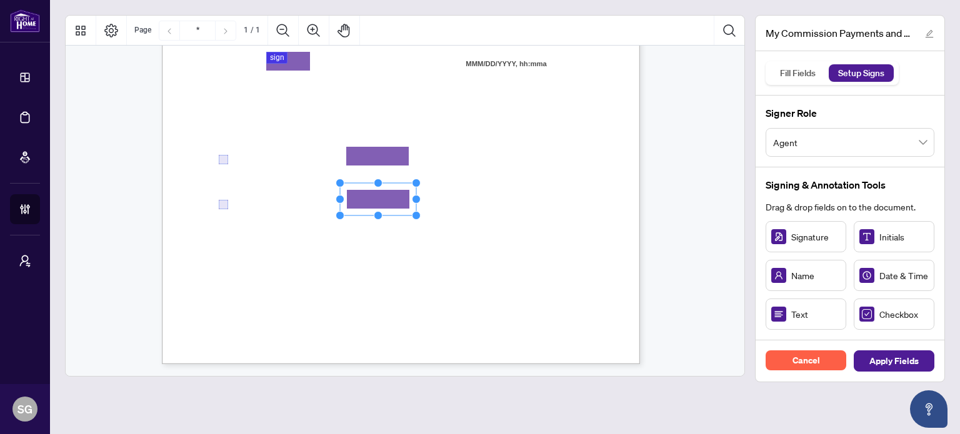
drag, startPoint x: 818, startPoint y: 311, endPoint x: 377, endPoint y: 199, distance: 454.4
drag, startPoint x: 817, startPoint y: 244, endPoint x: 294, endPoint y: 273, distance: 524.3
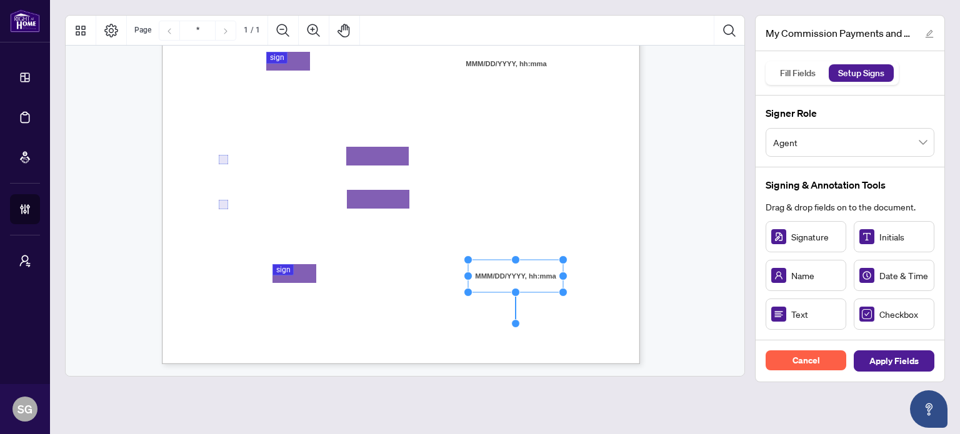
click at [449, 304] on div "MY COMMISSION PAYMENTS AND HST REGISTRATION For Right at Home Realty to pay out…" at bounding box center [460, 132] width 597 height 773
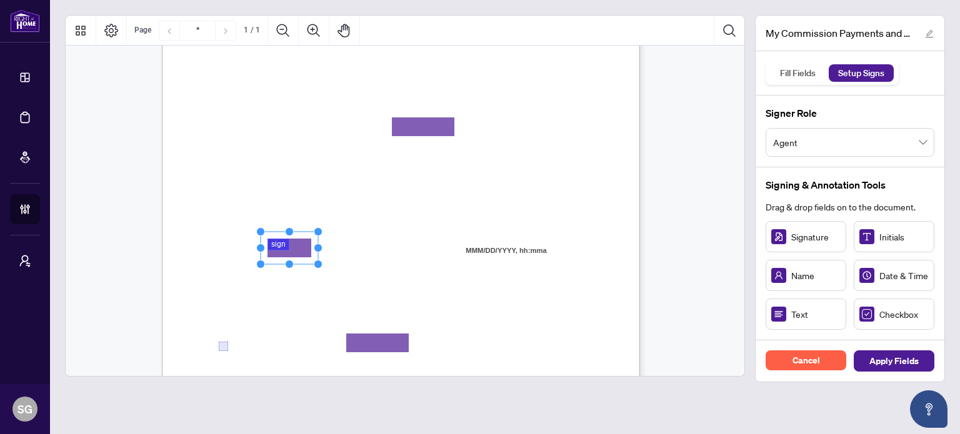
scroll to position [125, 0]
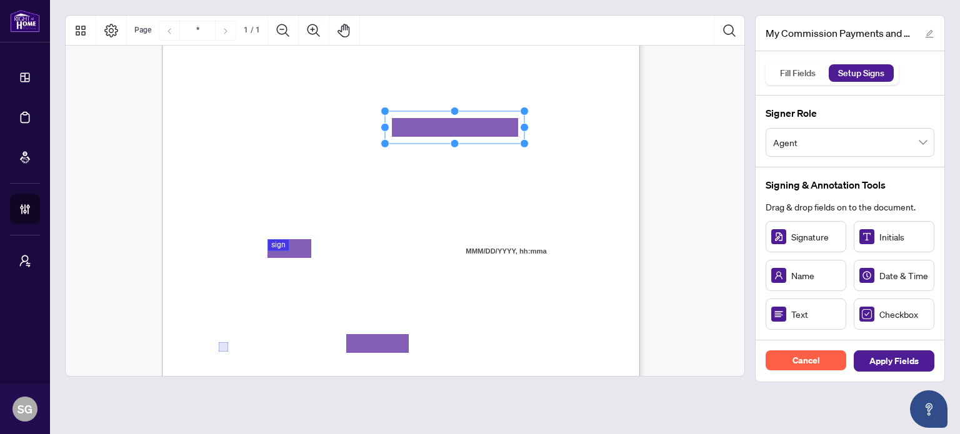
drag, startPoint x: 460, startPoint y: 127, endPoint x: 523, endPoint y: 121, distance: 63.3
click at [523, 121] on icon "Resize, Top Resize, Top, Right Resize, Right Resize, Bottom, Right Resize, Bott…" at bounding box center [454, 127] width 149 height 41
drag, startPoint x: 445, startPoint y: 121, endPoint x: 413, endPoint y: 121, distance: 31.9
click at [413, 121] on rect "Page 1" at bounding box center [423, 127] width 140 height 32
click at [509, 170] on span "for any reason I will immediately notify the Brokerage and provide the updated …" at bounding box center [393, 175] width 351 height 11
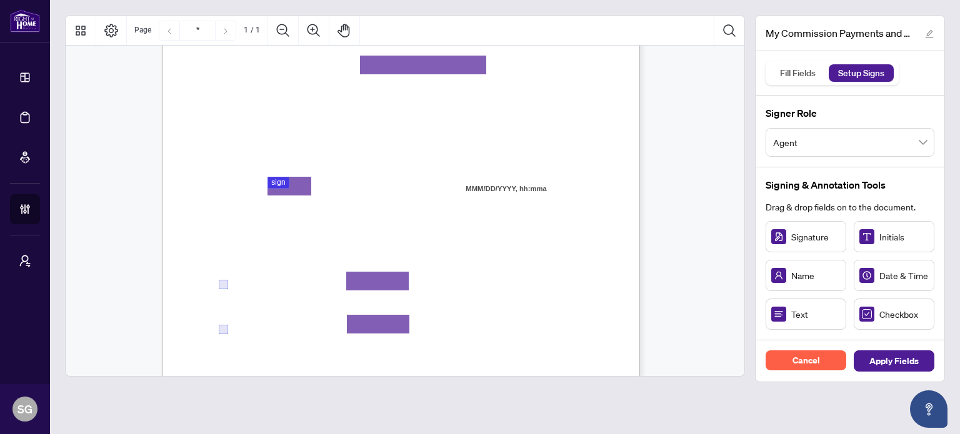
scroll to position [250, 0]
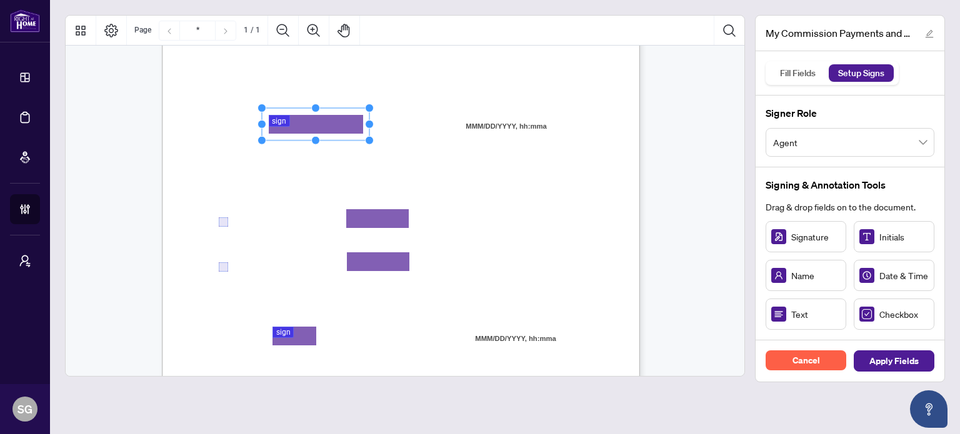
drag, startPoint x: 317, startPoint y: 124, endPoint x: 367, endPoint y: 126, distance: 50.6
click at [367, 126] on circle "Resize, Right" at bounding box center [369, 125] width 8 height 8
drag, startPoint x: 334, startPoint y: 122, endPoint x: 319, endPoint y: 122, distance: 14.4
click at [319, 122] on rect "Page 1" at bounding box center [301, 125] width 108 height 32
click at [450, 163] on div "MY COMMISSION PAYMENTS AND HST REGISTRATION For Right at Home Realty to pay out…" at bounding box center [460, 194] width 597 height 773
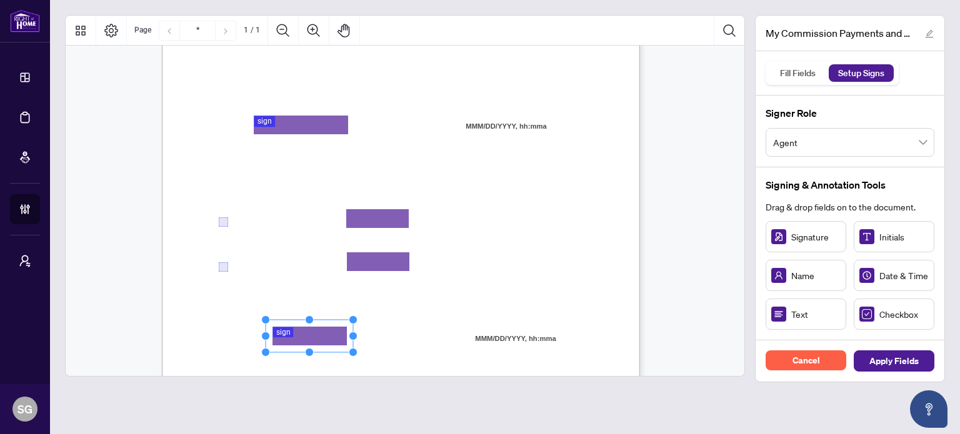
drag, startPoint x: 323, startPoint y: 333, endPoint x: 360, endPoint y: 334, distance: 36.9
click at [357, 334] on circle "Resize, Right" at bounding box center [353, 336] width 8 height 8
click at [335, 332] on rect "Page 1" at bounding box center [306, 336] width 92 height 32
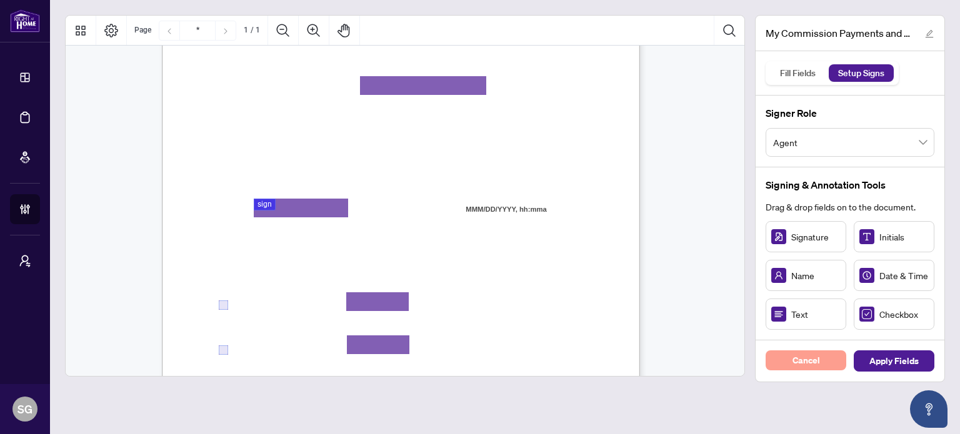
scroll to position [187, 0]
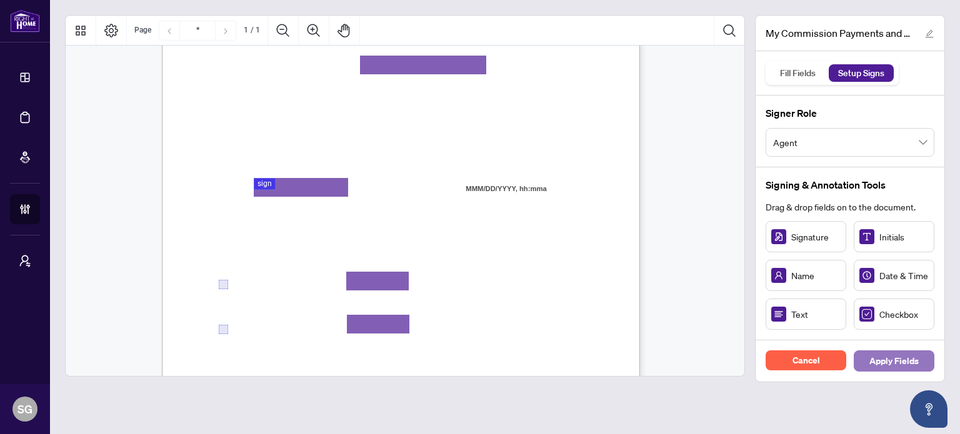
click at [901, 357] on span "Apply Fields" at bounding box center [893, 361] width 49 height 20
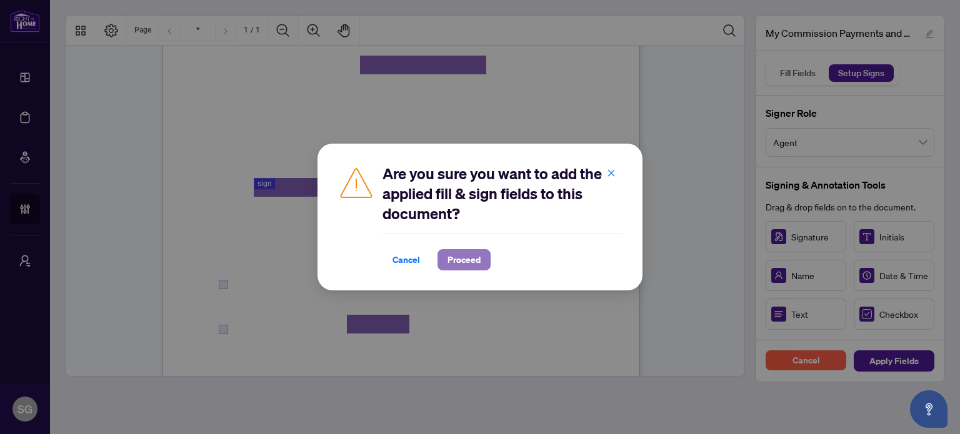
click at [452, 264] on span "Proceed" at bounding box center [463, 260] width 33 height 20
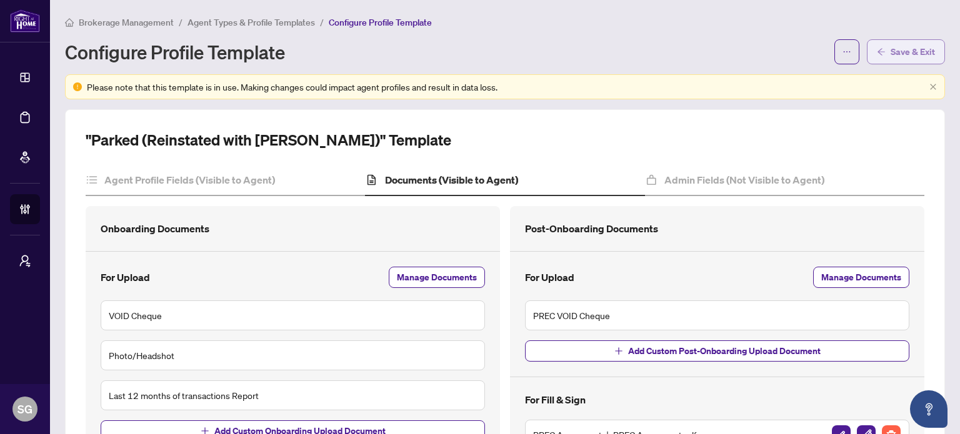
click at [911, 53] on span "Save & Exit" at bounding box center [912, 52] width 44 height 20
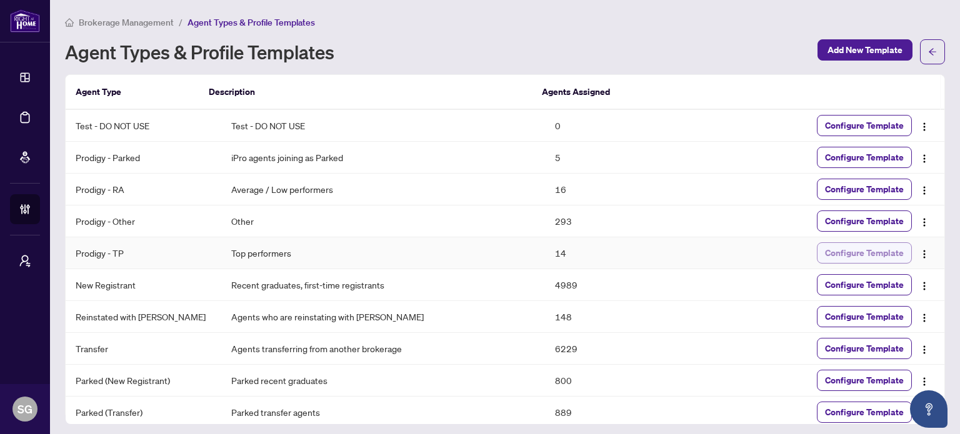
click at [856, 254] on span "Configure Template" at bounding box center [864, 253] width 79 height 20
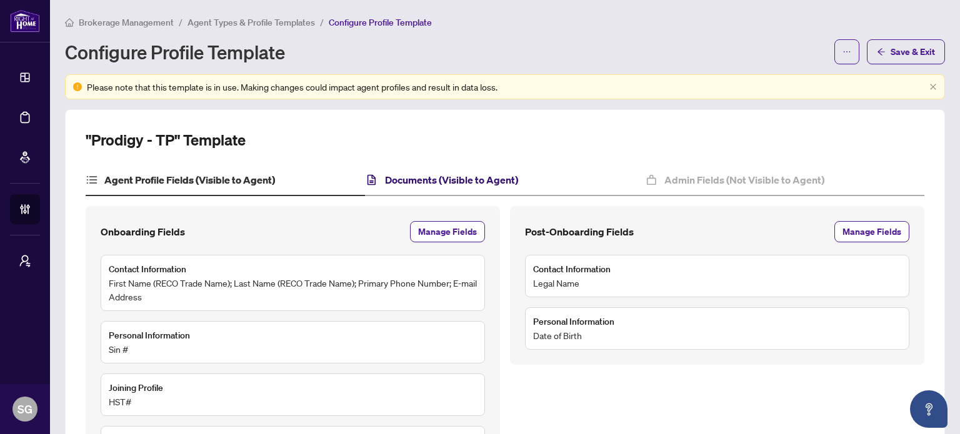
click at [459, 182] on h4 "Documents (Visible to Agent)" at bounding box center [451, 179] width 133 height 15
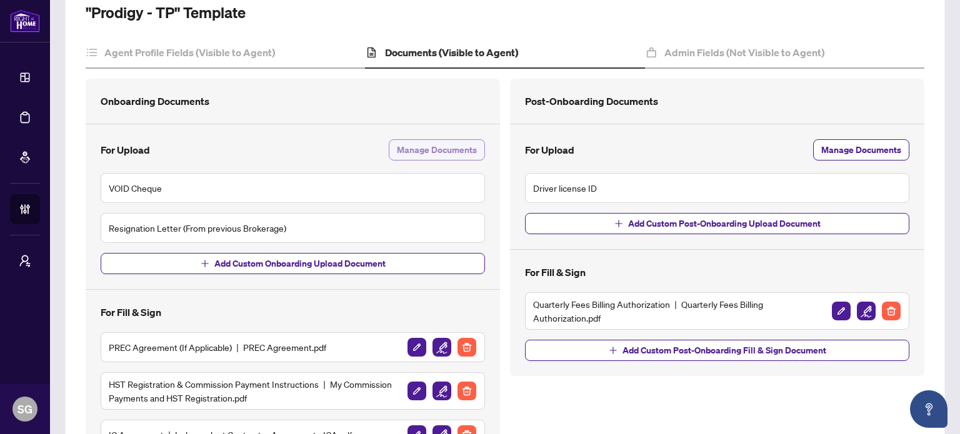
scroll to position [297, 0]
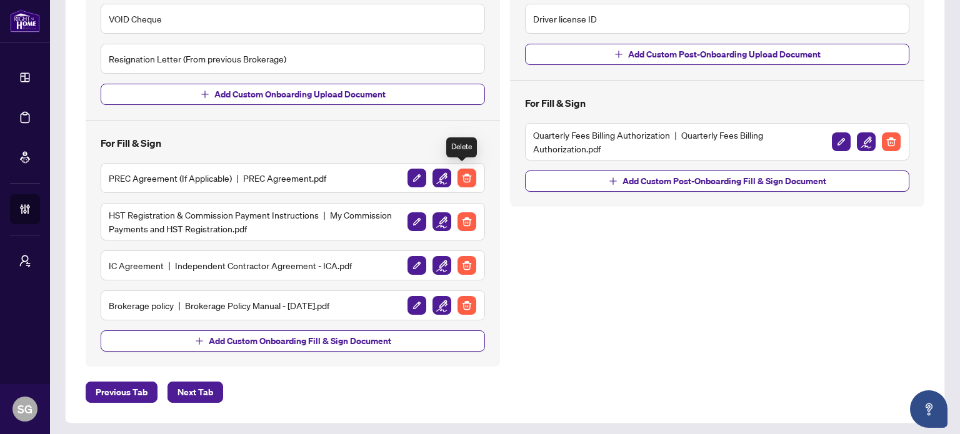
click at [462, 174] on img "button" at bounding box center [466, 178] width 19 height 19
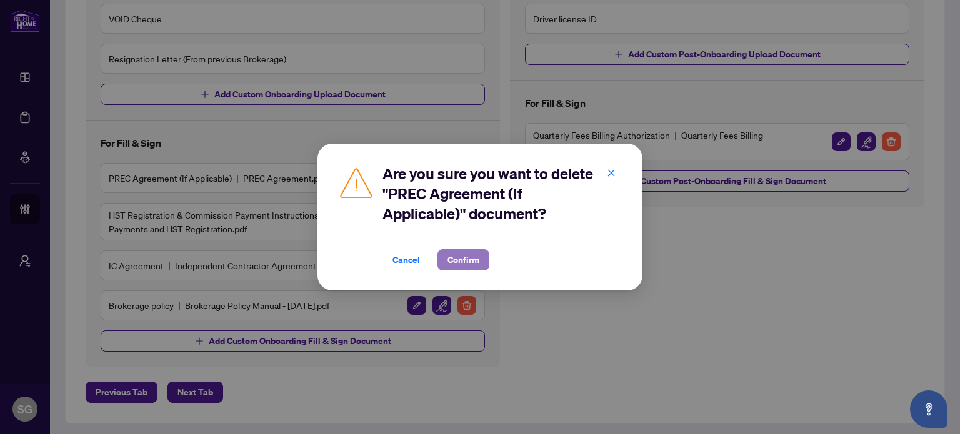
click at [465, 259] on span "Confirm" at bounding box center [463, 260] width 32 height 20
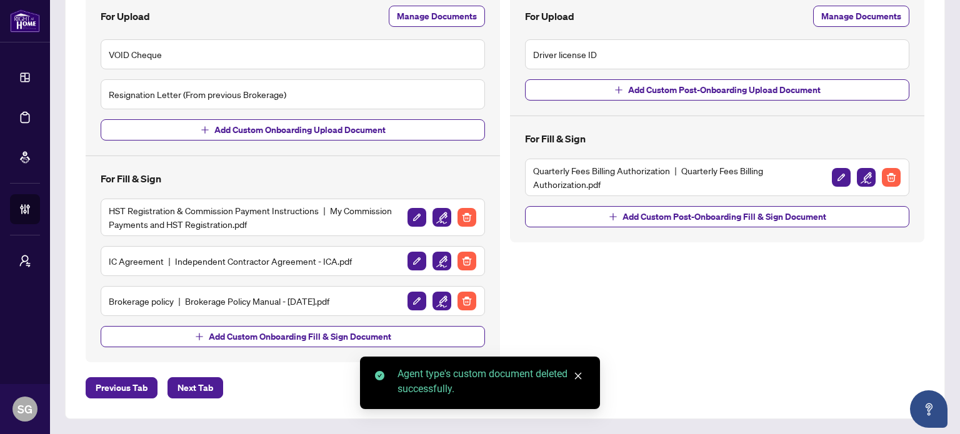
scroll to position [257, 0]
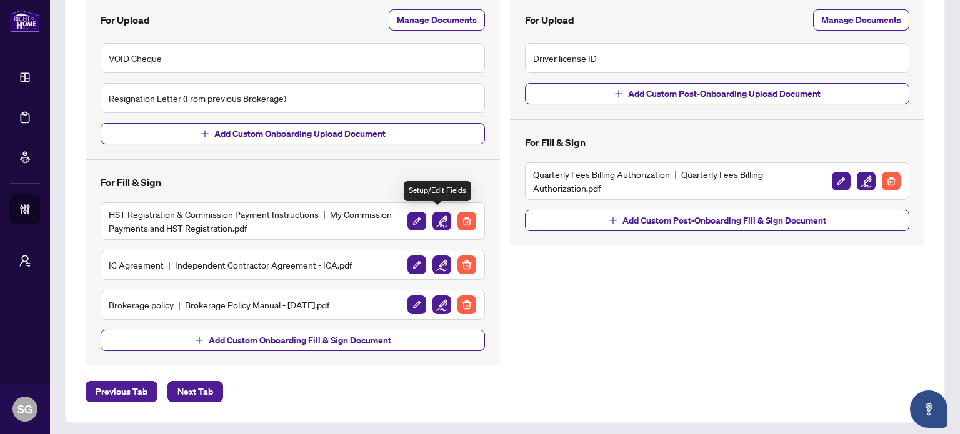
click at [439, 219] on img "button" at bounding box center [441, 221] width 19 height 19
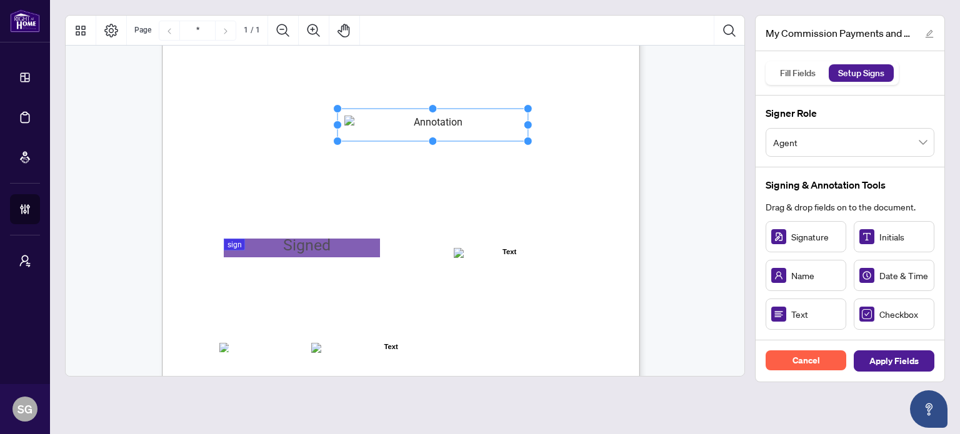
scroll to position [250, 0]
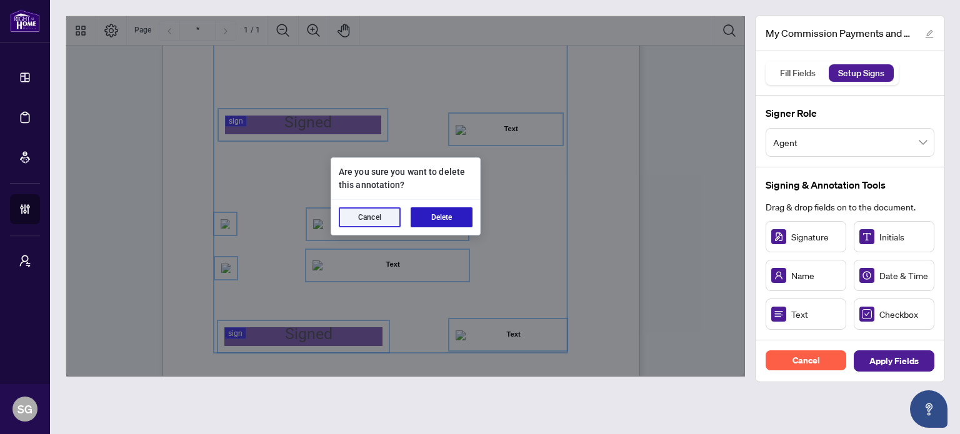
click at [440, 227] on button "Delete" at bounding box center [441, 217] width 62 height 20
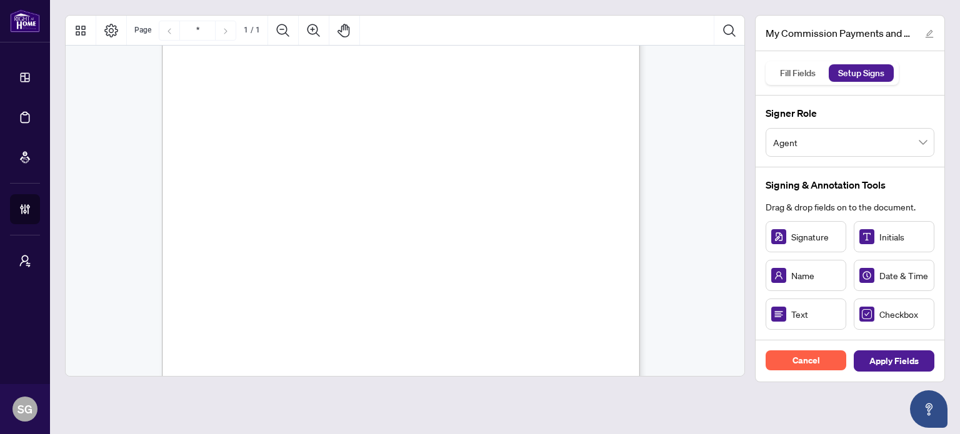
scroll to position [187, 0]
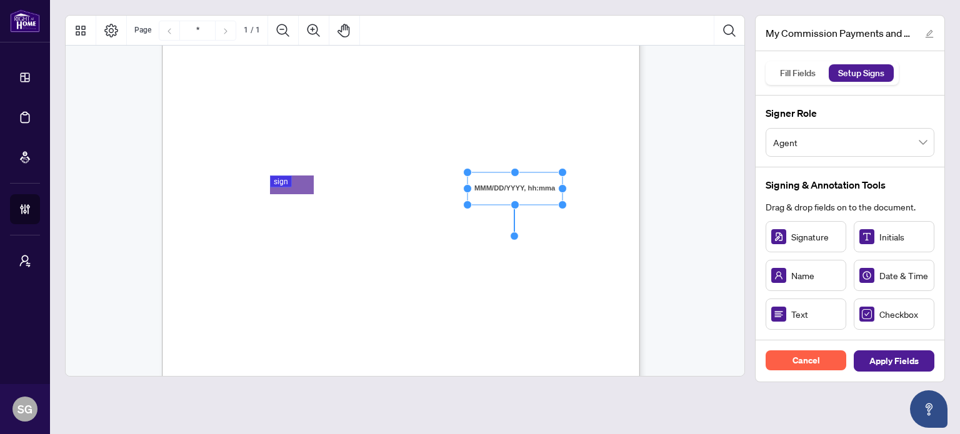
drag, startPoint x: 897, startPoint y: 274, endPoint x: 508, endPoint y: 188, distance: 398.6
click at [508, 188] on rect "Page 1" at bounding box center [514, 188] width 95 height 32
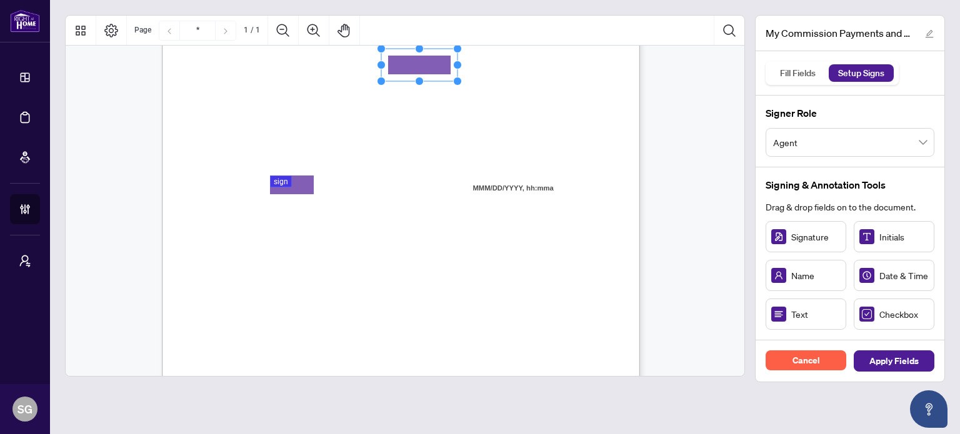
drag, startPoint x: 744, startPoint y: 267, endPoint x: 419, endPoint y: 64, distance: 383.6
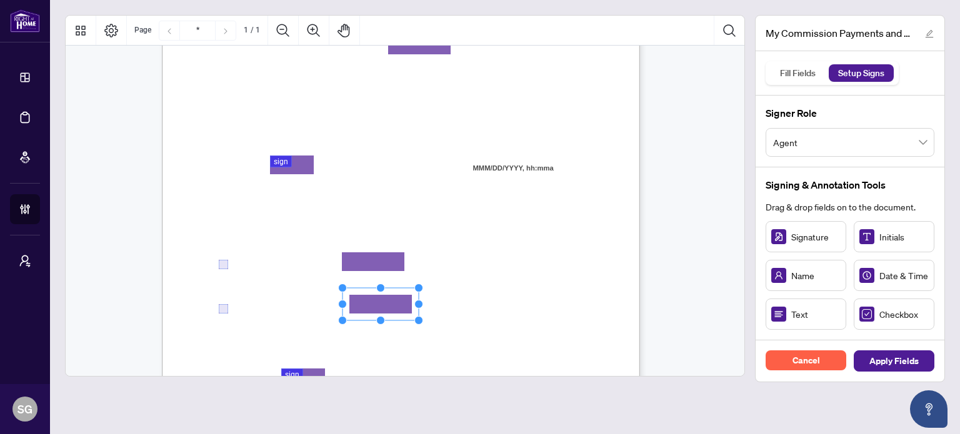
scroll to position [250, 0]
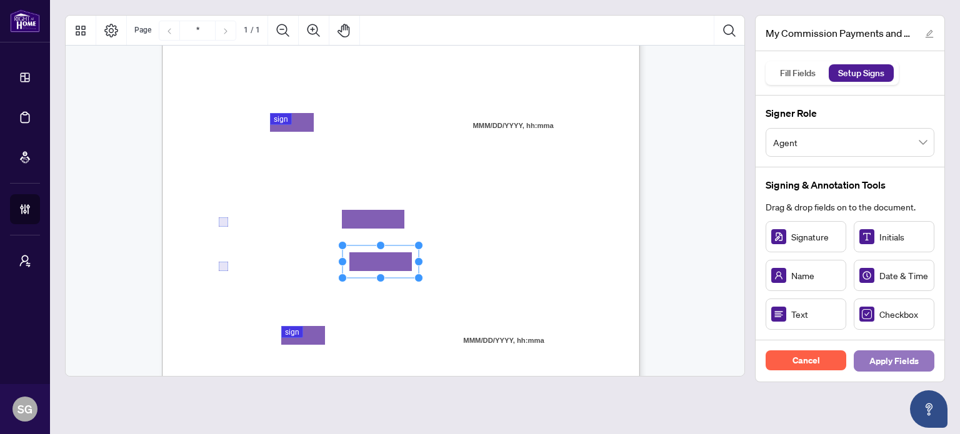
click at [911, 364] on span "Apply Fields" at bounding box center [893, 361] width 49 height 20
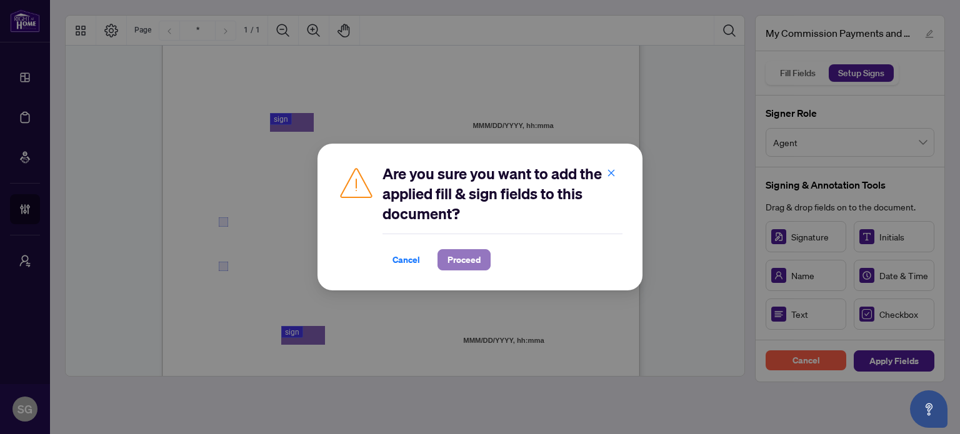
click at [464, 256] on span "Proceed" at bounding box center [463, 260] width 33 height 20
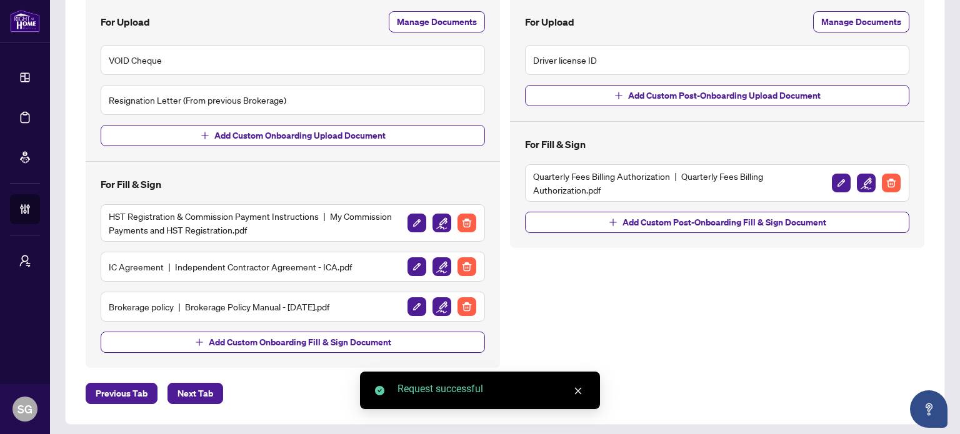
scroll to position [257, 0]
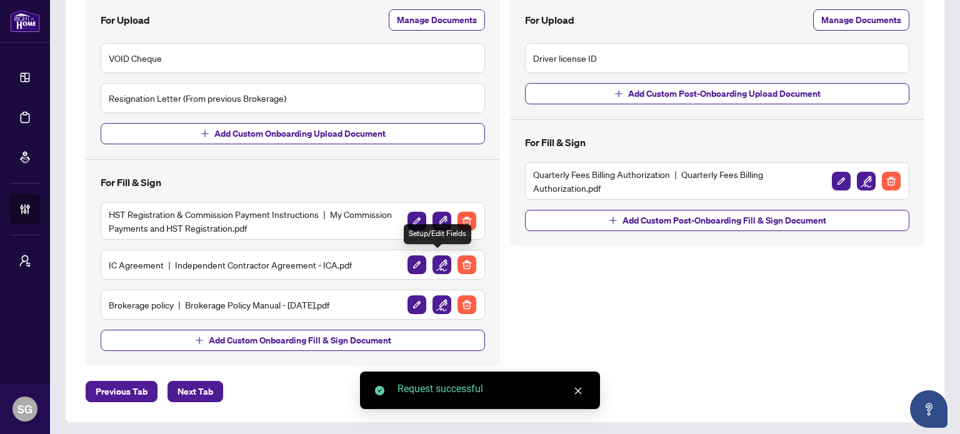
click at [439, 263] on img "button" at bounding box center [441, 265] width 19 height 19
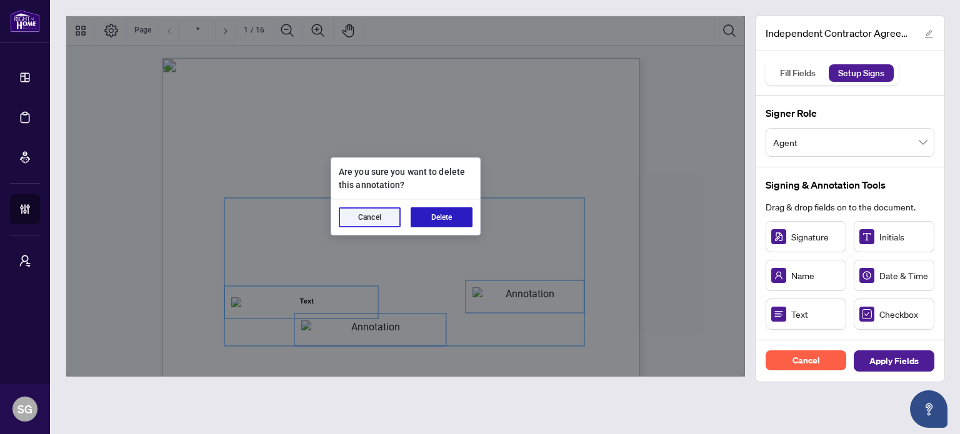
click at [439, 214] on button "Delete" at bounding box center [441, 217] width 62 height 20
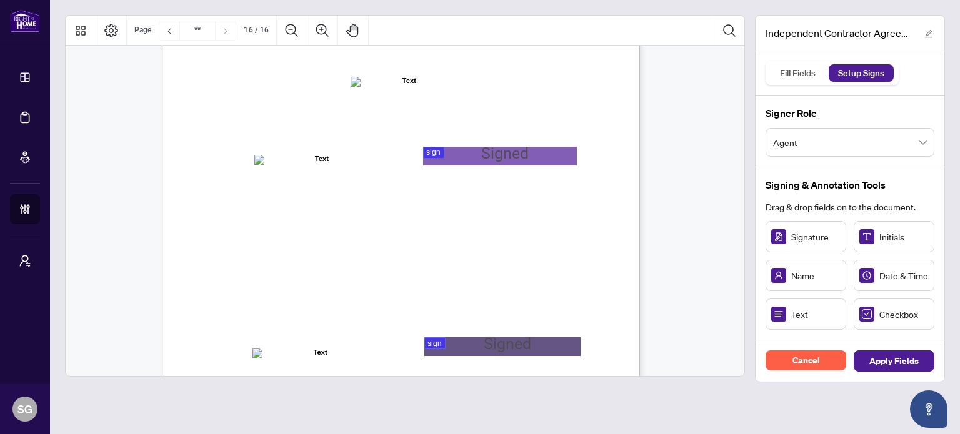
scroll to position [9558, 0]
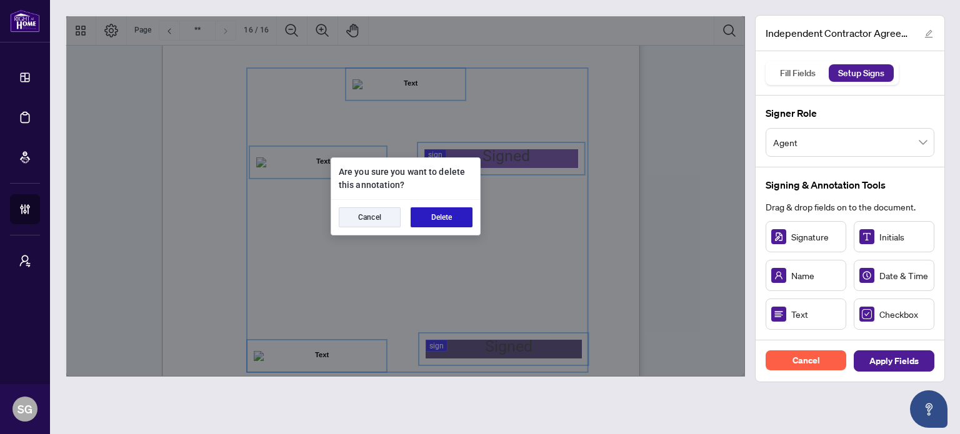
click at [450, 221] on button "Delete" at bounding box center [441, 217] width 62 height 20
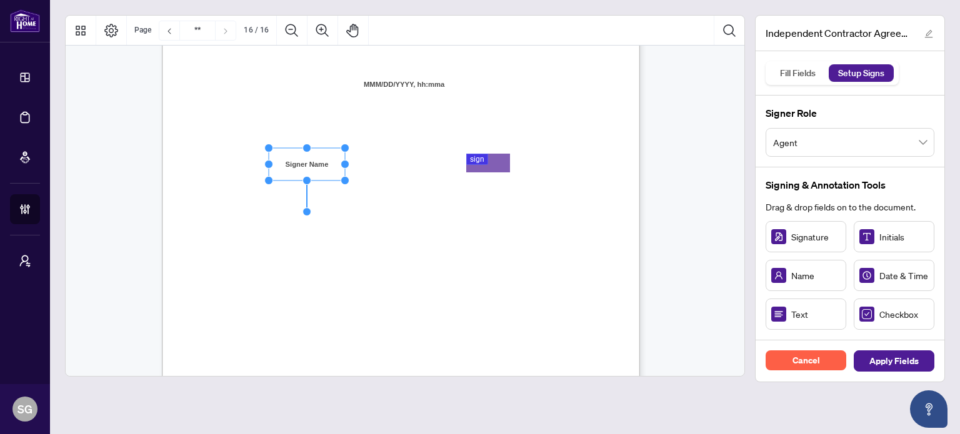
click at [384, 224] on div "IN WITNESS WHEREOF, the parties hereto, having read and understood the entire A…" at bounding box center [460, 397] width 597 height 773
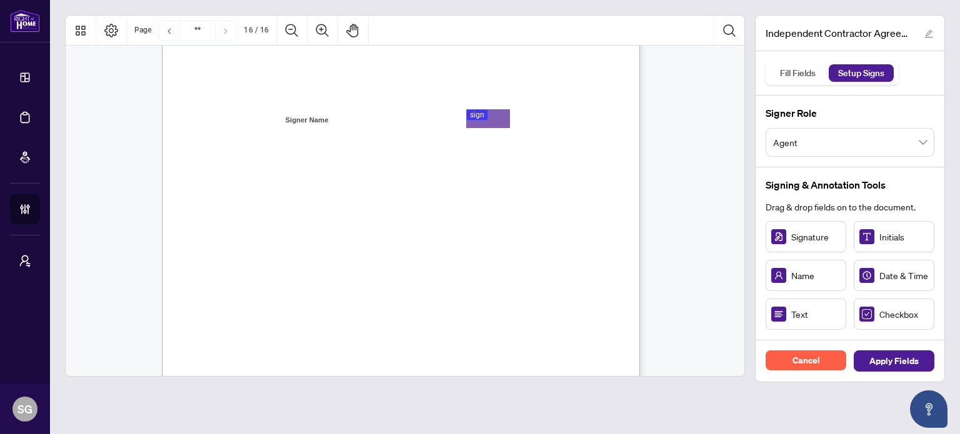
scroll to position [9621, 0]
click at [882, 135] on span "Agent" at bounding box center [850, 143] width 154 height 24
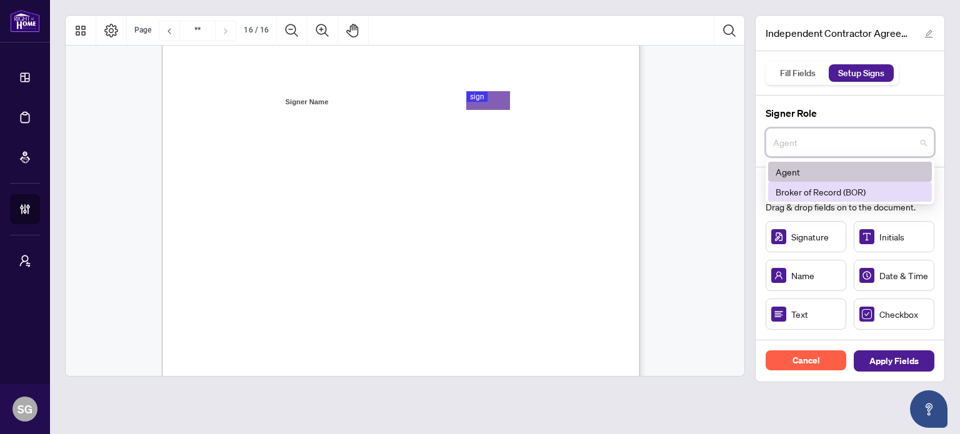
click at [847, 192] on div "Broker of Record (BOR)" at bounding box center [849, 192] width 149 height 14
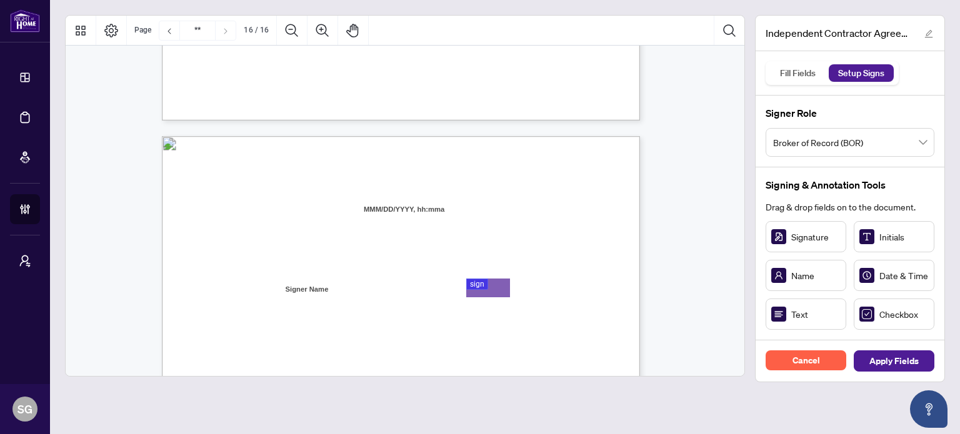
scroll to position [9496, 0]
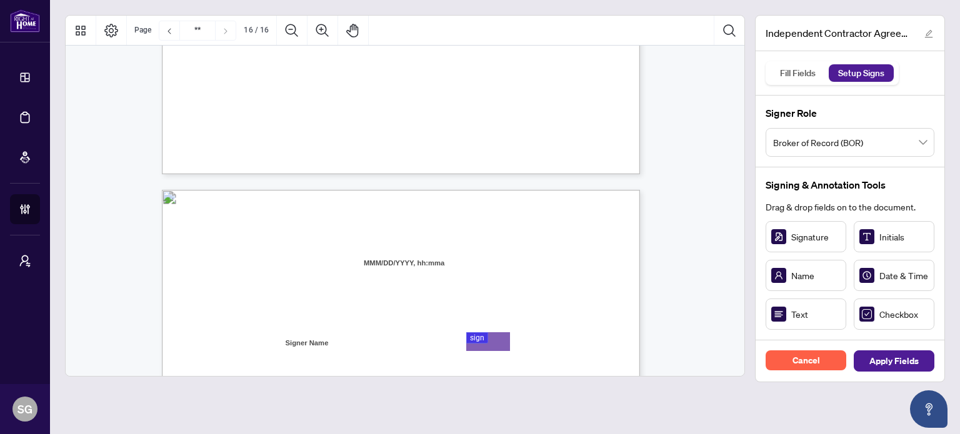
type input "**"
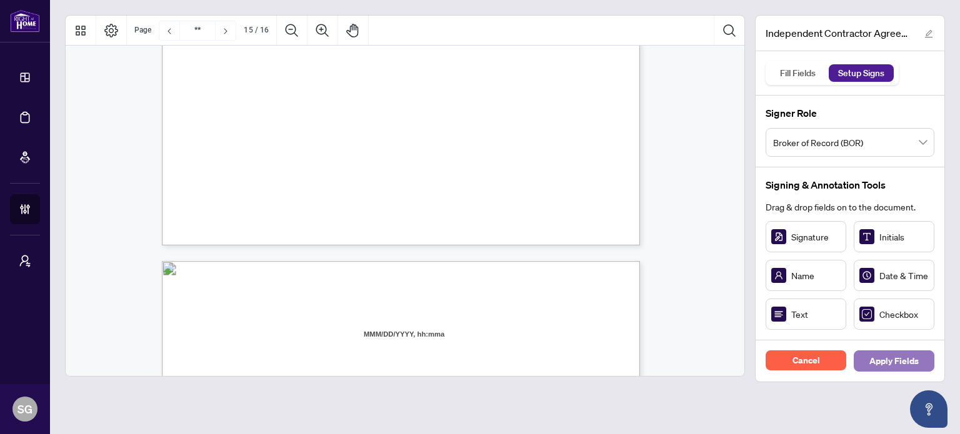
click at [907, 363] on span "Apply Fields" at bounding box center [893, 361] width 49 height 20
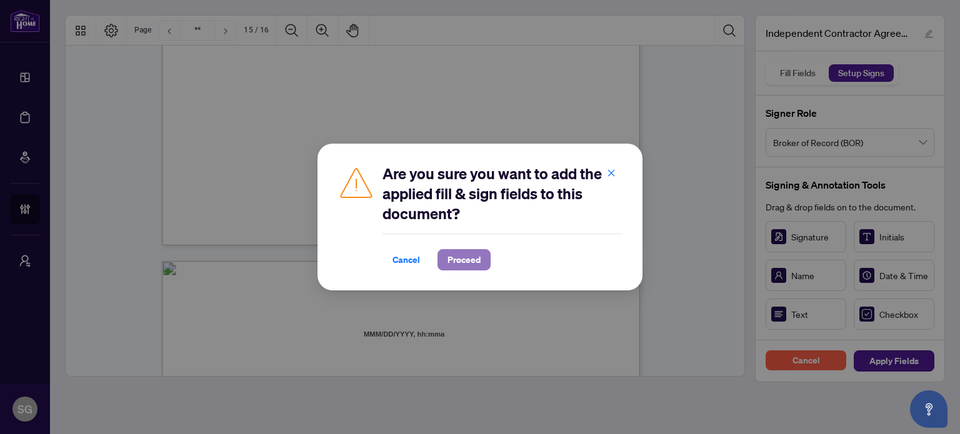
click at [469, 264] on span "Proceed" at bounding box center [463, 260] width 33 height 20
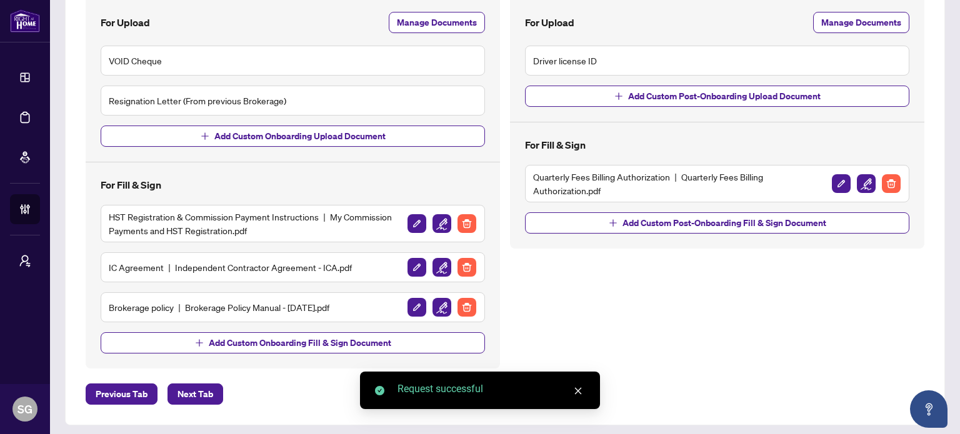
scroll to position [257, 0]
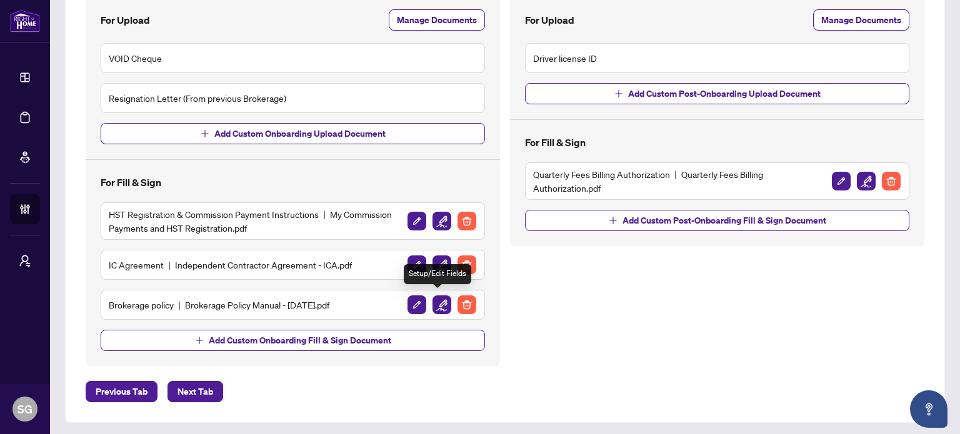
click at [440, 304] on img "button" at bounding box center [441, 304] width 19 height 19
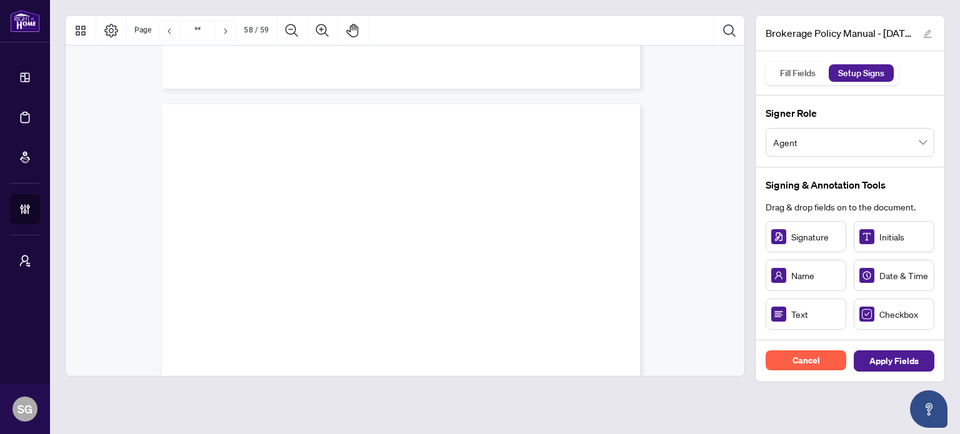
type input "**"
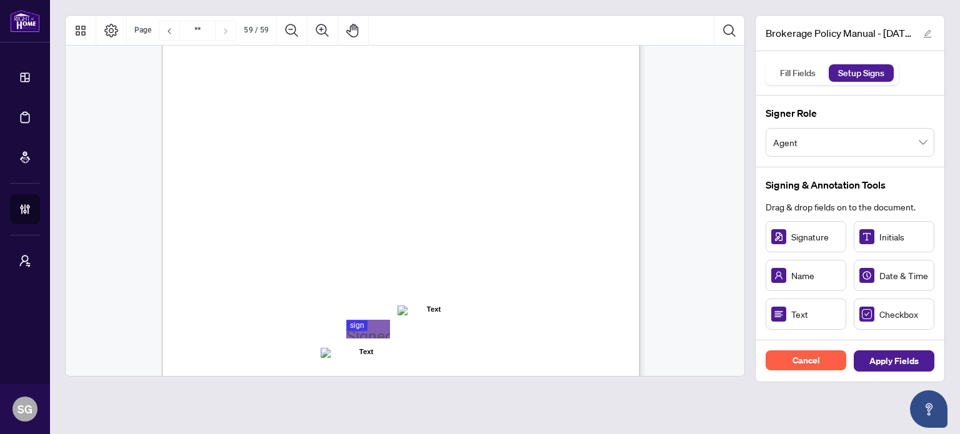
scroll to position [37090, 0]
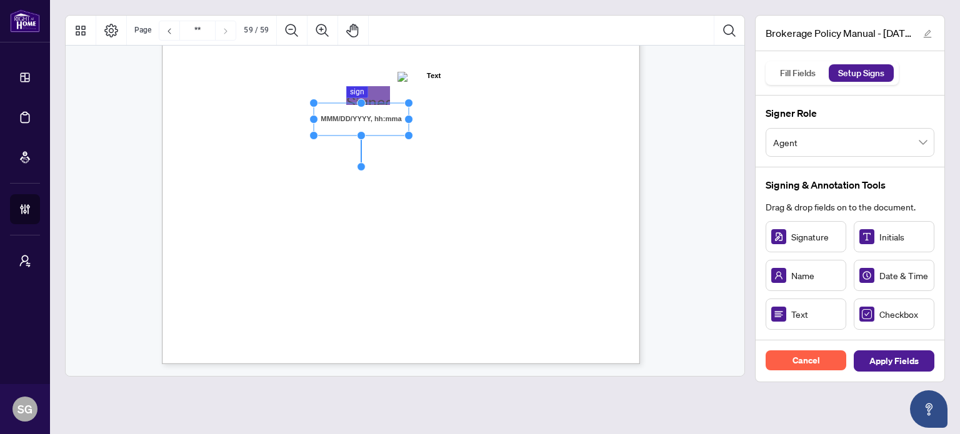
drag, startPoint x: 407, startPoint y: 117, endPoint x: 465, endPoint y: 121, distance: 58.2
click at [413, 121] on circle "Resize, Right" at bounding box center [409, 119] width 8 height 8
drag, startPoint x: 405, startPoint y: 119, endPoint x: 370, endPoint y: 118, distance: 34.4
click at [370, 118] on rect "Page 59" at bounding box center [355, 118] width 153 height 32
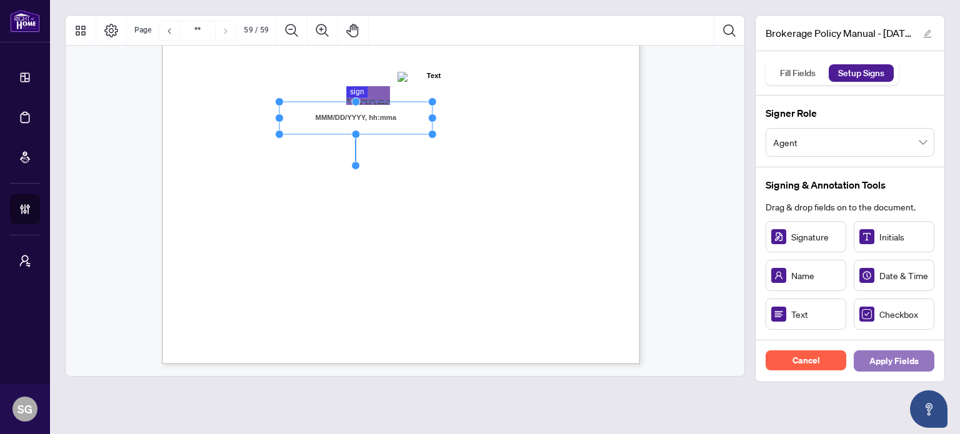
click at [908, 354] on span "Apply Fields" at bounding box center [893, 361] width 49 height 20
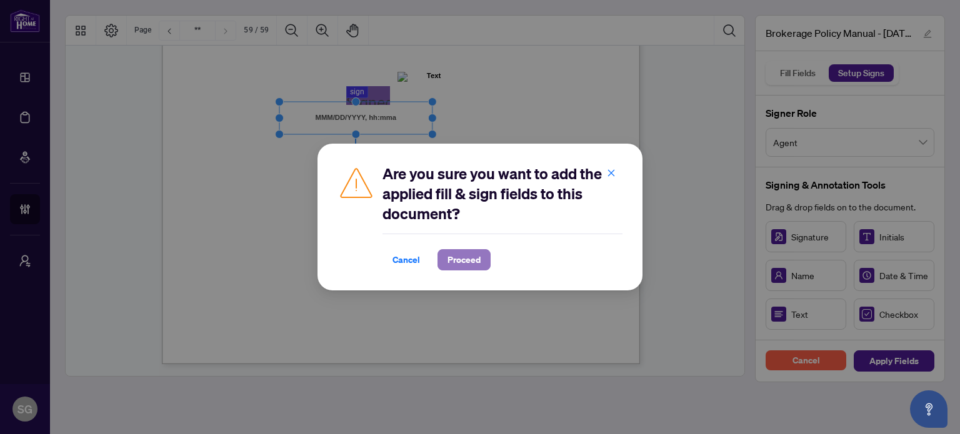
click at [447, 257] on span "Proceed" at bounding box center [463, 260] width 33 height 20
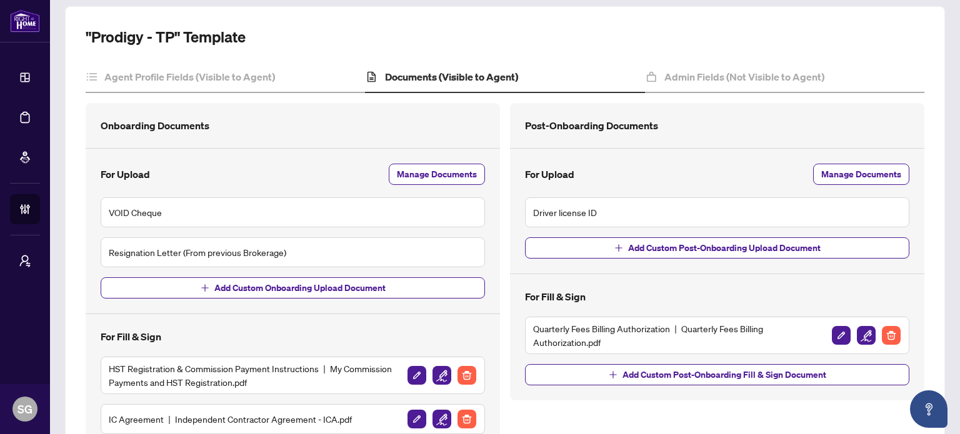
scroll to position [125, 0]
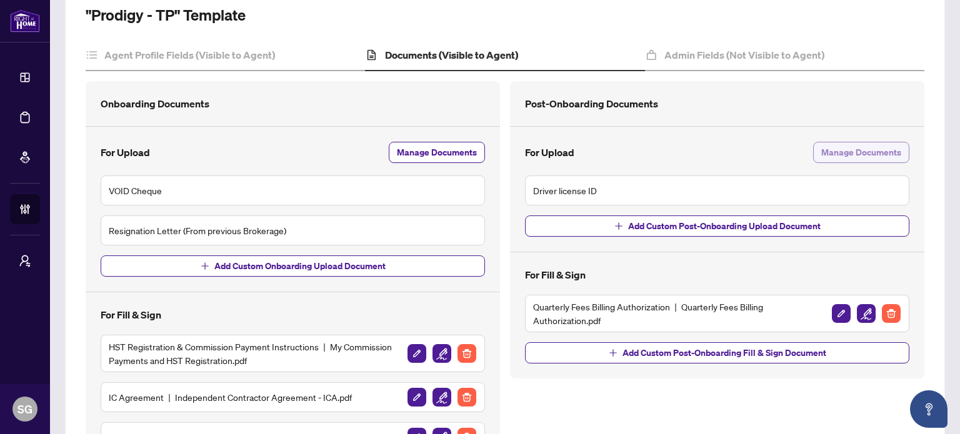
click at [868, 154] on span "Manage Documents" at bounding box center [861, 152] width 80 height 20
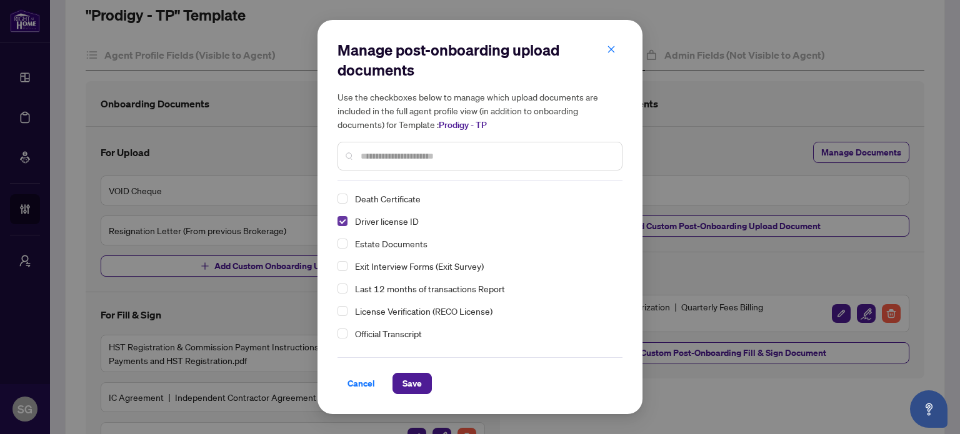
click at [339, 226] on span "Select Driver license ID" at bounding box center [342, 221] width 10 height 10
click at [399, 389] on button "Save" at bounding box center [411, 383] width 39 height 21
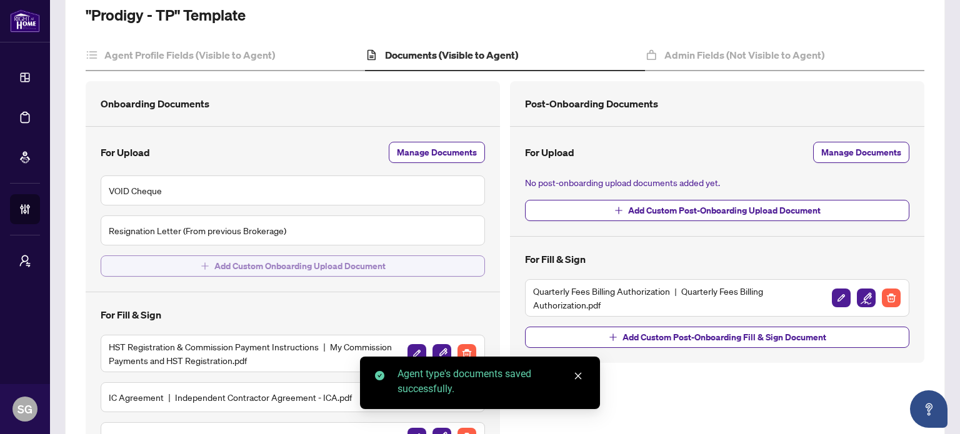
click at [259, 262] on span "Add Custom Onboarding Upload Document" at bounding box center [299, 266] width 171 height 20
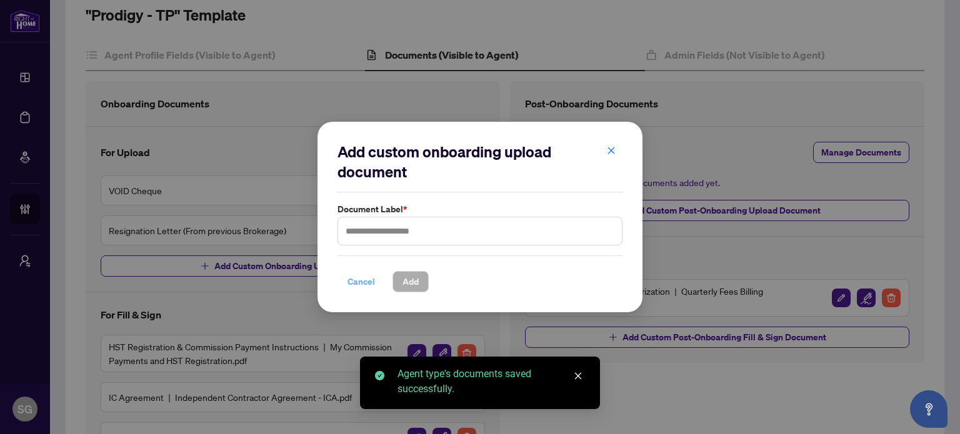
click at [362, 282] on span "Cancel" at bounding box center [360, 282] width 27 height 20
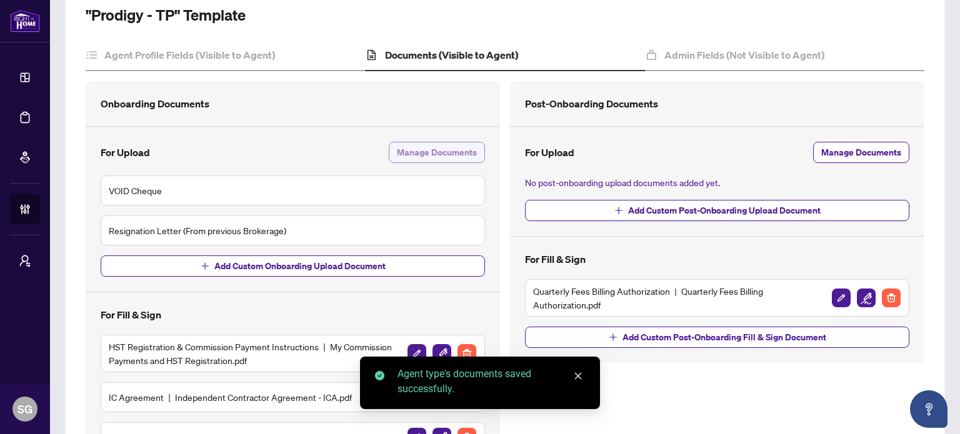
click at [446, 144] on span "Manage Documents" at bounding box center [437, 152] width 80 height 20
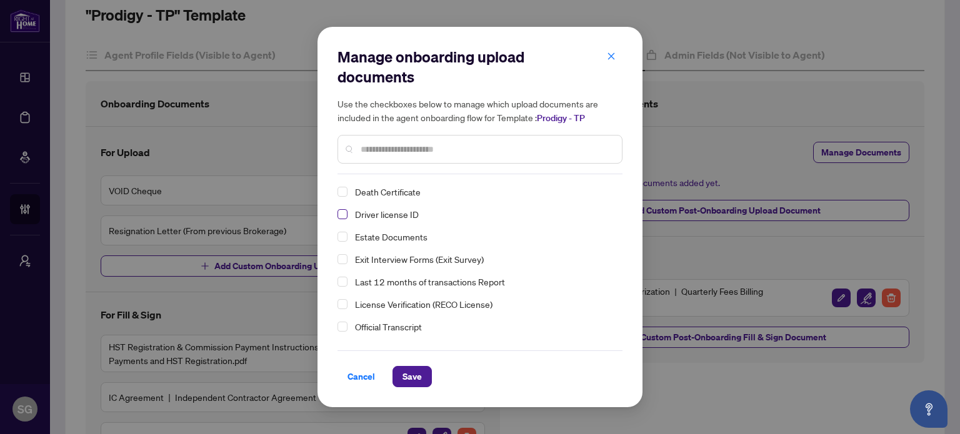
click at [342, 217] on span "Select Driver license ID" at bounding box center [342, 214] width 10 height 10
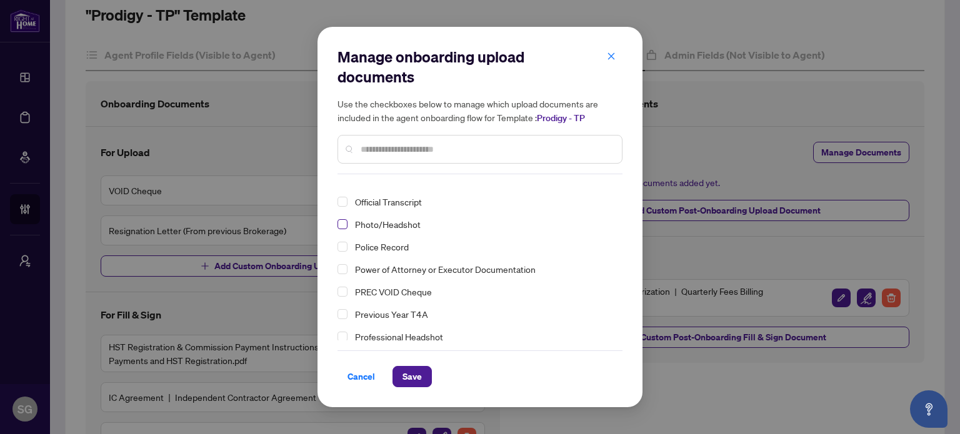
click at [340, 222] on span "Select Photo/Headshot" at bounding box center [342, 224] width 10 height 10
click at [417, 379] on span "Save" at bounding box center [411, 377] width 19 height 20
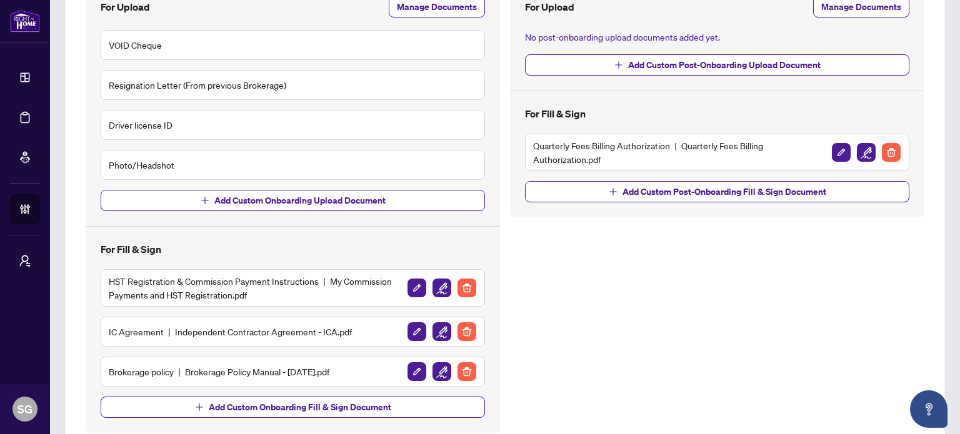
scroll to position [312, 0]
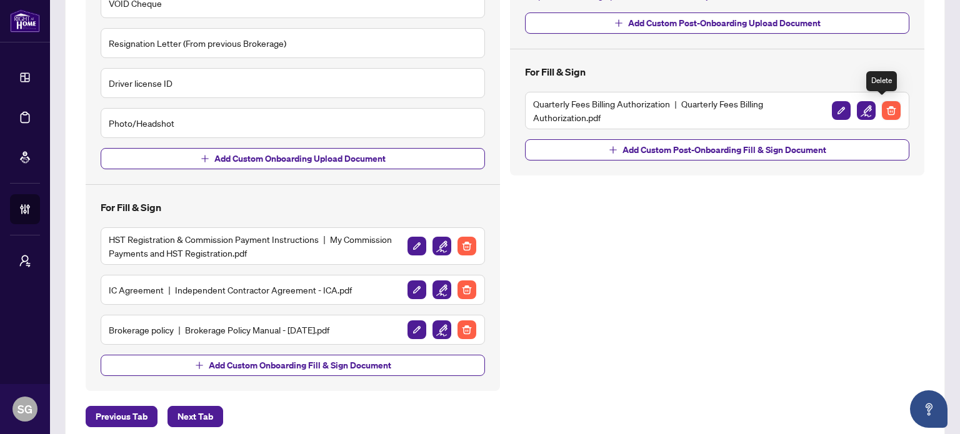
click at [882, 109] on img "button" at bounding box center [890, 110] width 19 height 19
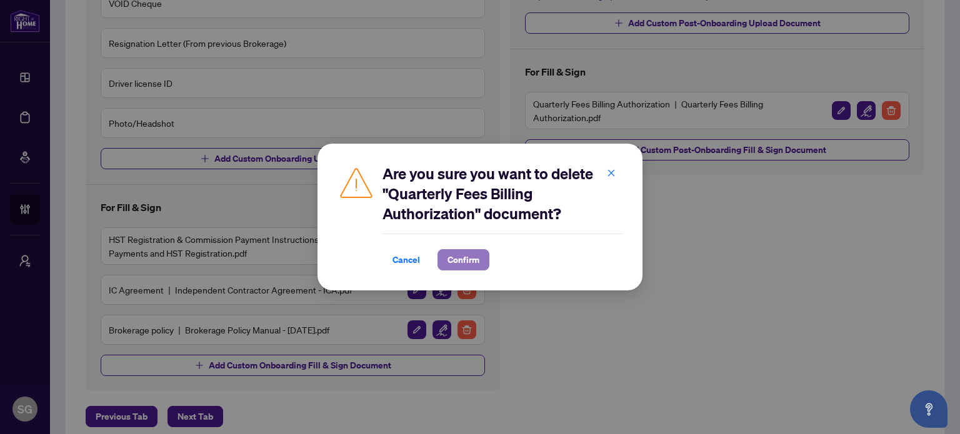
click at [480, 261] on button "Confirm" at bounding box center [463, 259] width 52 height 21
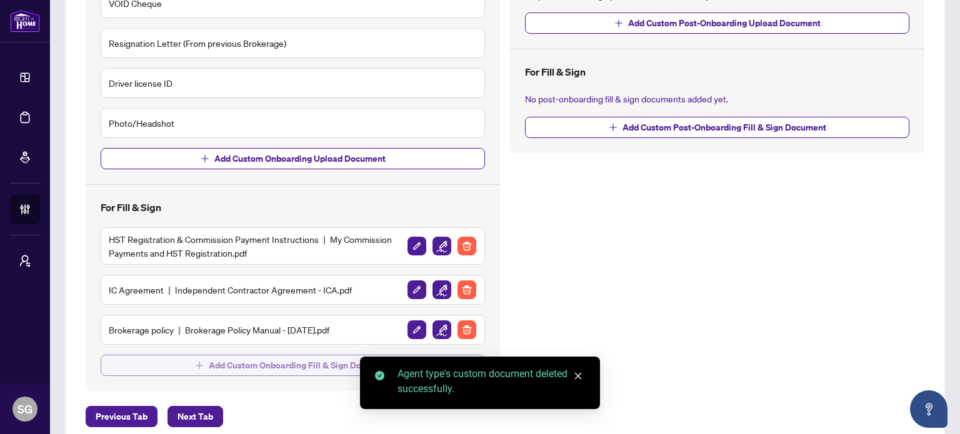
click at [281, 367] on span "Add Custom Onboarding Fill & Sign Document" at bounding box center [300, 365] width 182 height 20
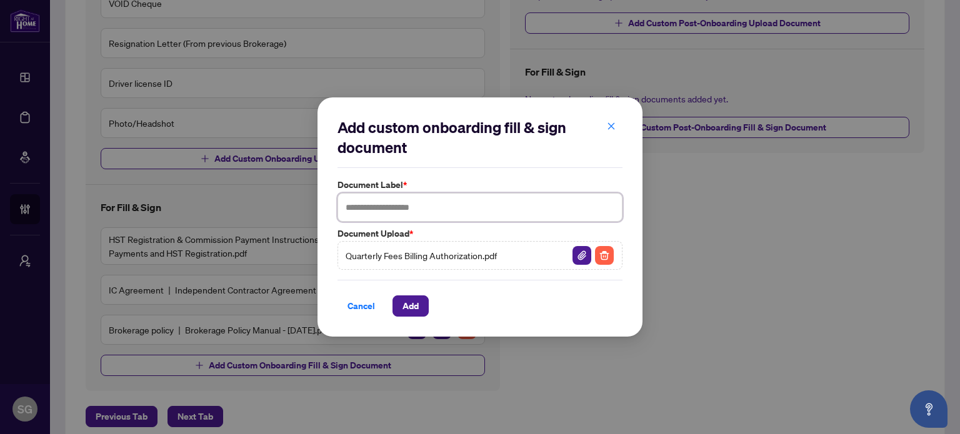
click at [462, 200] on input "text" at bounding box center [479, 207] width 285 height 29
type input "**********"
click at [409, 303] on span "Add" at bounding box center [410, 306] width 16 height 20
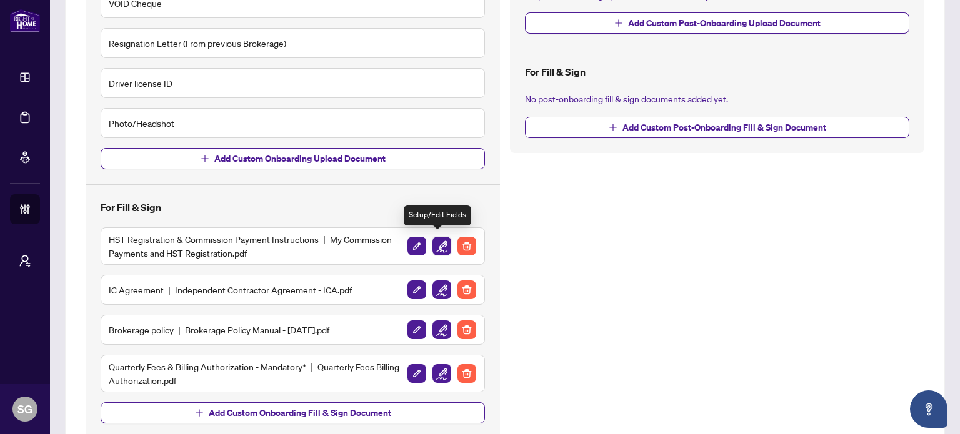
click at [435, 242] on img "button" at bounding box center [441, 246] width 19 height 19
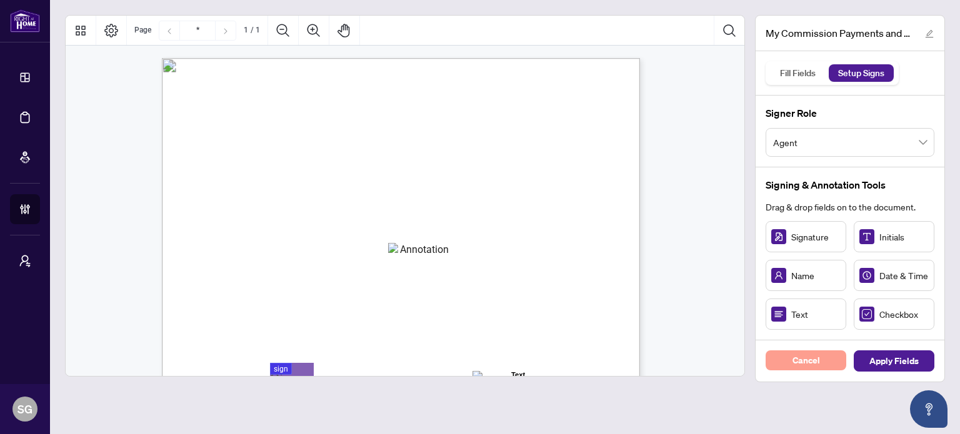
click at [820, 354] on button "Cancel" at bounding box center [805, 360] width 81 height 20
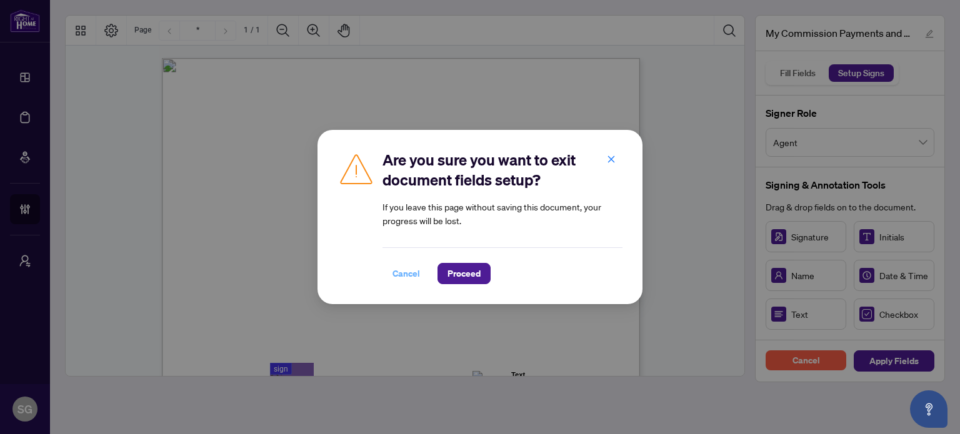
click at [415, 269] on span "Cancel" at bounding box center [405, 274] width 27 height 20
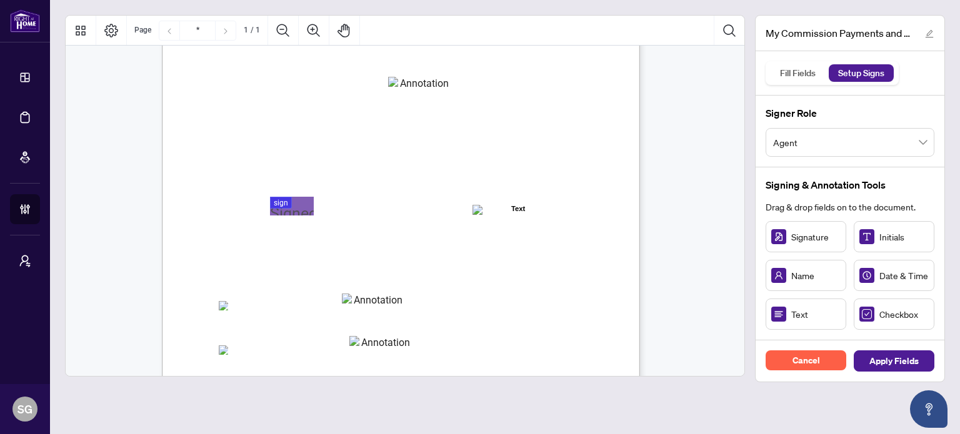
scroll to position [187, 0]
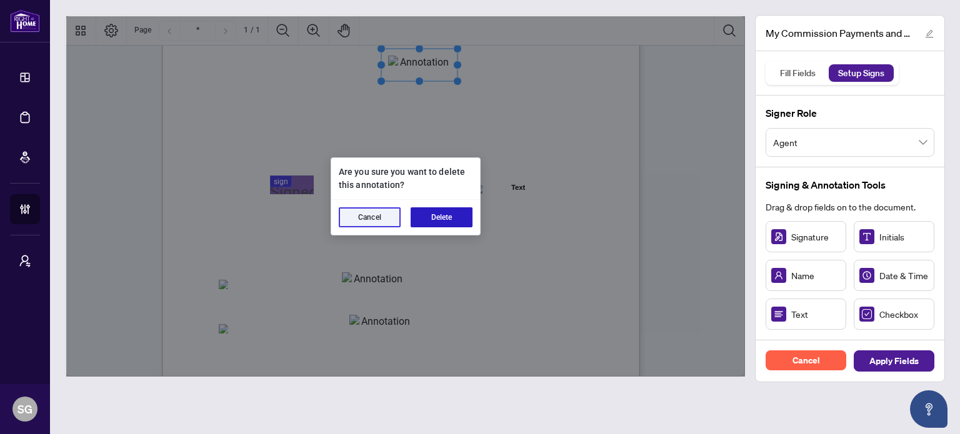
click at [437, 215] on button "Delete" at bounding box center [441, 217] width 62 height 20
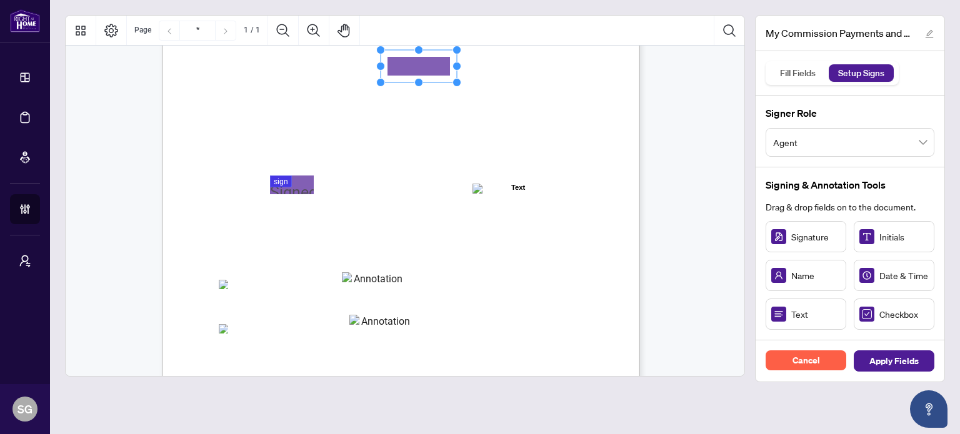
drag, startPoint x: 820, startPoint y: 314, endPoint x: 418, endPoint y: 67, distance: 471.8
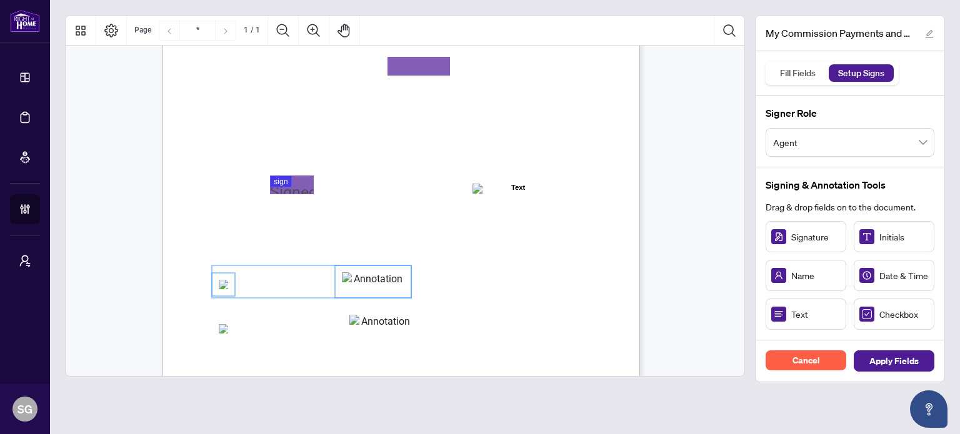
click at [226, 327] on span "☐" at bounding box center [222, 329] width 6 height 11
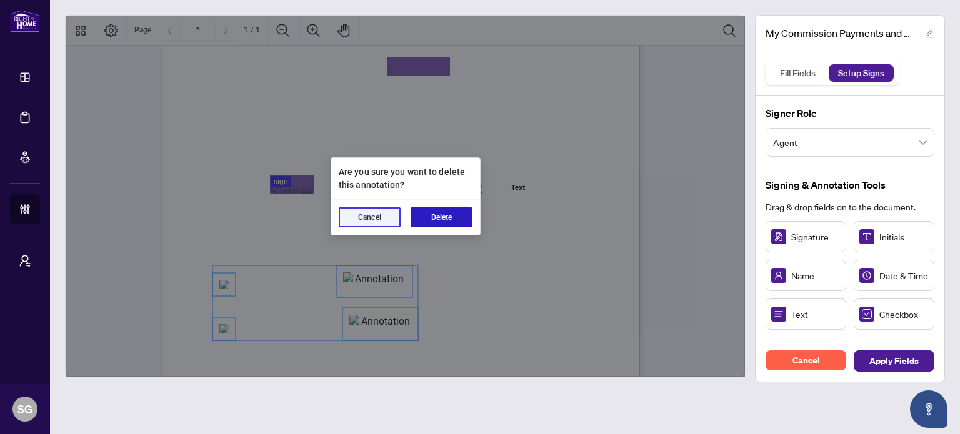
click at [445, 215] on button "Delete" at bounding box center [441, 217] width 62 height 20
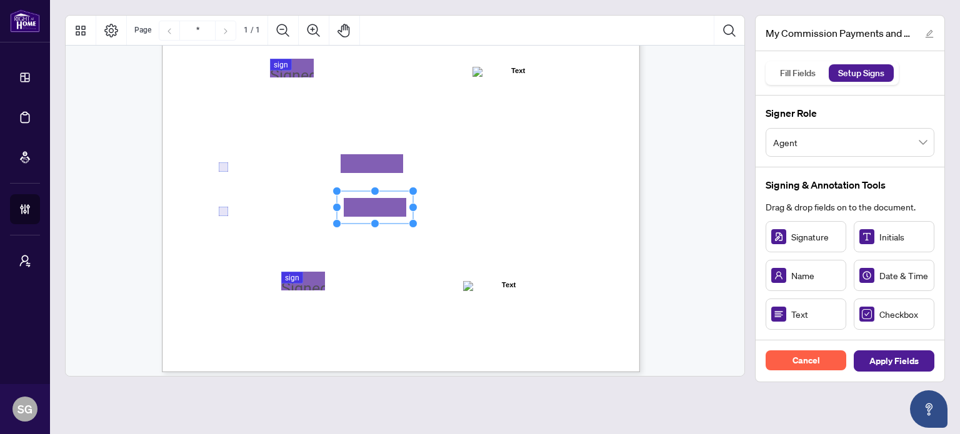
scroll to position [312, 0]
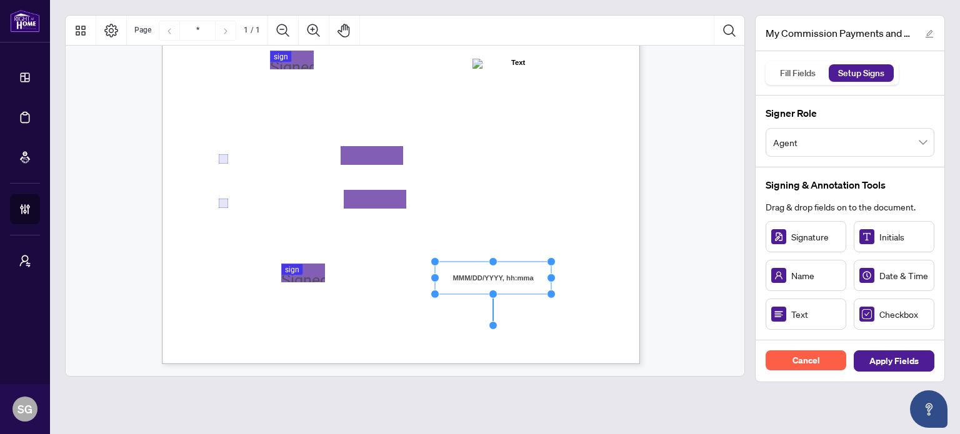
drag, startPoint x: 454, startPoint y: 279, endPoint x: 431, endPoint y: 279, distance: 23.1
click at [431, 279] on circle "Resize, Left" at bounding box center [434, 278] width 8 height 8
click at [923, 367] on button "Apply Fields" at bounding box center [893, 360] width 81 height 21
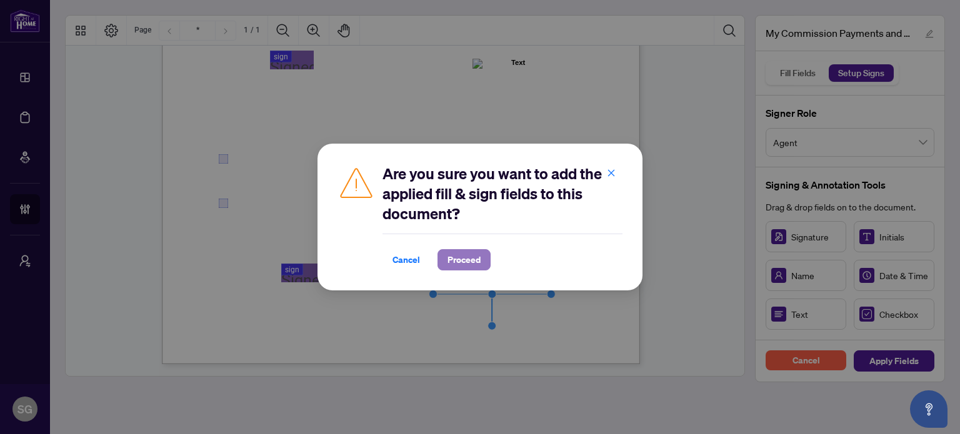
click at [471, 261] on span "Proceed" at bounding box center [463, 260] width 33 height 20
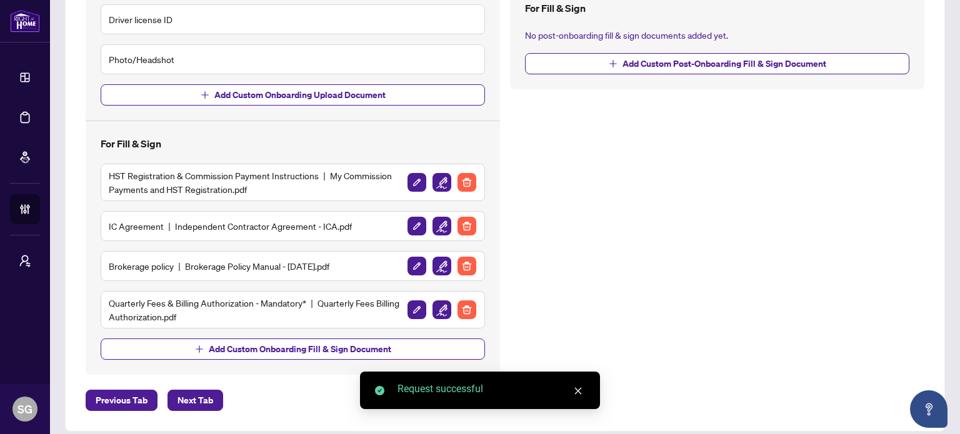
scroll to position [384, 0]
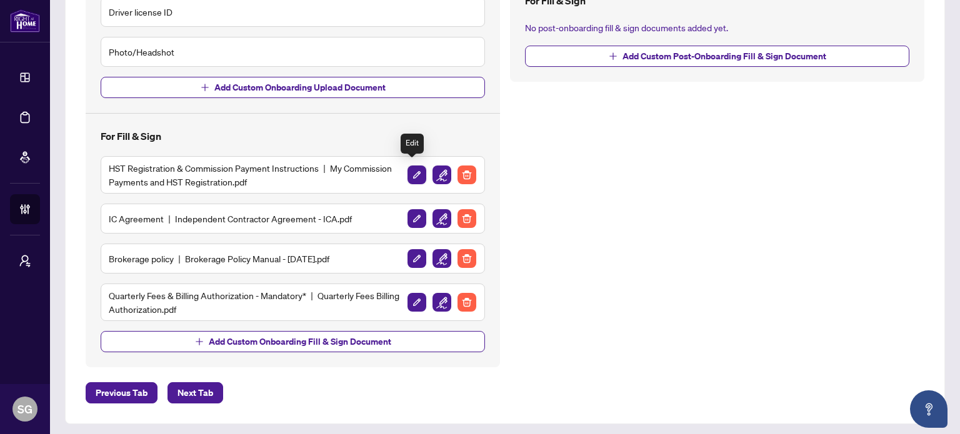
click at [407, 169] on img "button" at bounding box center [416, 175] width 19 height 19
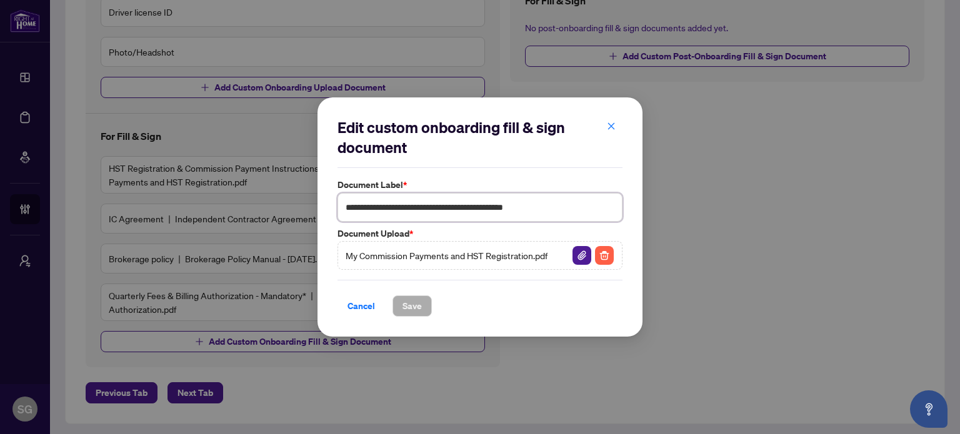
drag, startPoint x: 598, startPoint y: 197, endPoint x: 505, endPoint y: 204, distance: 93.4
click at [505, 204] on input "**********" at bounding box center [479, 207] width 285 height 29
type input "**********"
click at [415, 312] on span "Save" at bounding box center [411, 306] width 19 height 20
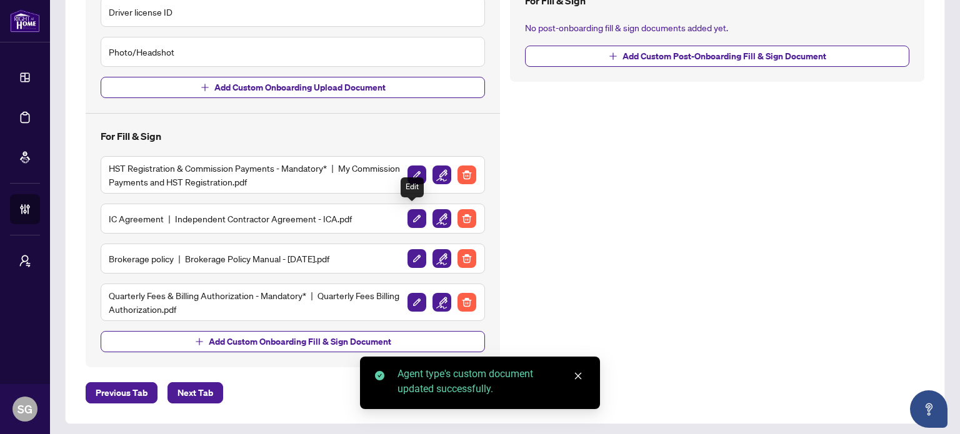
click at [411, 215] on img "button" at bounding box center [416, 218] width 19 height 19
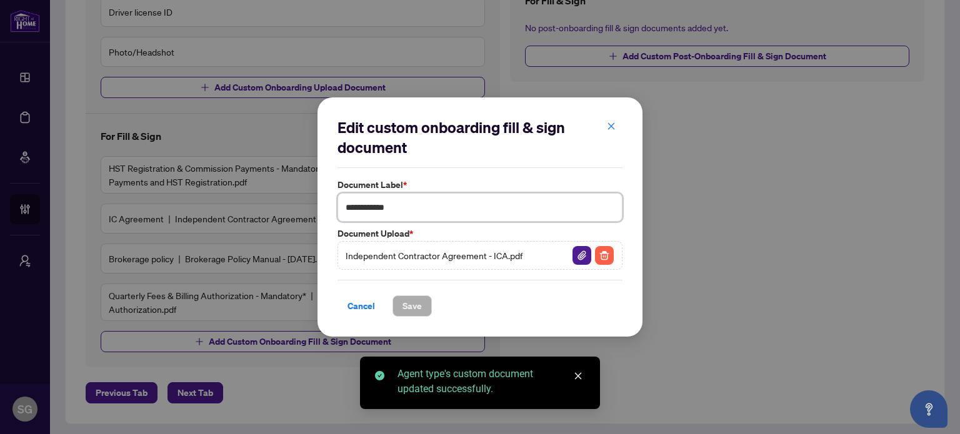
click at [418, 211] on input "**********" at bounding box center [479, 207] width 285 height 29
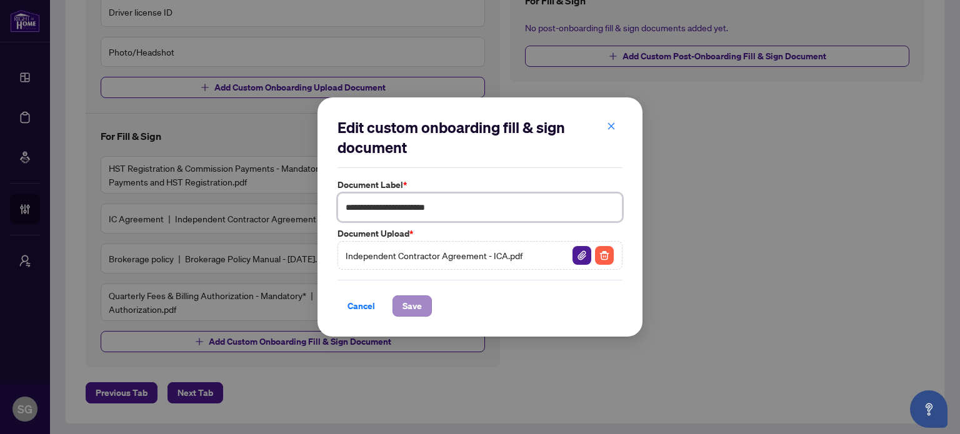
type input "**********"
click at [409, 312] on span "Save" at bounding box center [411, 306] width 19 height 20
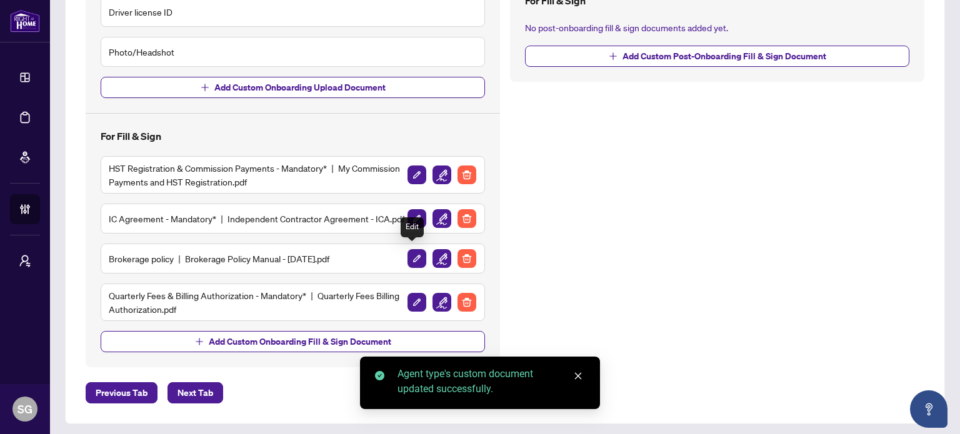
click at [410, 257] on img "button" at bounding box center [416, 258] width 19 height 19
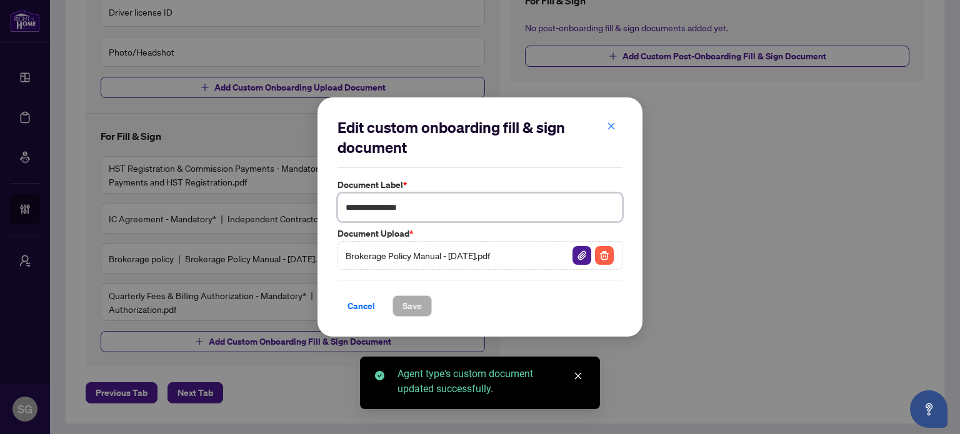
click at [425, 206] on input "**********" at bounding box center [479, 207] width 285 height 29
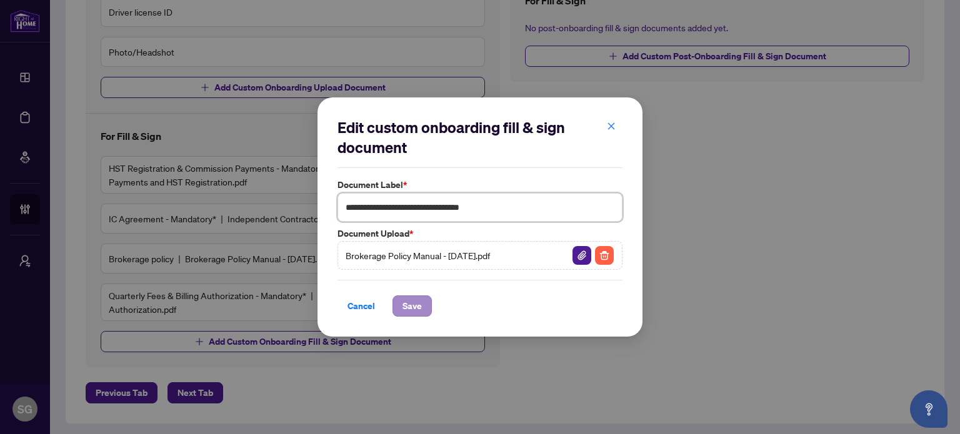
type input "**********"
click at [422, 307] on button "Save" at bounding box center [411, 305] width 39 height 21
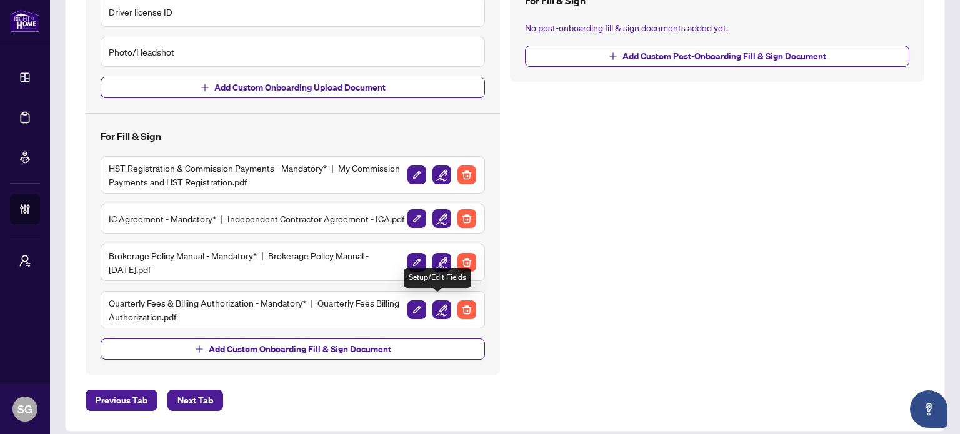
click at [442, 309] on img "button" at bounding box center [441, 309] width 19 height 19
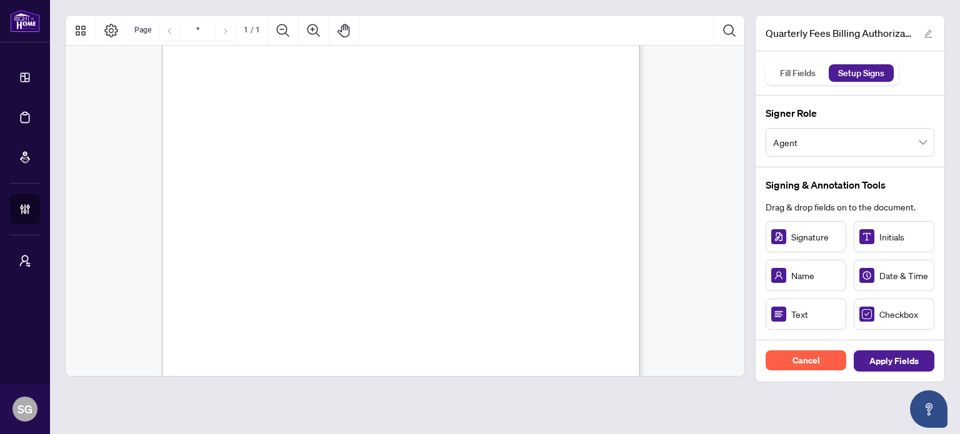
scroll to position [187, 0]
drag, startPoint x: 326, startPoint y: 237, endPoint x: 320, endPoint y: 240, distance: 7.0
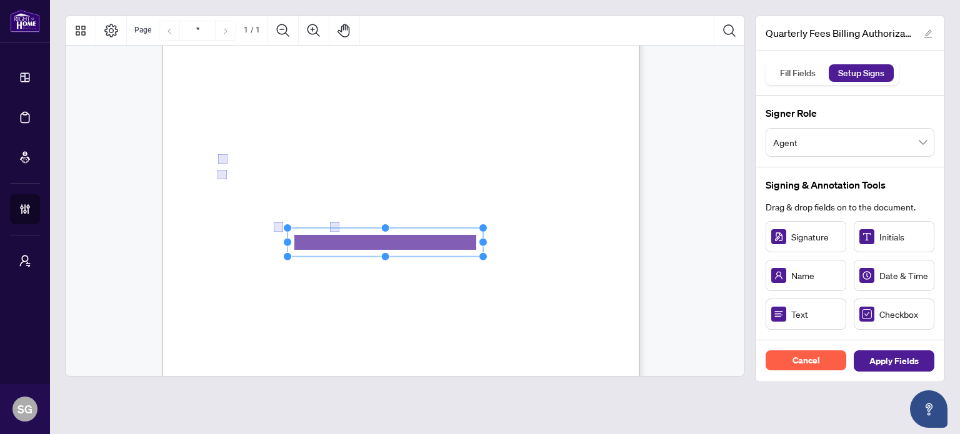
drag, startPoint x: 366, startPoint y: 221, endPoint x: 485, endPoint y: 224, distance: 118.7
click at [485, 224] on circle "Resize, Top, Right" at bounding box center [483, 228] width 8 height 8
click at [881, 318] on span "Checkbox" at bounding box center [903, 314] width 49 height 14
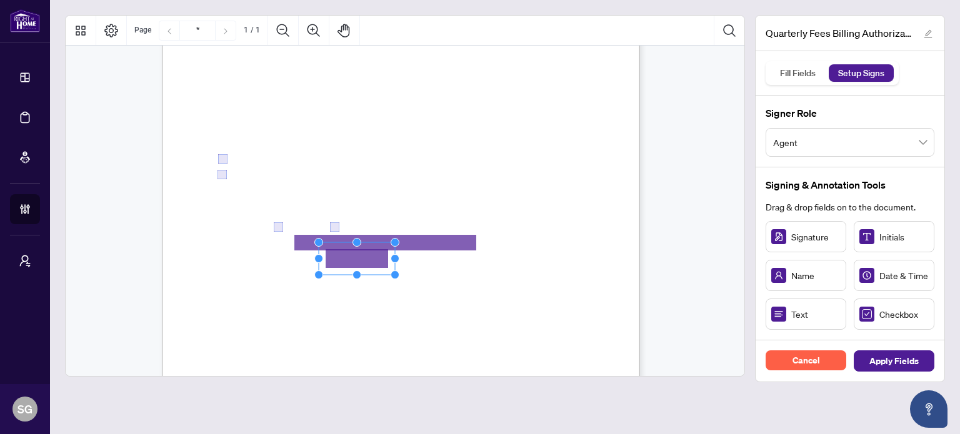
drag, startPoint x: 362, startPoint y: 262, endPoint x: 357, endPoint y: 259, distance: 6.4
click at [352, 246] on icon "Resize, Top Resize, Top, Right Resize, Right Resize, Bottom, Right Resize, Bott…" at bounding box center [356, 260] width 85 height 40
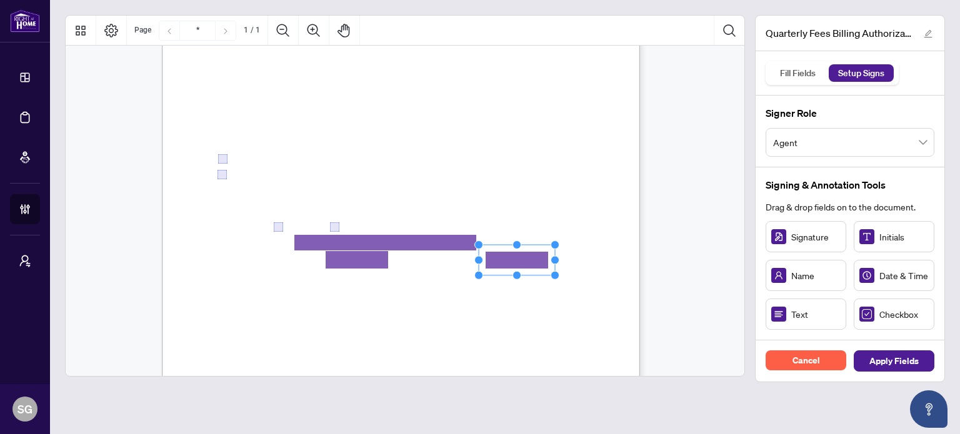
click at [515, 246] on circle "Resize, Top" at bounding box center [517, 245] width 8 height 8
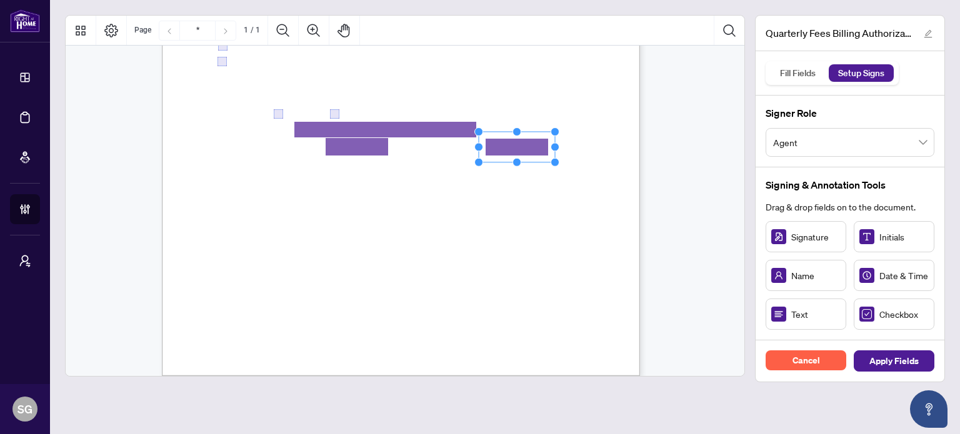
scroll to position [312, 0]
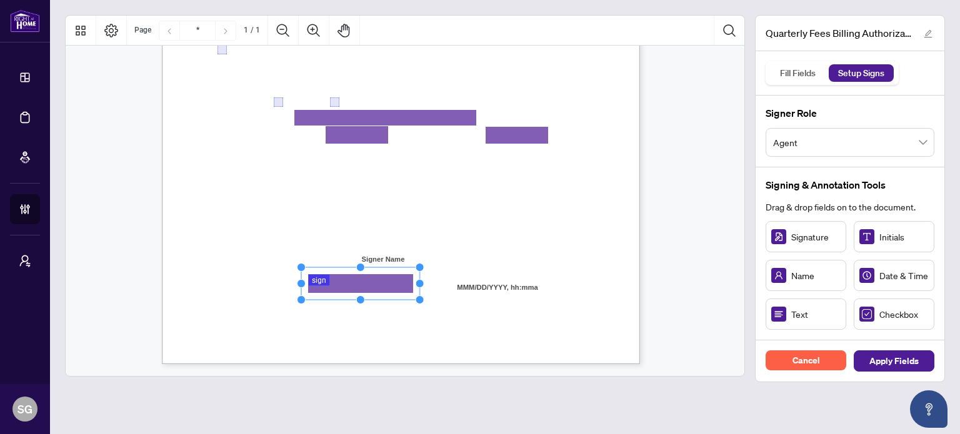
drag, startPoint x: 355, startPoint y: 284, endPoint x: 422, endPoint y: 285, distance: 67.5
click at [422, 285] on circle "Resize, Right" at bounding box center [419, 284] width 8 height 8
drag, startPoint x: 392, startPoint y: 285, endPoint x: 361, endPoint y: 285, distance: 31.2
click at [361, 285] on rect "Page 1" at bounding box center [332, 283] width 125 height 32
click at [469, 332] on span "Right at Home Realty, Brokerage" at bounding box center [519, 330] width 108 height 11
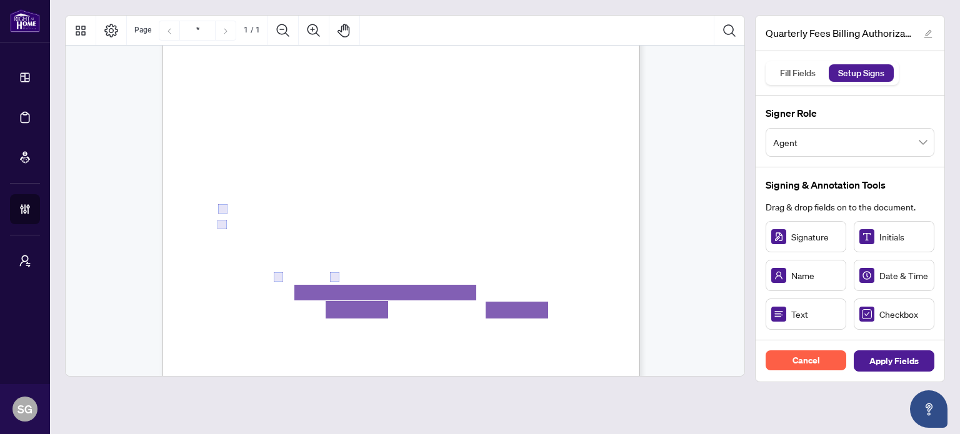
scroll to position [125, 0]
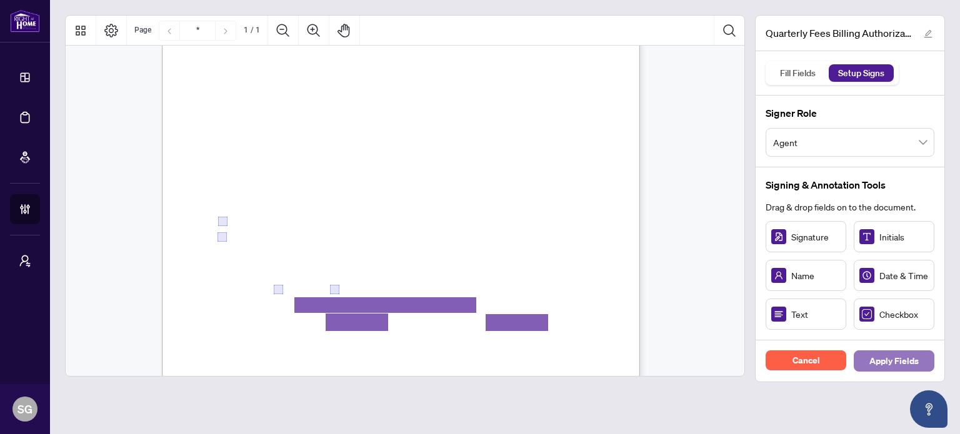
click at [899, 357] on span "Apply Fields" at bounding box center [893, 361] width 49 height 20
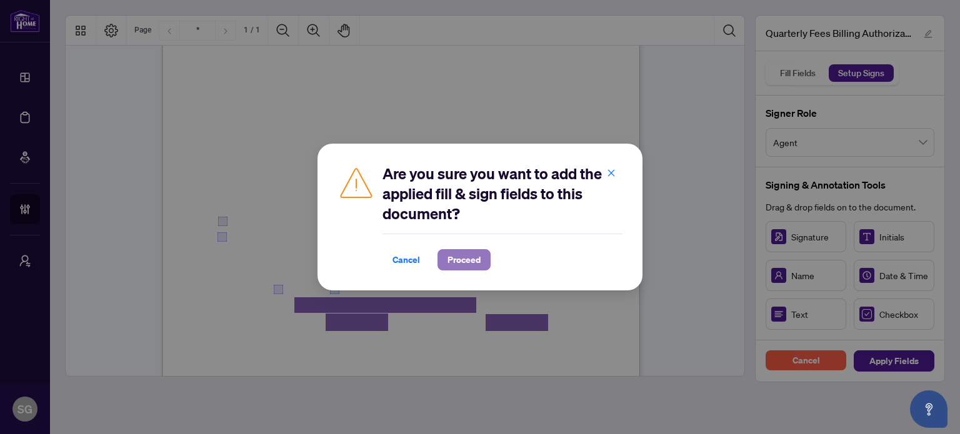
click at [472, 254] on span "Proceed" at bounding box center [463, 260] width 33 height 20
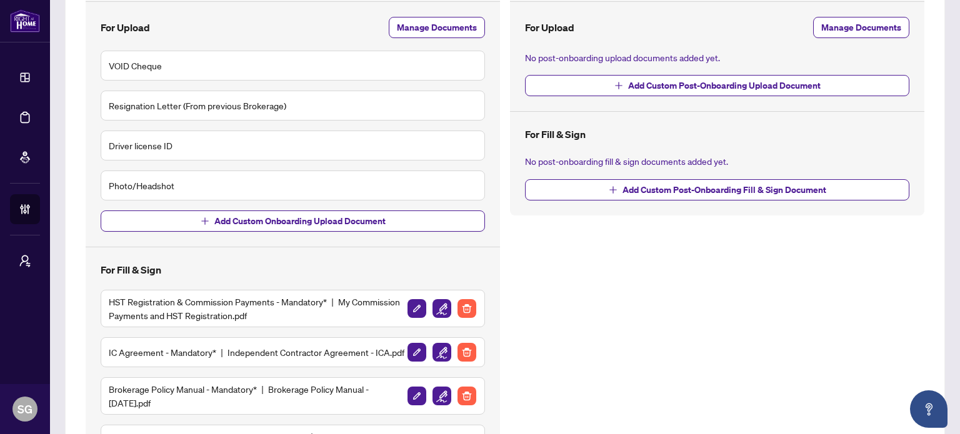
scroll to position [312, 0]
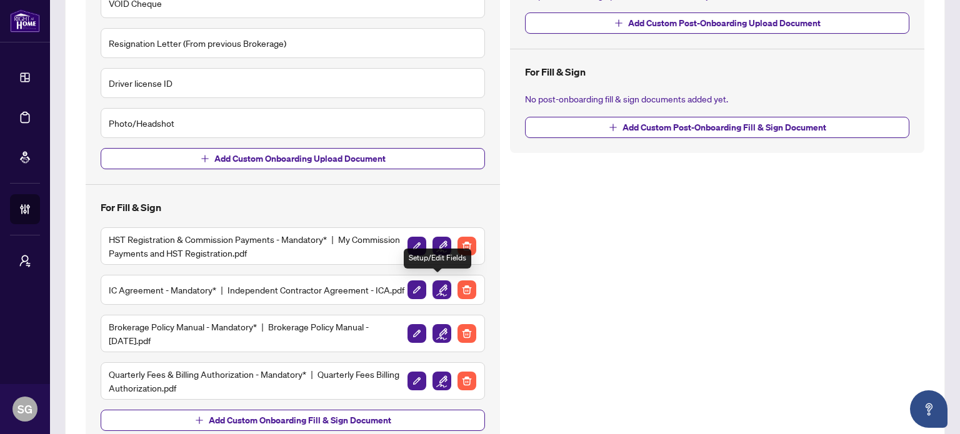
click at [437, 285] on img "button" at bounding box center [441, 290] width 19 height 19
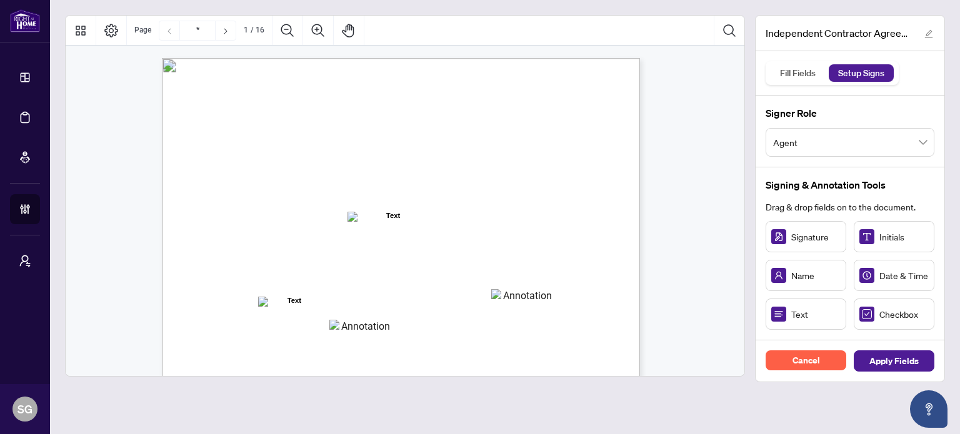
scroll to position [62, 0]
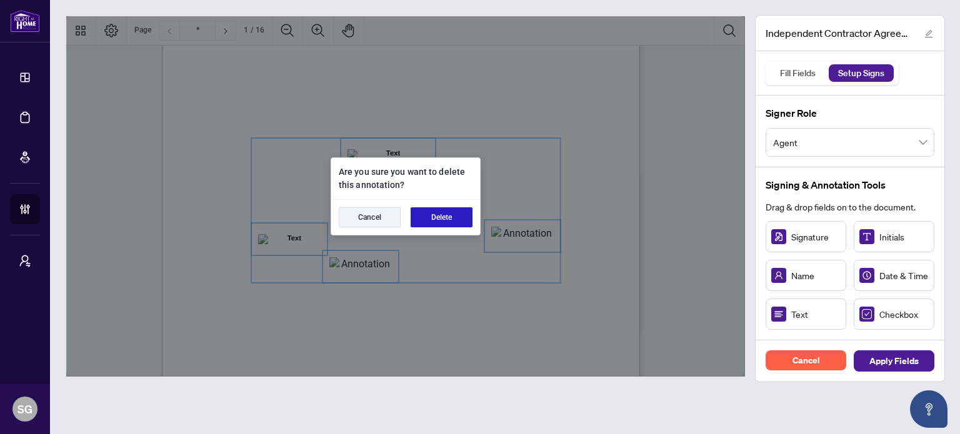
click at [425, 217] on button "Delete" at bounding box center [441, 217] width 62 height 20
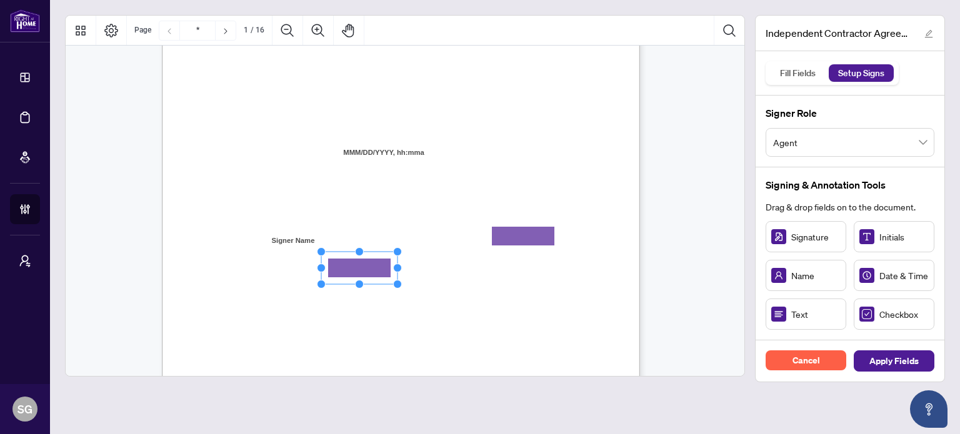
click at [509, 289] on div "INDEPENDENT CONTRACTOR AGREEMENT THIS AGREEMENT is made as of (the “Effective D…" at bounding box center [460, 382] width 597 height 773
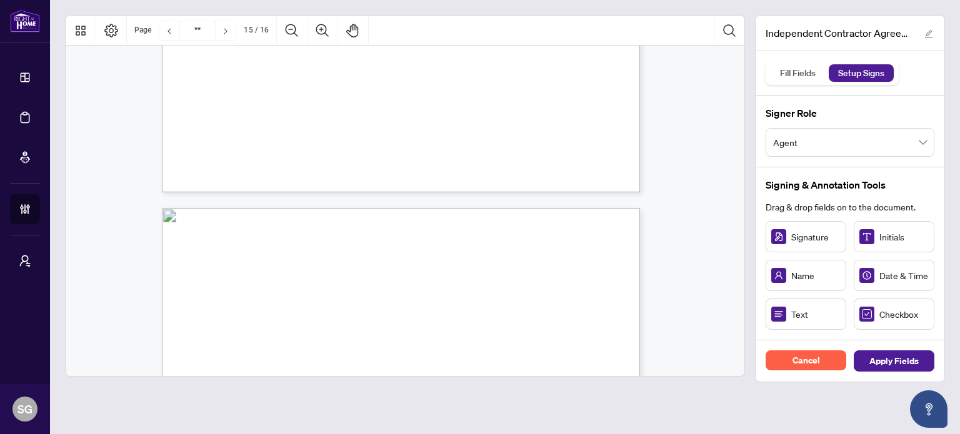
type input "**"
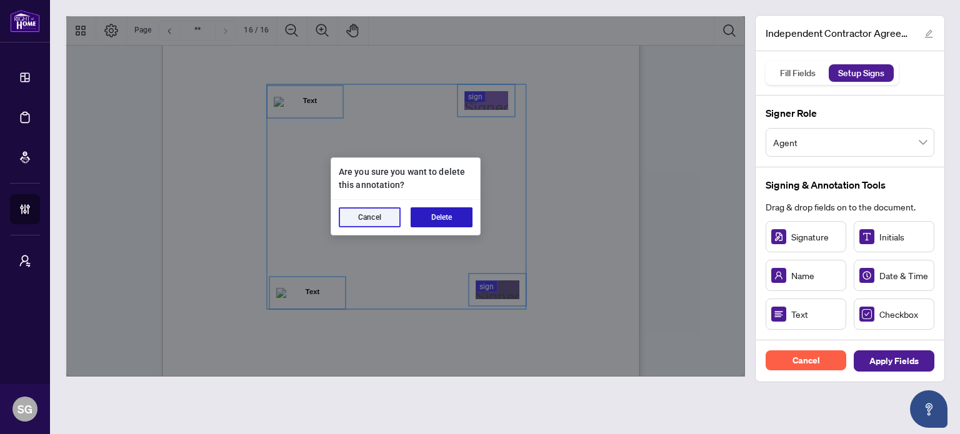
click at [442, 219] on button "Delete" at bounding box center [441, 217] width 62 height 20
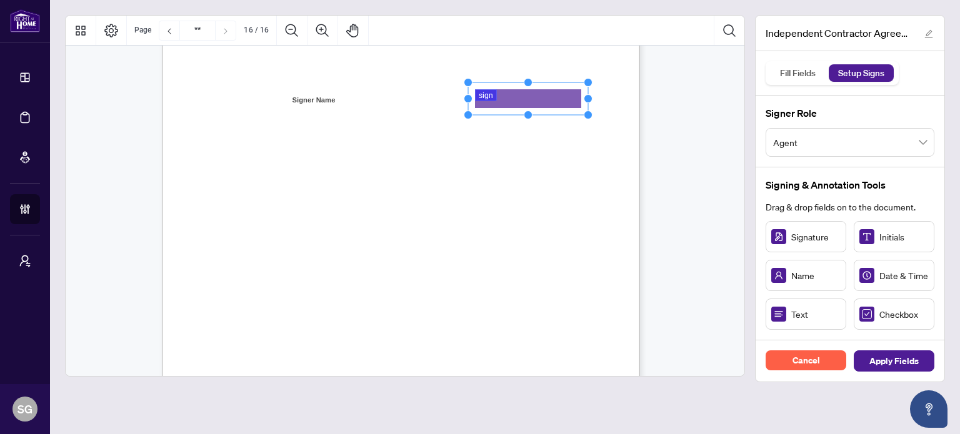
drag, startPoint x: 524, startPoint y: 99, endPoint x: 590, endPoint y: 96, distance: 66.9
click at [590, 96] on circle "Resize, Right" at bounding box center [588, 99] width 8 height 8
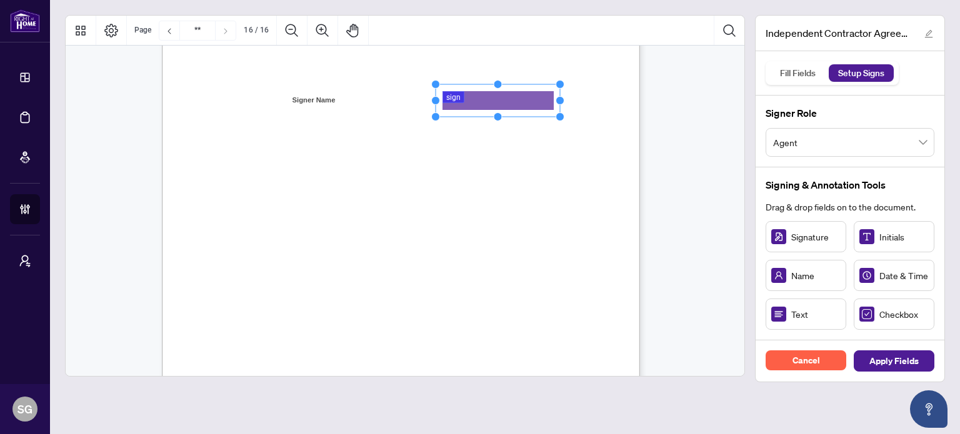
drag, startPoint x: 544, startPoint y: 94, endPoint x: 512, endPoint y: 96, distance: 32.5
click at [512, 96] on rect "Page 16" at bounding box center [497, 100] width 124 height 32
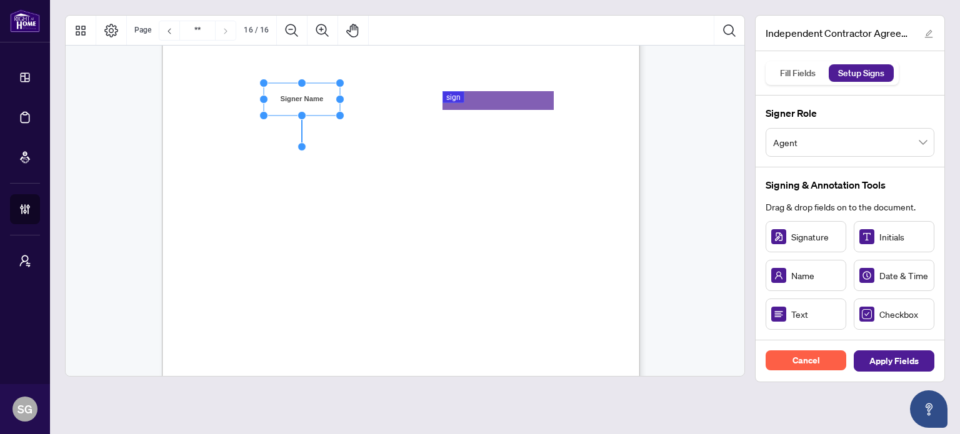
click at [847, 143] on span "Agent" at bounding box center [850, 143] width 154 height 24
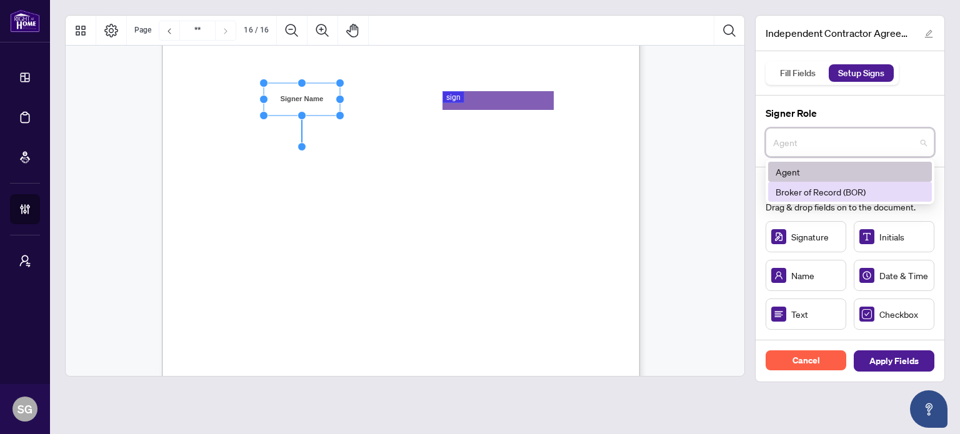
click at [797, 190] on div "Broker of Record (BOR)" at bounding box center [849, 192] width 149 height 14
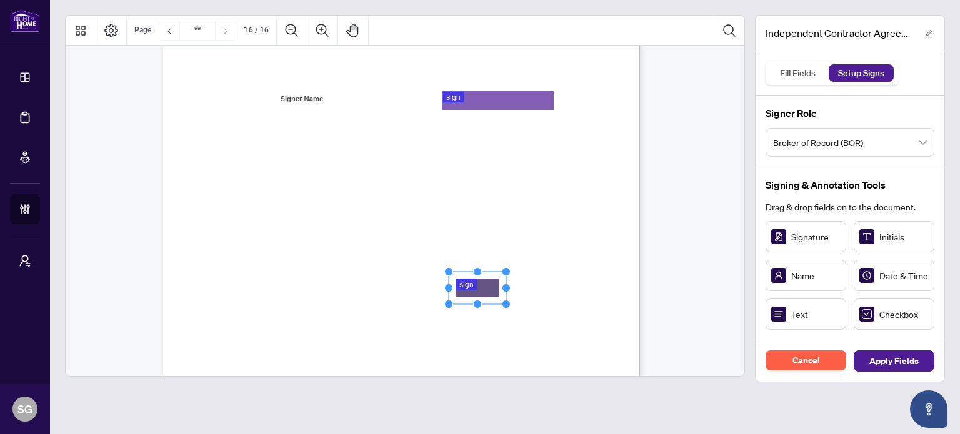
drag, startPoint x: 510, startPoint y: 287, endPoint x: 474, endPoint y: 287, distance: 35.6
drag, startPoint x: 500, startPoint y: 287, endPoint x: 565, endPoint y: 287, distance: 65.0
click at [565, 287] on circle "Resize, Right" at bounding box center [563, 288] width 8 height 8
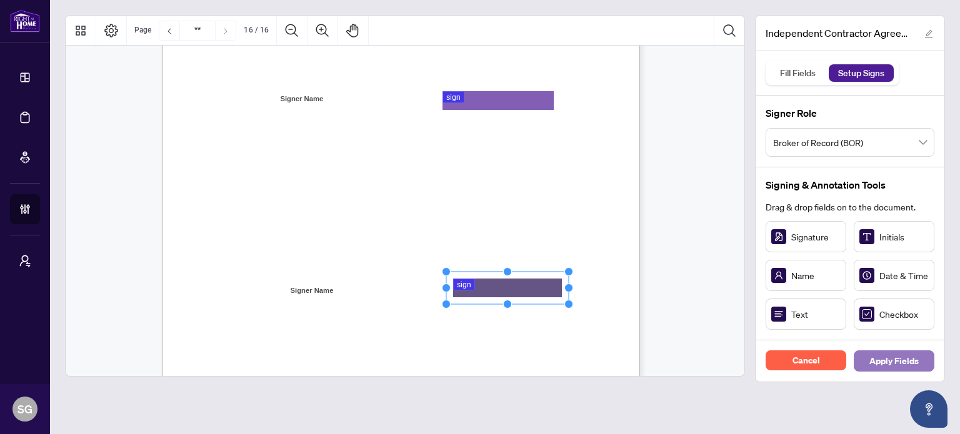
click at [911, 364] on span "Apply Fields" at bounding box center [893, 361] width 49 height 20
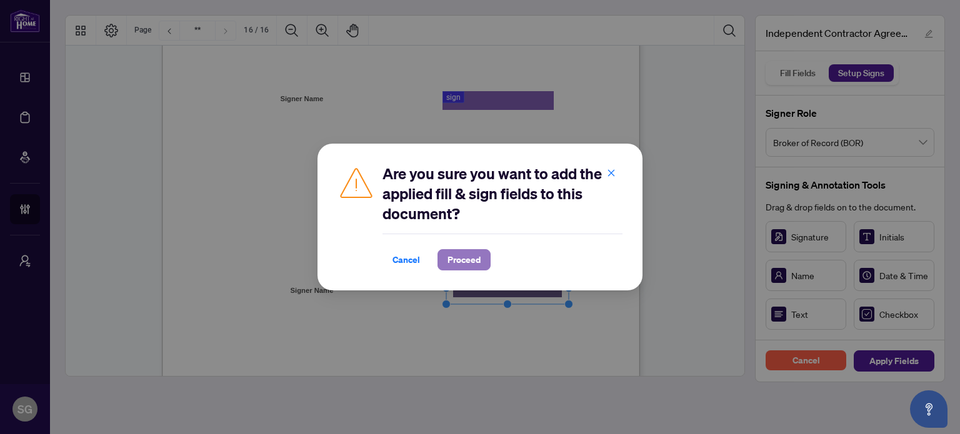
click at [457, 265] on span "Proceed" at bounding box center [463, 260] width 33 height 20
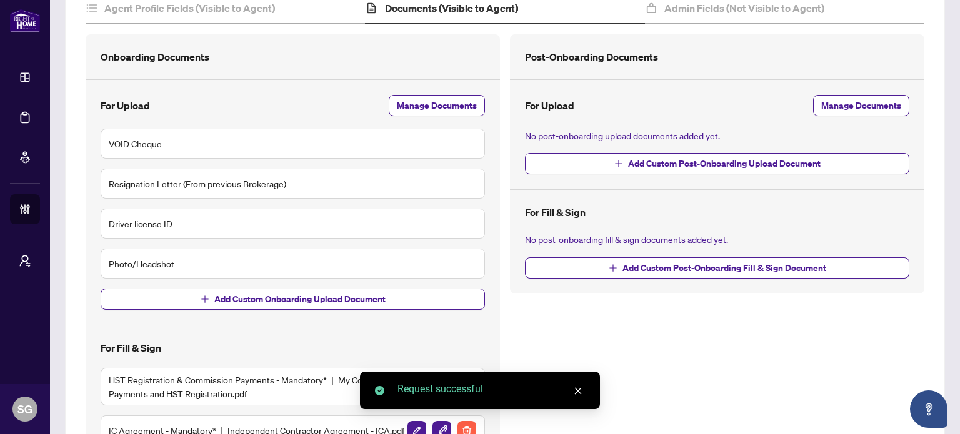
scroll to position [375, 0]
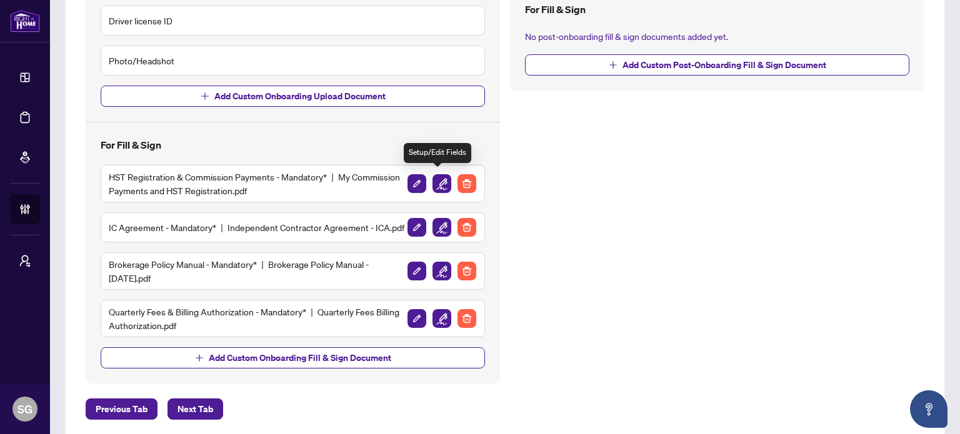
click at [438, 175] on img "button" at bounding box center [441, 183] width 19 height 19
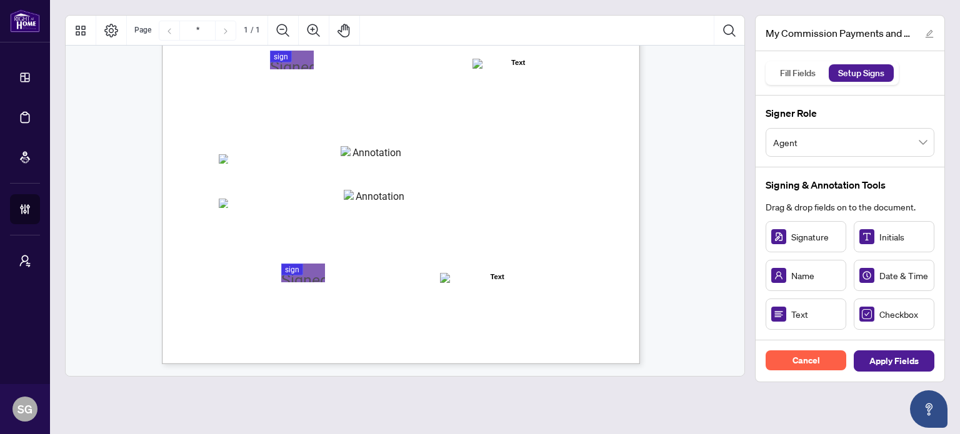
scroll to position [250, 0]
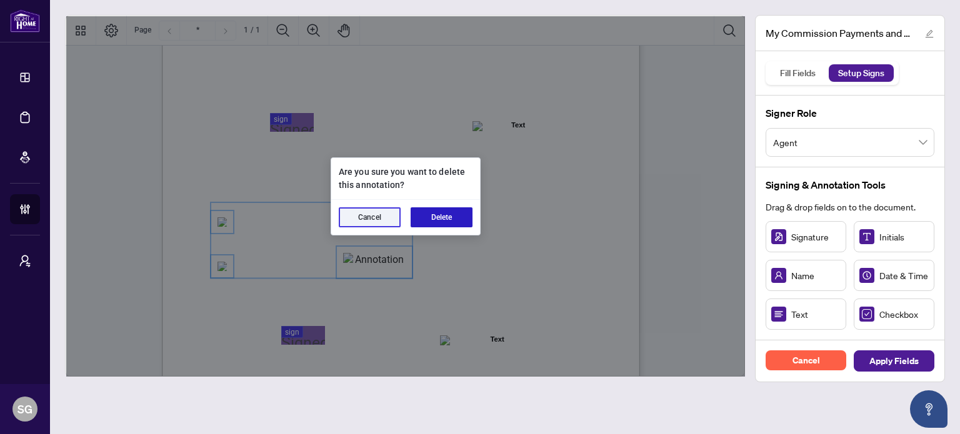
click at [435, 224] on button "Delete" at bounding box center [441, 217] width 62 height 20
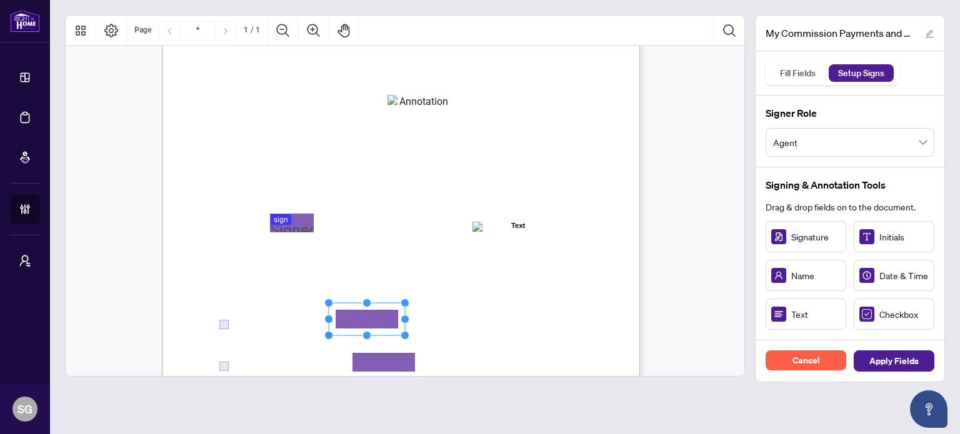
scroll to position [125, 0]
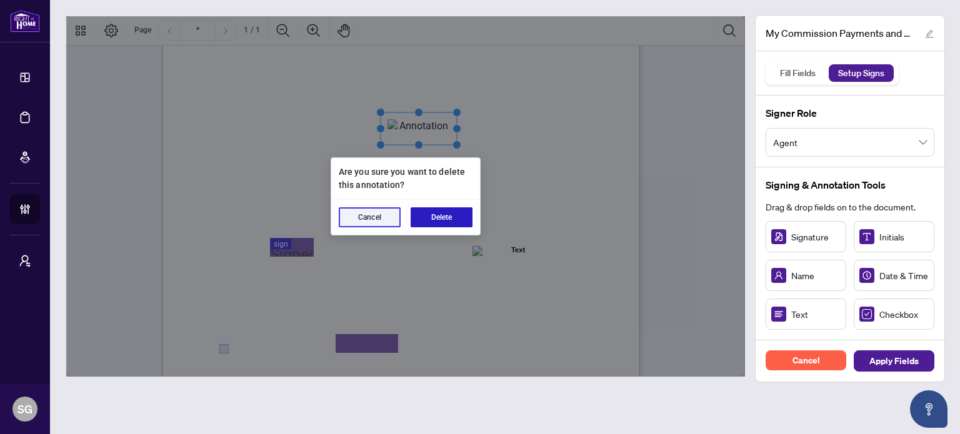
click at [439, 221] on button "Delete" at bounding box center [441, 217] width 62 height 20
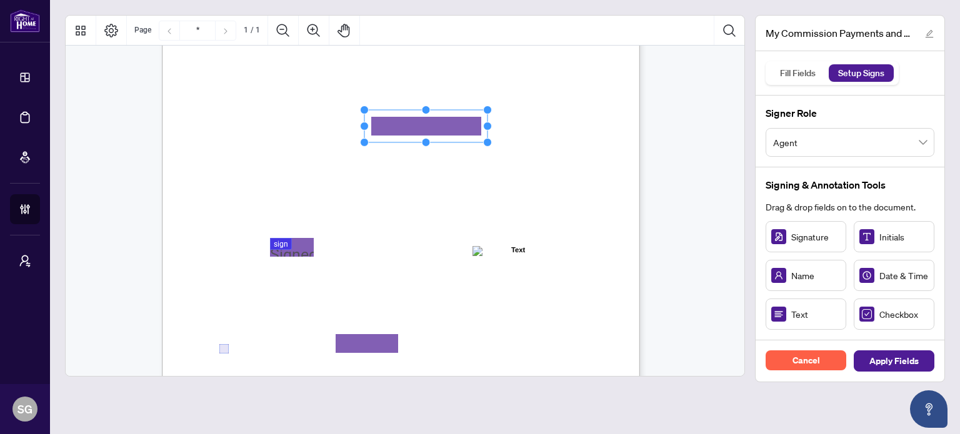
drag, startPoint x: 440, startPoint y: 126, endPoint x: 488, endPoint y: 127, distance: 48.1
click at [488, 127] on circle "Resize, Right" at bounding box center [488, 126] width 8 height 8
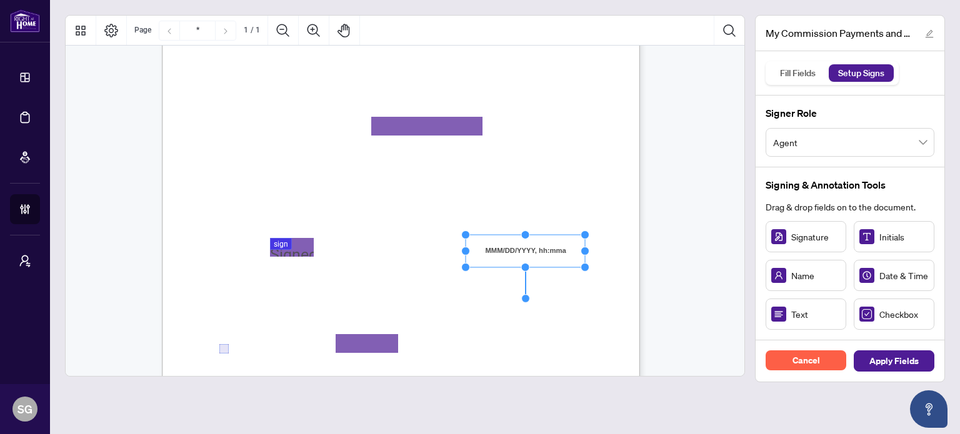
drag, startPoint x: 561, startPoint y: 249, endPoint x: 607, endPoint y: 252, distance: 45.7
click at [589, 252] on circle "Resize, Right" at bounding box center [585, 251] width 8 height 8
drag, startPoint x: 535, startPoint y: 249, endPoint x: 520, endPoint y: 247, distance: 15.1
click at [510, 247] on rect "Page 1" at bounding box center [510, 249] width 141 height 32
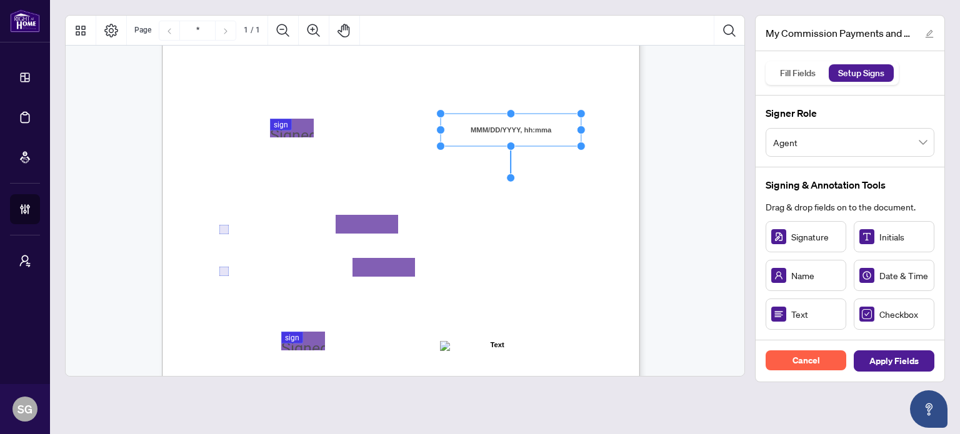
scroll to position [250, 0]
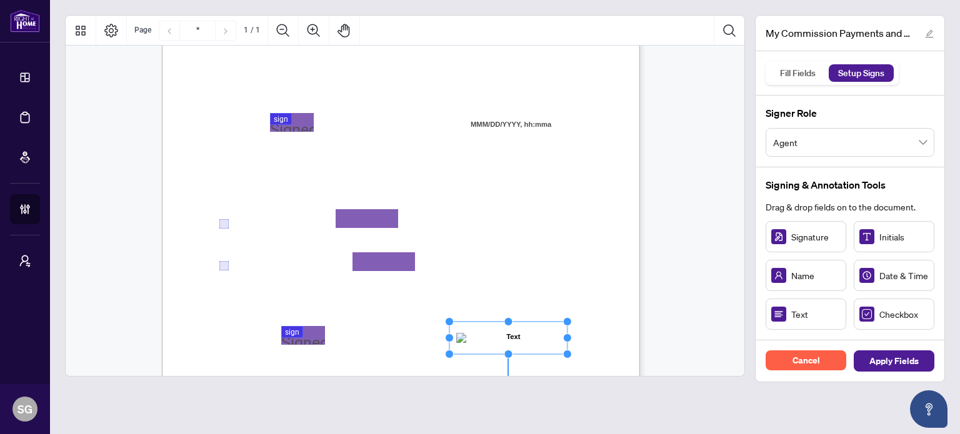
drag, startPoint x: 522, startPoint y: 339, endPoint x: 537, endPoint y: 337, distance: 15.8
click at [537, 337] on rect "Page 1" at bounding box center [508, 338] width 118 height 32
click at [884, 357] on span "Apply Fields" at bounding box center [893, 361] width 49 height 20
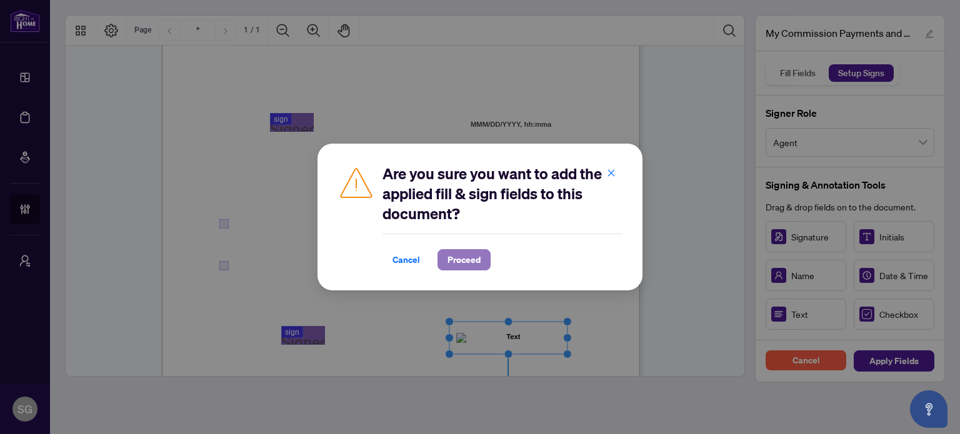
click at [467, 259] on span "Proceed" at bounding box center [463, 260] width 33 height 20
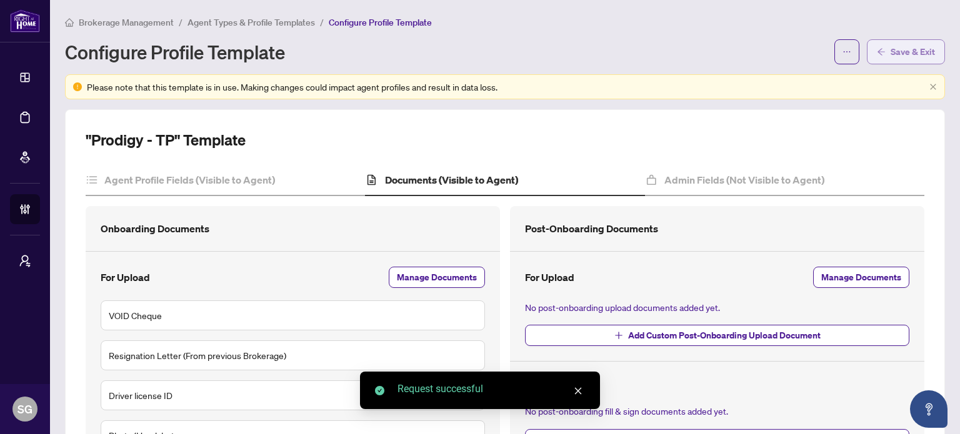
click at [890, 47] on span "Save & Exit" at bounding box center [912, 52] width 44 height 20
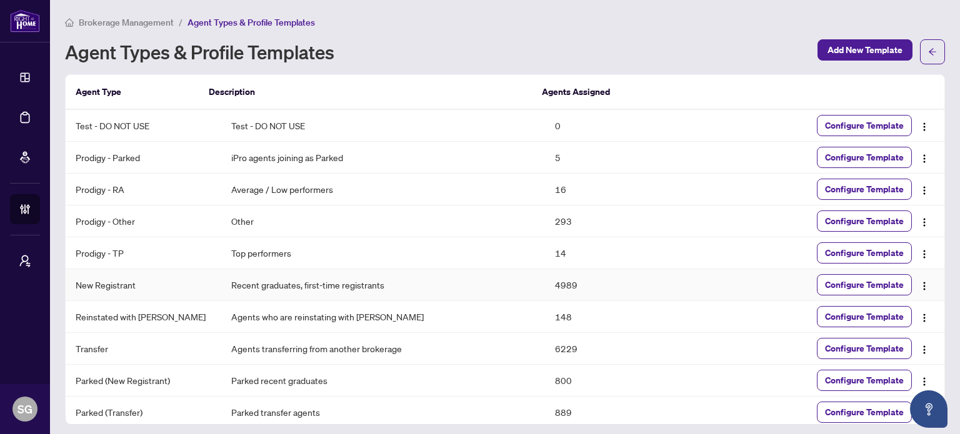
click at [279, 281] on td "Recent graduates, first-time registrants" at bounding box center [383, 285] width 324 height 32
click at [875, 276] on span "Configure Template" at bounding box center [864, 285] width 79 height 20
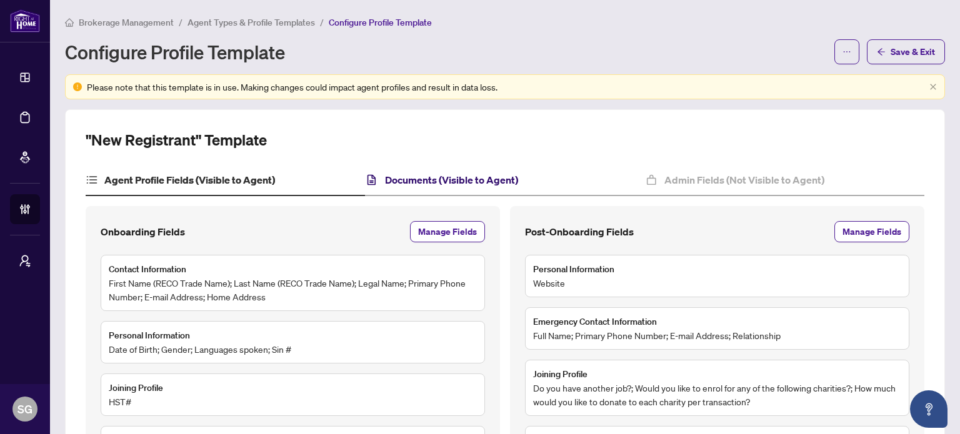
click at [448, 174] on h4 "Documents (Visible to Agent)" at bounding box center [451, 179] width 133 height 15
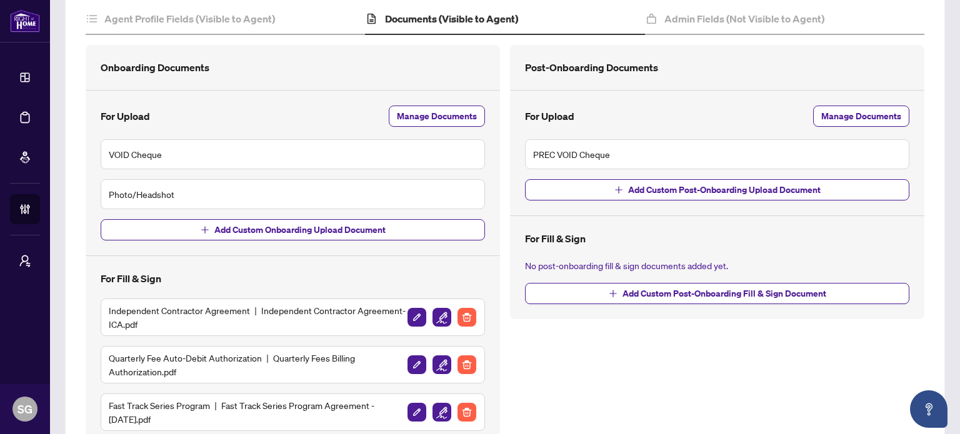
scroll to position [191, 0]
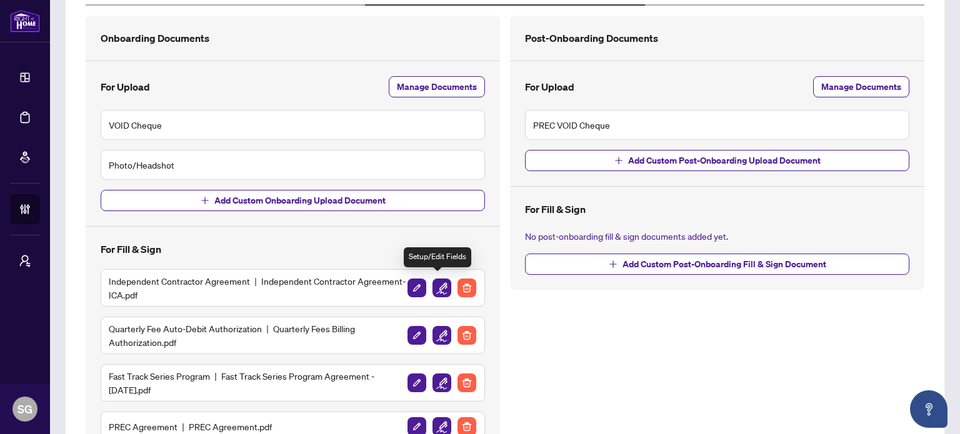
click at [437, 282] on img "button" at bounding box center [441, 288] width 19 height 19
